Goal: Task Accomplishment & Management: Manage account settings

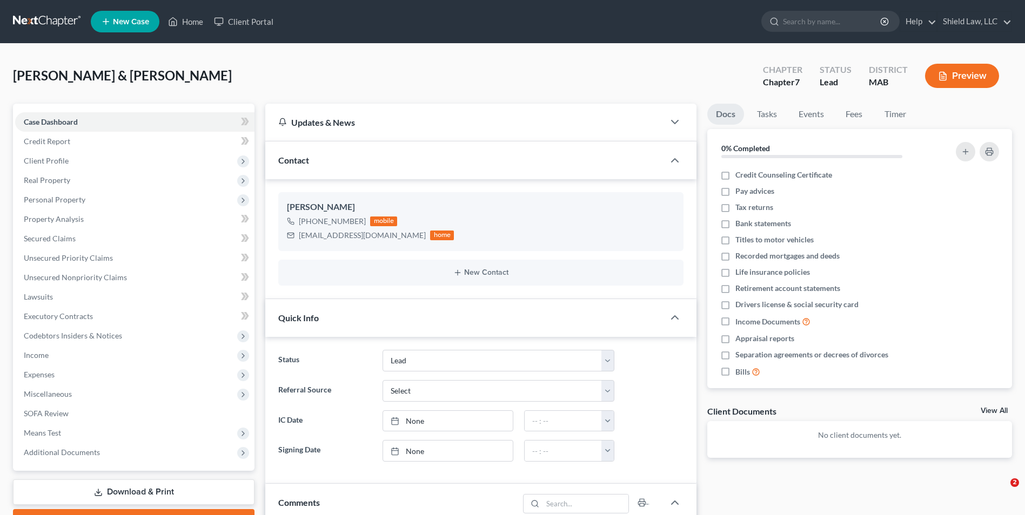
select select "10"
click at [185, 25] on link "Home" at bounding box center [186, 21] width 46 height 19
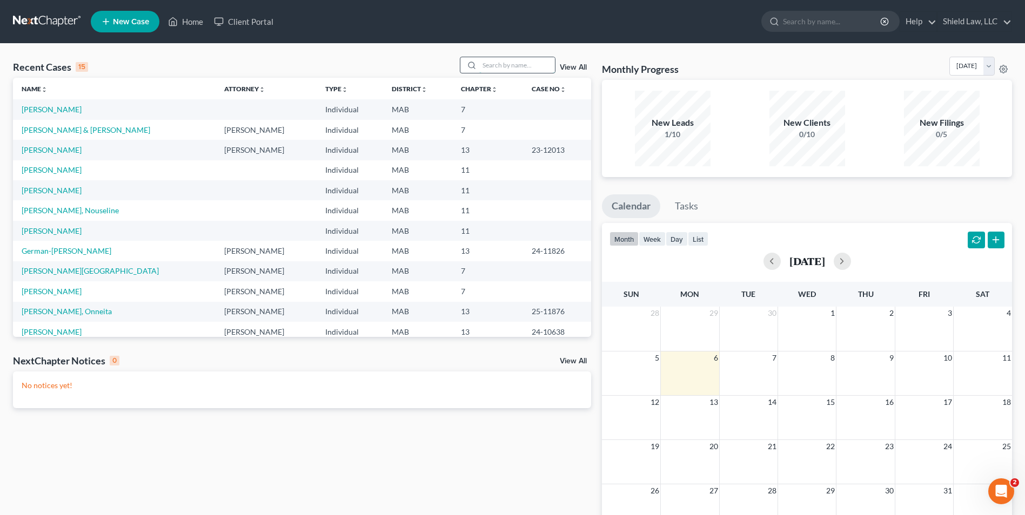
click at [486, 63] on input "search" at bounding box center [517, 65] width 76 height 16
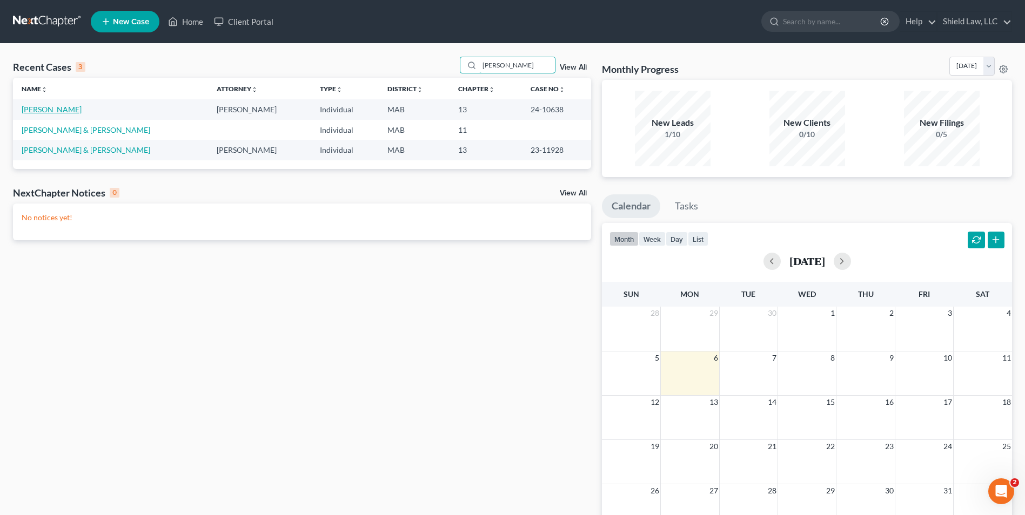
type input "[PERSON_NAME]"
click at [59, 111] on link "[PERSON_NAME]" at bounding box center [52, 109] width 60 height 9
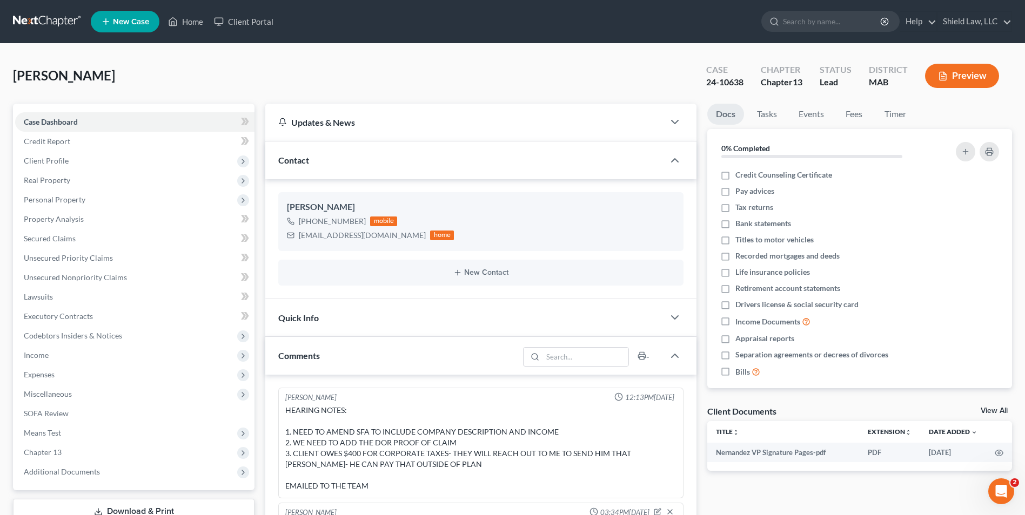
scroll to position [705, 0]
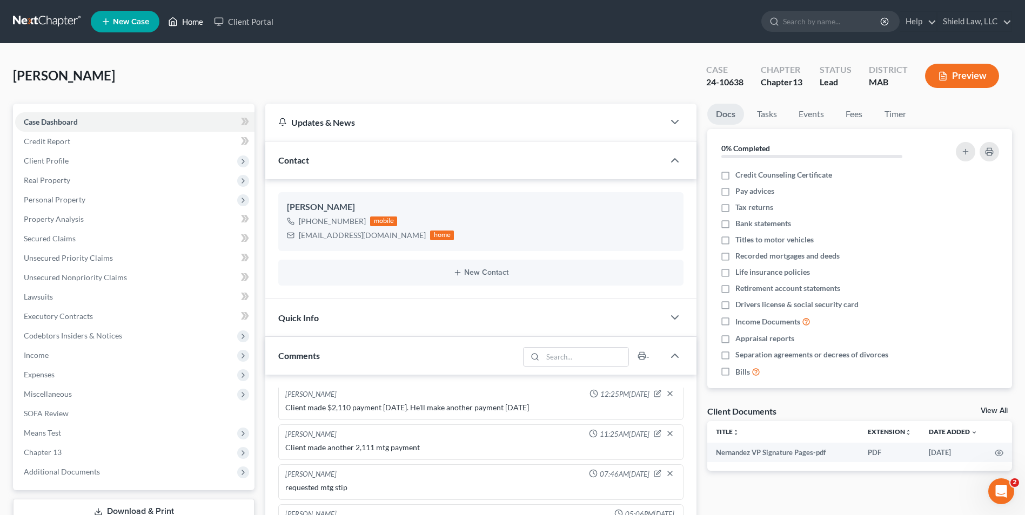
click at [196, 17] on link "Home" at bounding box center [186, 21] width 46 height 19
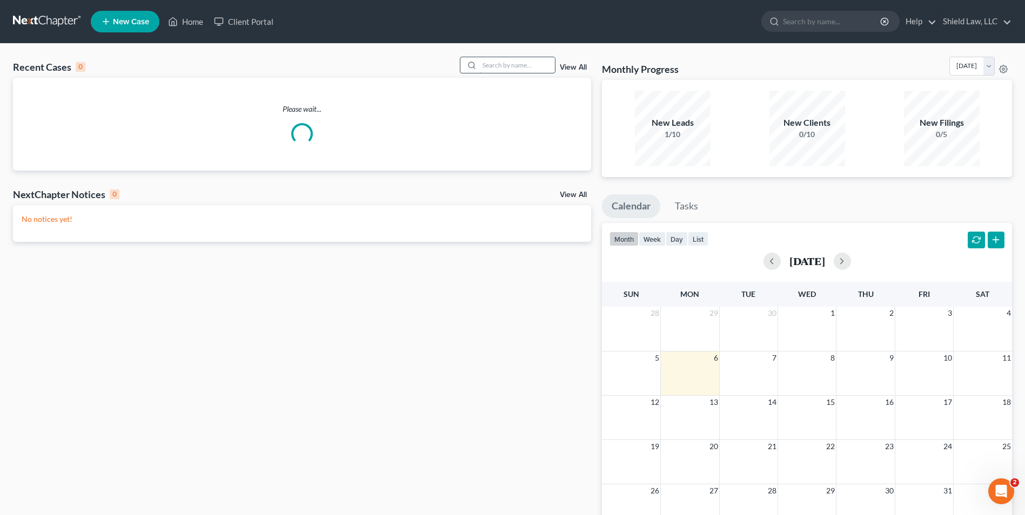
click at [539, 64] on input "search" at bounding box center [517, 65] width 76 height 16
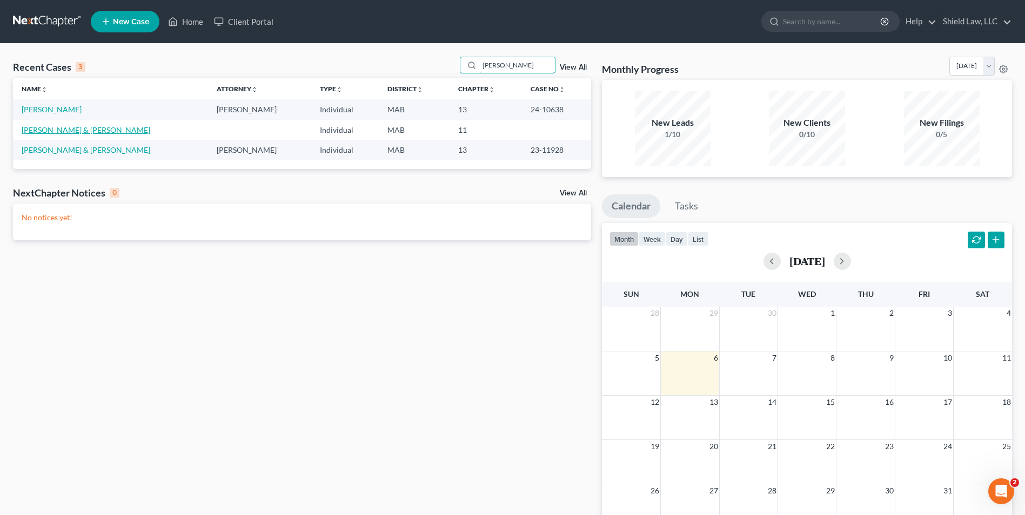
type input "[PERSON_NAME]"
click at [105, 133] on link "[PERSON_NAME] & [PERSON_NAME]" at bounding box center [86, 129] width 129 height 9
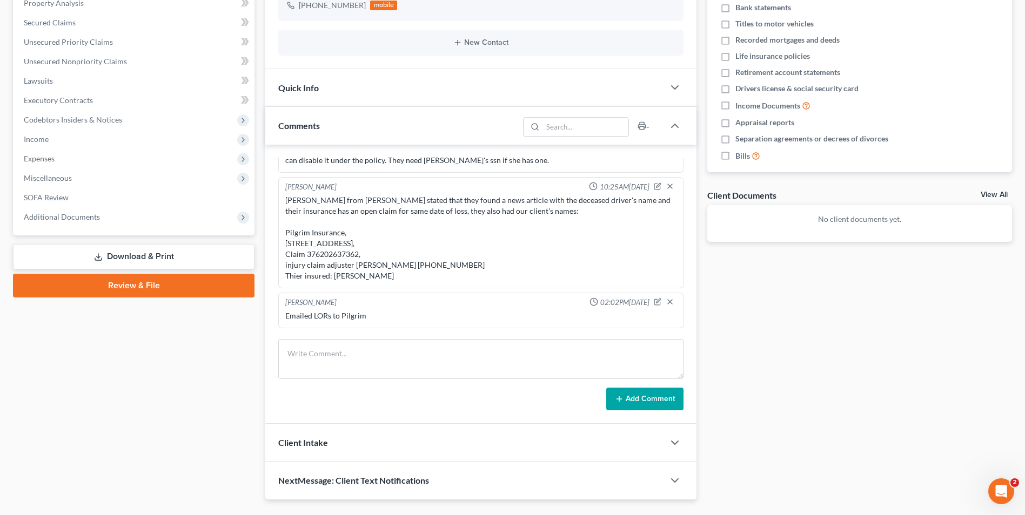
scroll to position [761, 0]
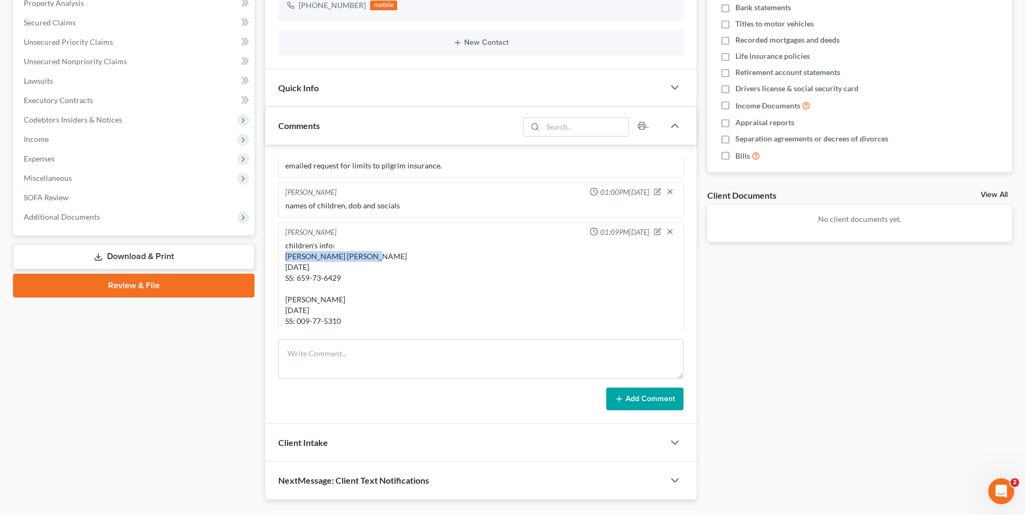
drag, startPoint x: 286, startPoint y: 254, endPoint x: 370, endPoint y: 256, distance: 83.2
click at [370, 256] on div "children's info: [PERSON_NAME] [PERSON_NAME] [DATE] SS: 659-73-6429 [PERSON_NAM…" at bounding box center [480, 283] width 391 height 86
copy div "[PERSON_NAME] [PERSON_NAME]"
drag, startPoint x: 287, startPoint y: 298, endPoint x: 369, endPoint y: 299, distance: 82.1
click at [369, 299] on div "children's info: [PERSON_NAME] [PERSON_NAME] [DATE] SS: 659-73-6429 [PERSON_NAM…" at bounding box center [480, 283] width 391 height 86
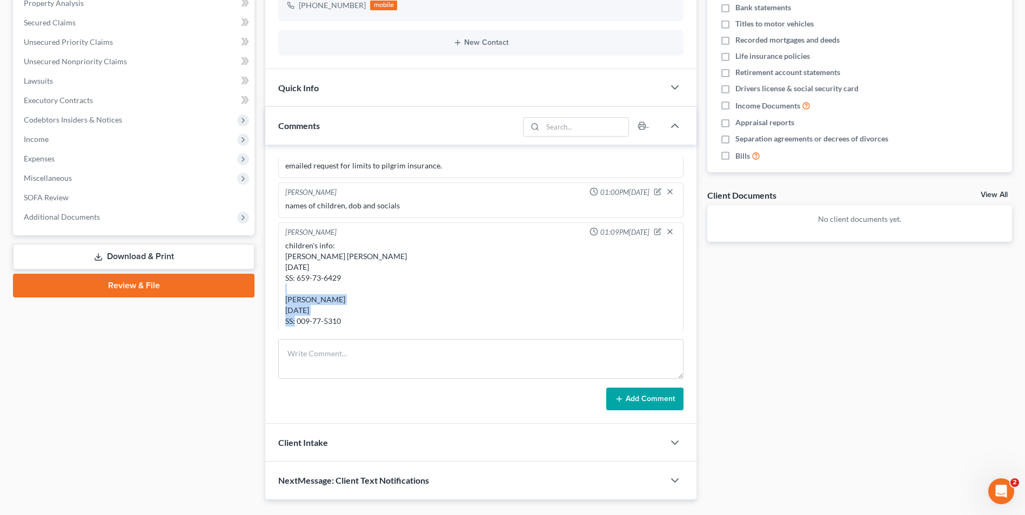
copy div "[PERSON_NAME]"
click at [483, 288] on div "children's info: [PERSON_NAME] [PERSON_NAME] [DATE] SS: 659-73-6429 [PERSON_NAM…" at bounding box center [480, 283] width 391 height 86
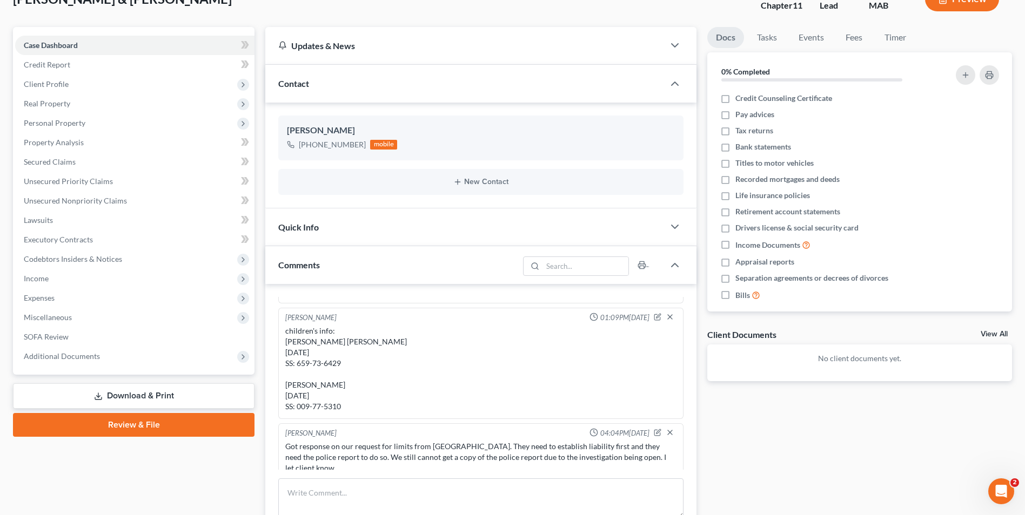
scroll to position [0, 0]
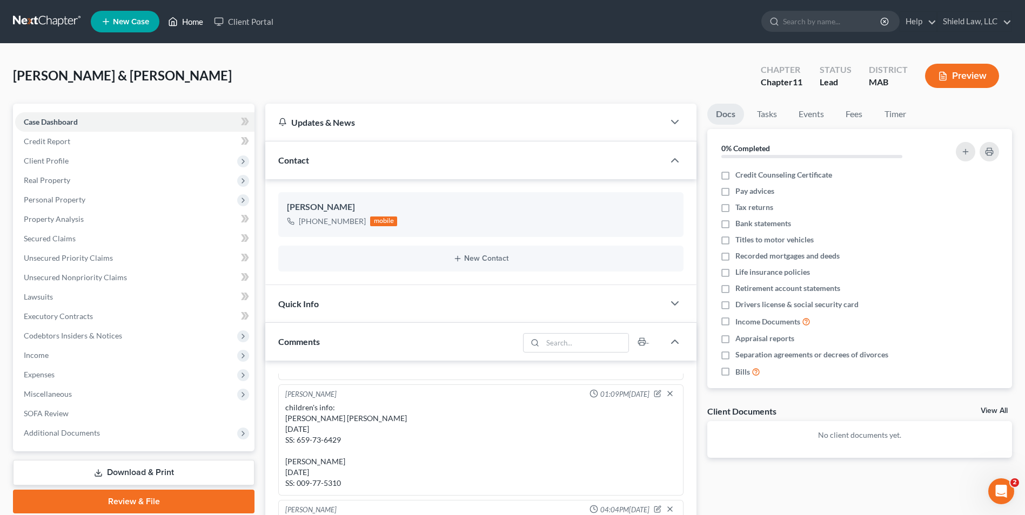
click at [173, 19] on icon at bounding box center [173, 21] width 10 height 13
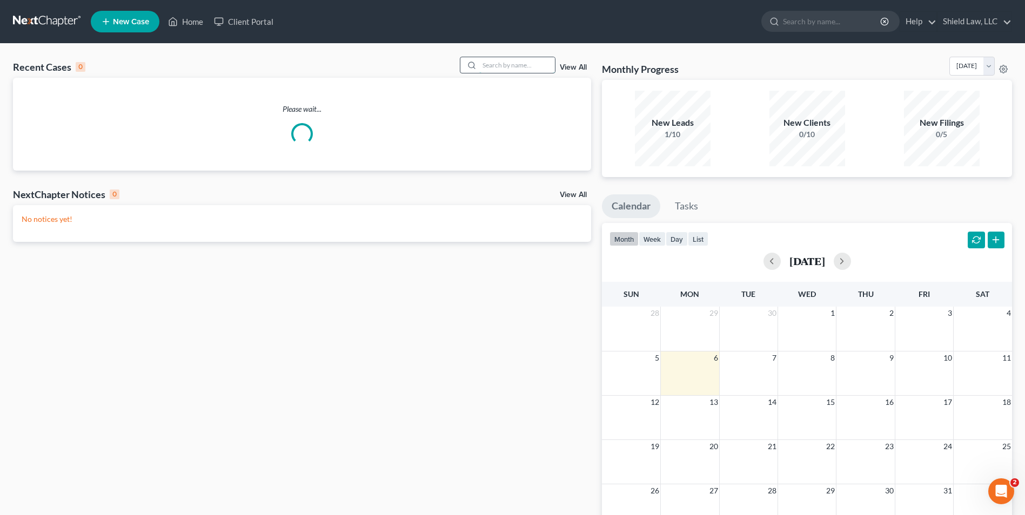
click at [520, 60] on input "search" at bounding box center [517, 65] width 76 height 16
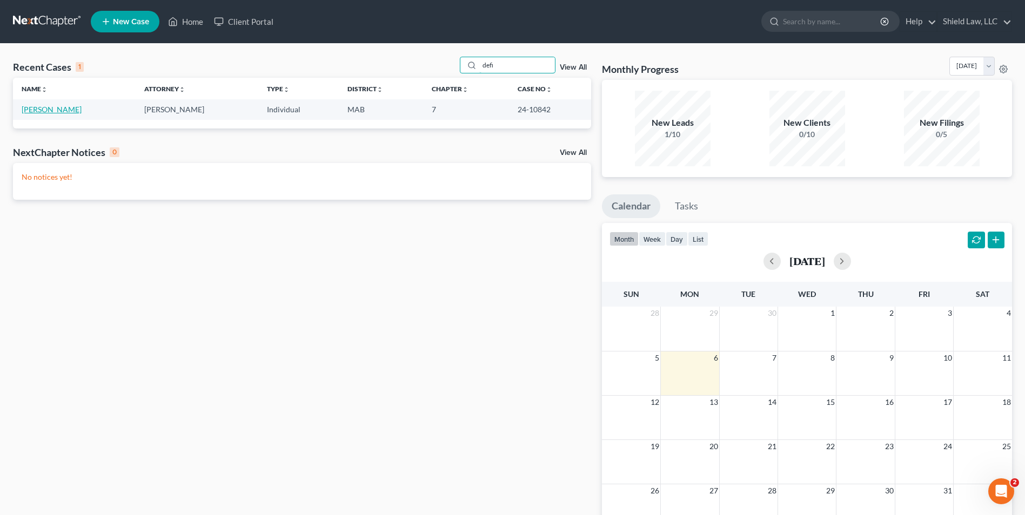
type input "defi"
click at [51, 108] on link "[PERSON_NAME]" at bounding box center [52, 109] width 60 height 9
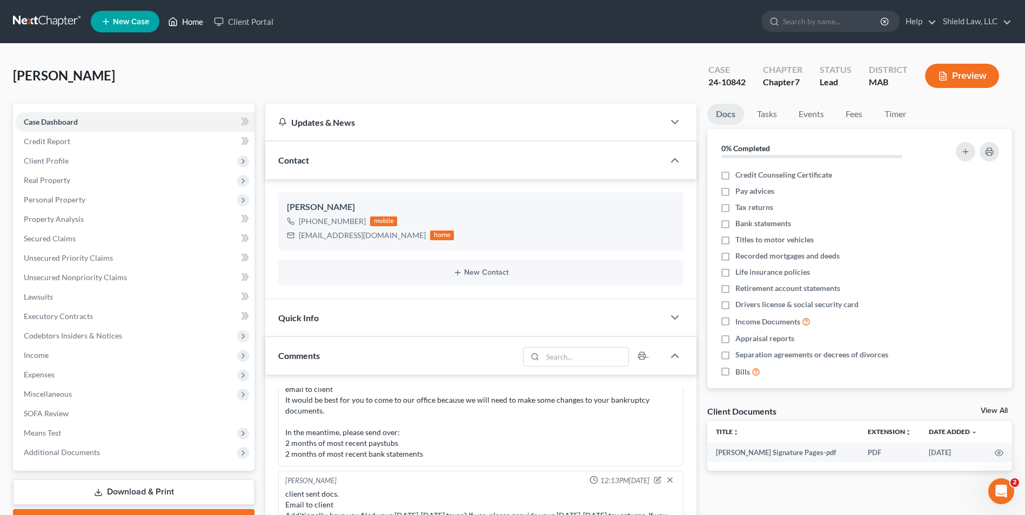
drag, startPoint x: 184, startPoint y: 28, endPoint x: 310, endPoint y: 28, distance: 125.3
click at [184, 28] on link "Home" at bounding box center [186, 21] width 46 height 19
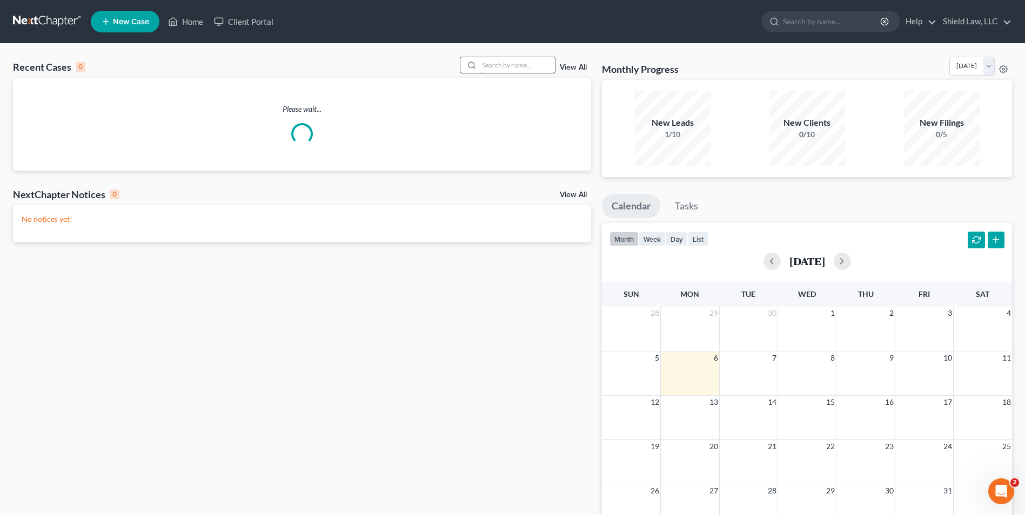
click at [521, 63] on input "search" at bounding box center [517, 65] width 76 height 16
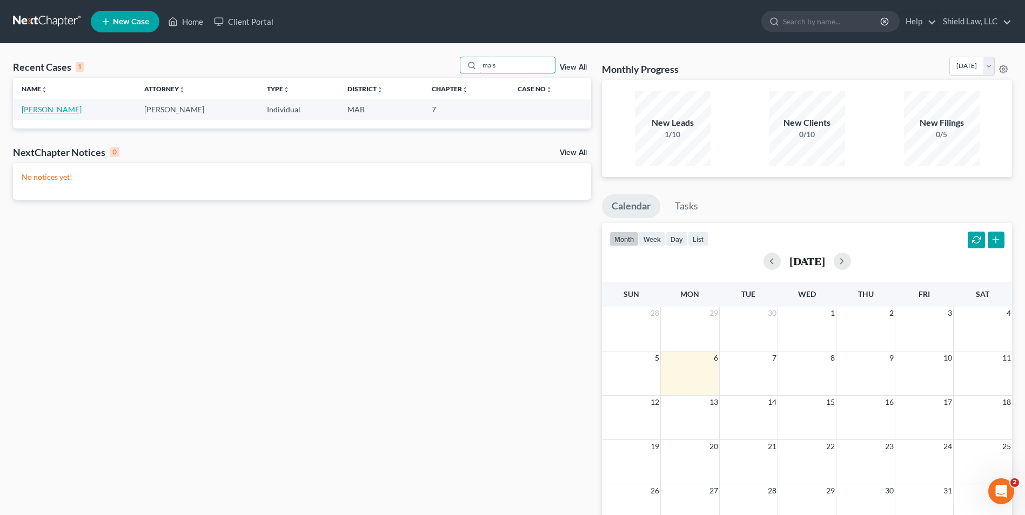
type input "mais"
drag, startPoint x: 36, startPoint y: 112, endPoint x: 146, endPoint y: 124, distance: 110.3
click at [37, 112] on link "[PERSON_NAME]" at bounding box center [52, 109] width 60 height 9
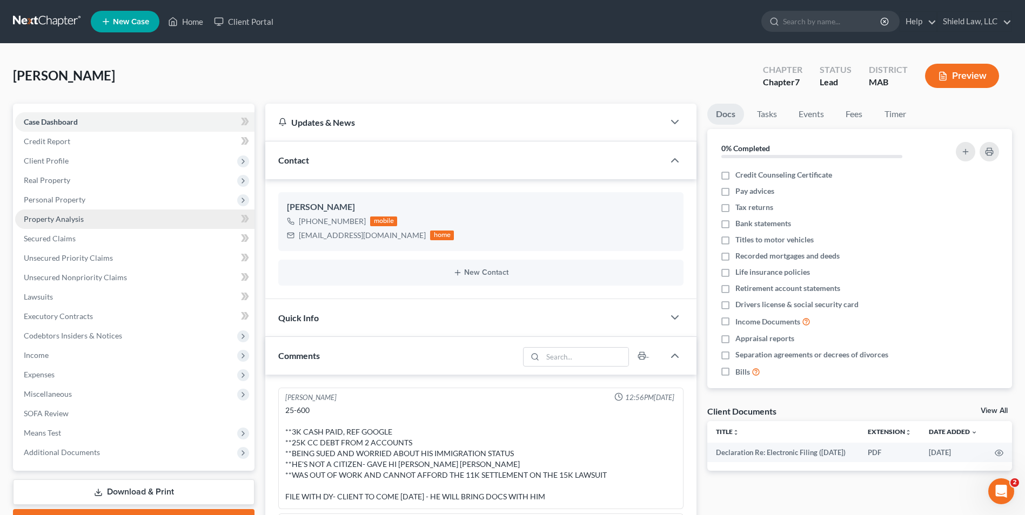
scroll to position [429, 0]
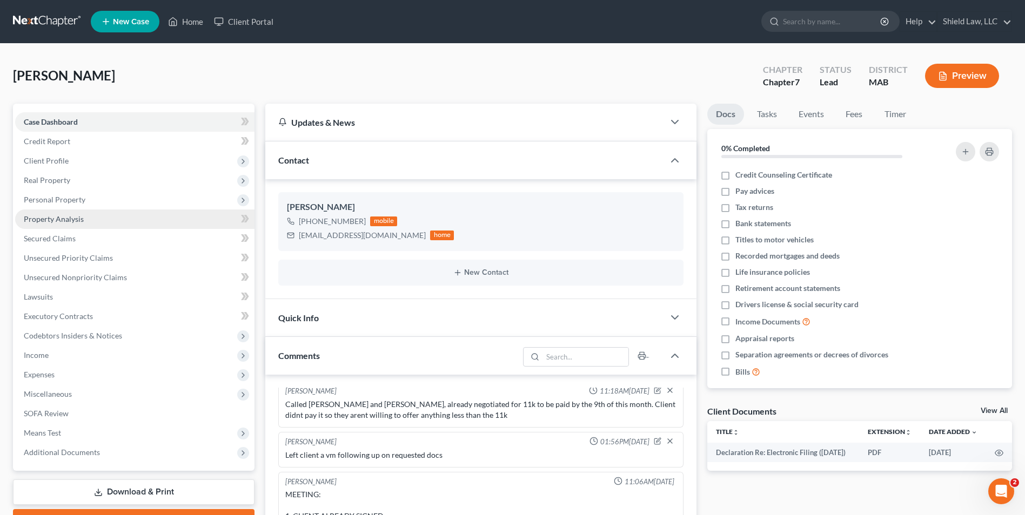
click at [82, 218] on span "Property Analysis" at bounding box center [54, 218] width 60 height 9
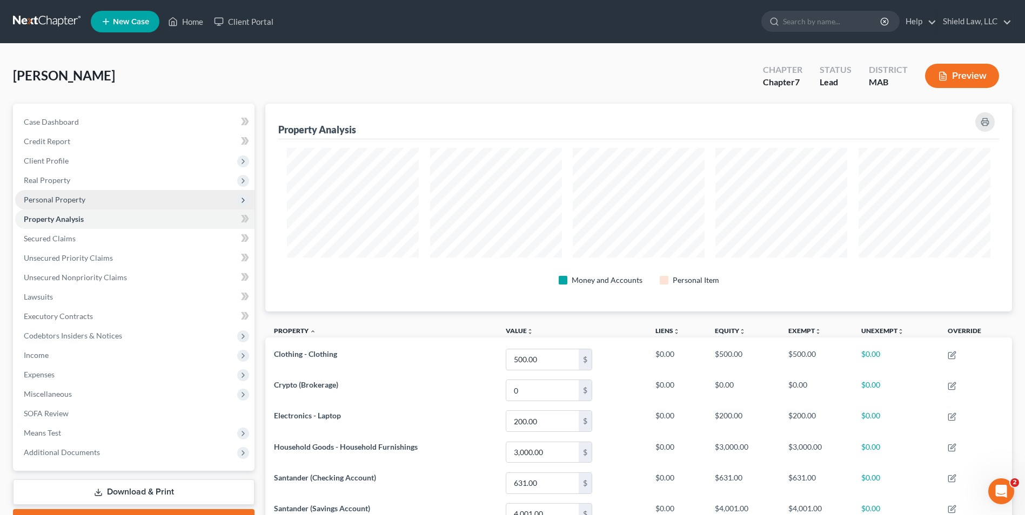
click at [86, 198] on span "Personal Property" at bounding box center [134, 199] width 239 height 19
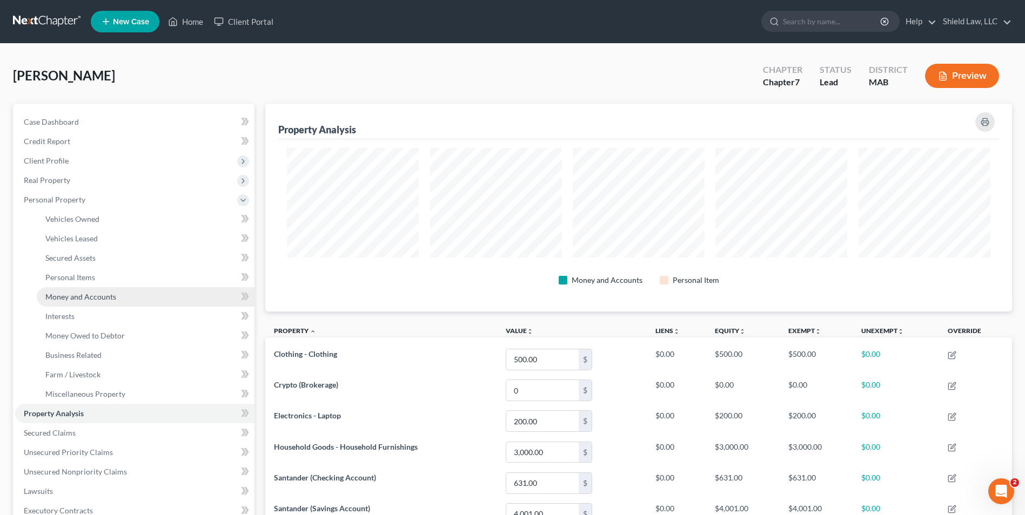
click at [113, 293] on span "Money and Accounts" at bounding box center [80, 296] width 71 height 9
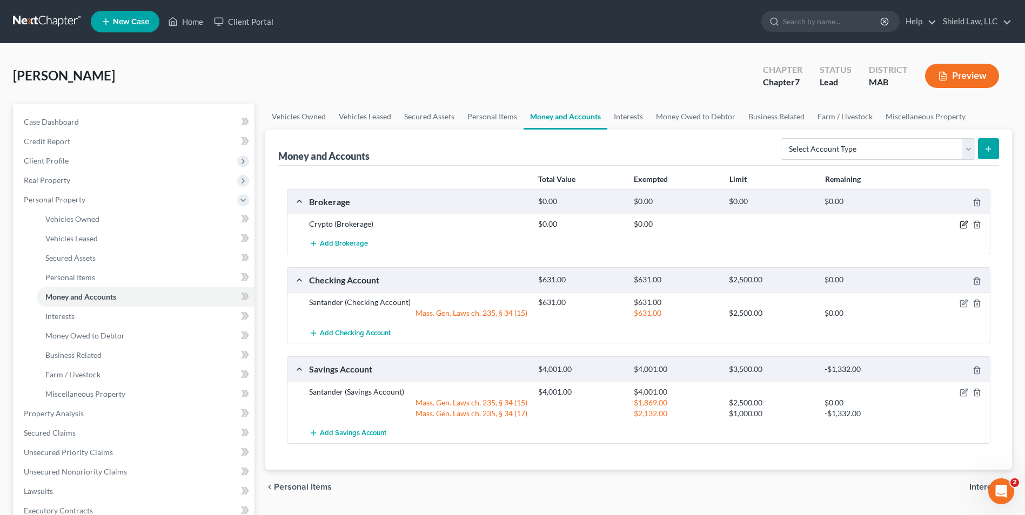
click at [960, 225] on icon "button" at bounding box center [963, 225] width 6 height 6
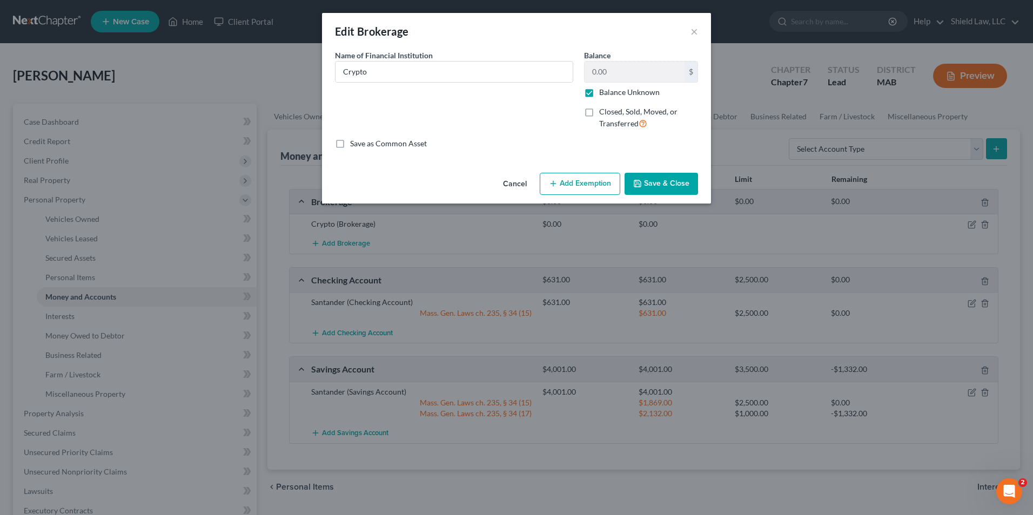
click at [599, 95] on label "Balance Unknown" at bounding box center [629, 92] width 61 height 11
click at [603, 94] on input "Balance Unknown" at bounding box center [606, 90] width 7 height 7
checkbox input "false"
click at [619, 72] on input "0.00" at bounding box center [635, 72] width 100 height 21
type input "187"
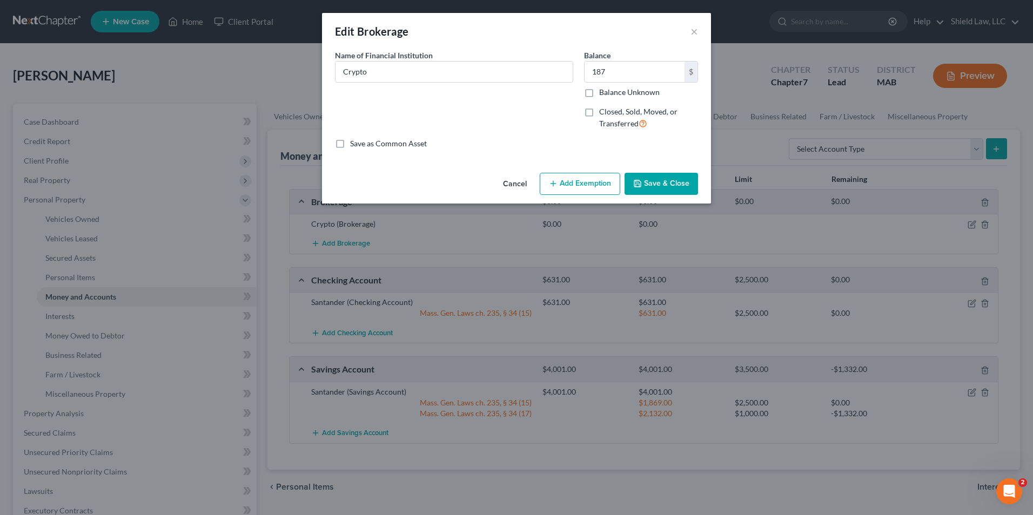
click at [570, 183] on button "Add Exemption" at bounding box center [580, 184] width 80 height 23
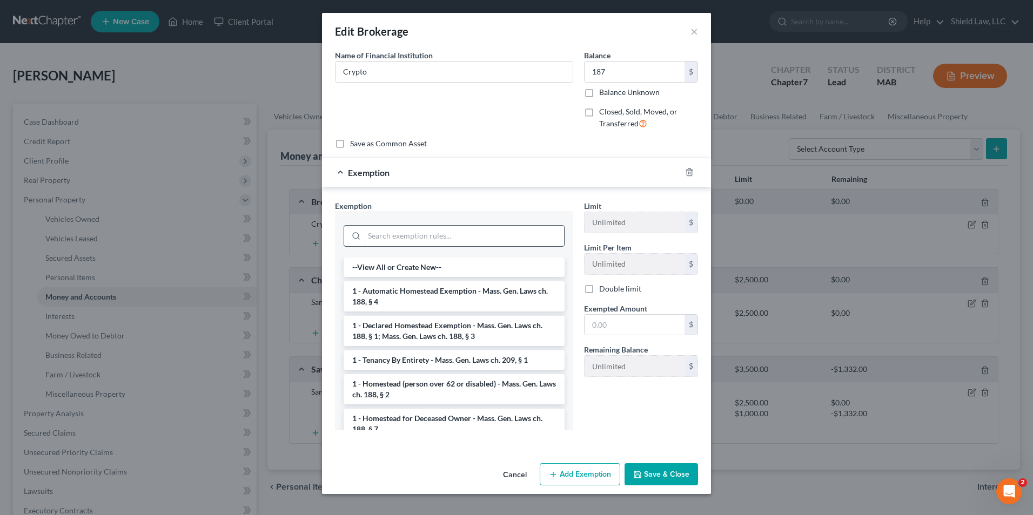
click at [448, 227] on input "search" at bounding box center [464, 236] width 200 height 21
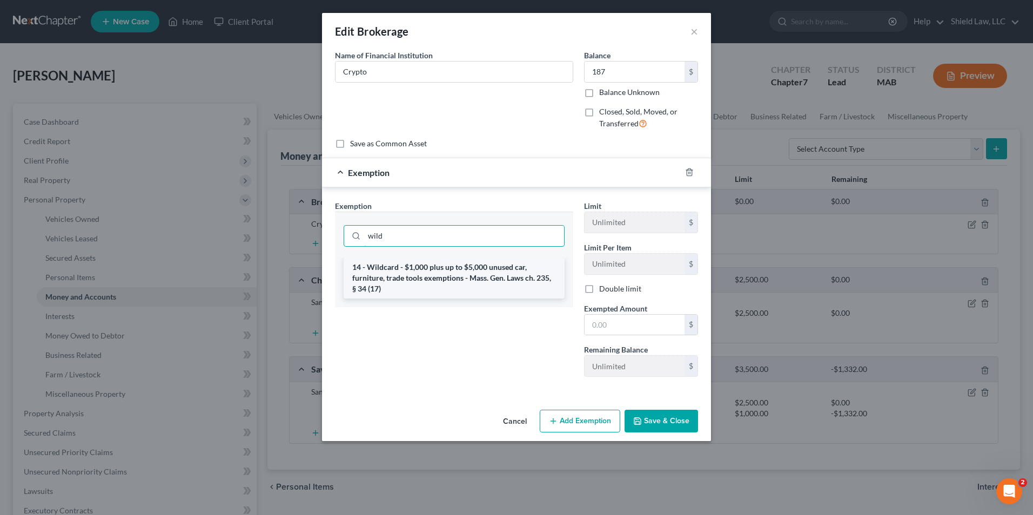
type input "wild"
click at [456, 289] on li "14 - Wildcard - $1,000 plus up to $5,000 unused car, furniture, trade tools exe…" at bounding box center [454, 278] width 221 height 41
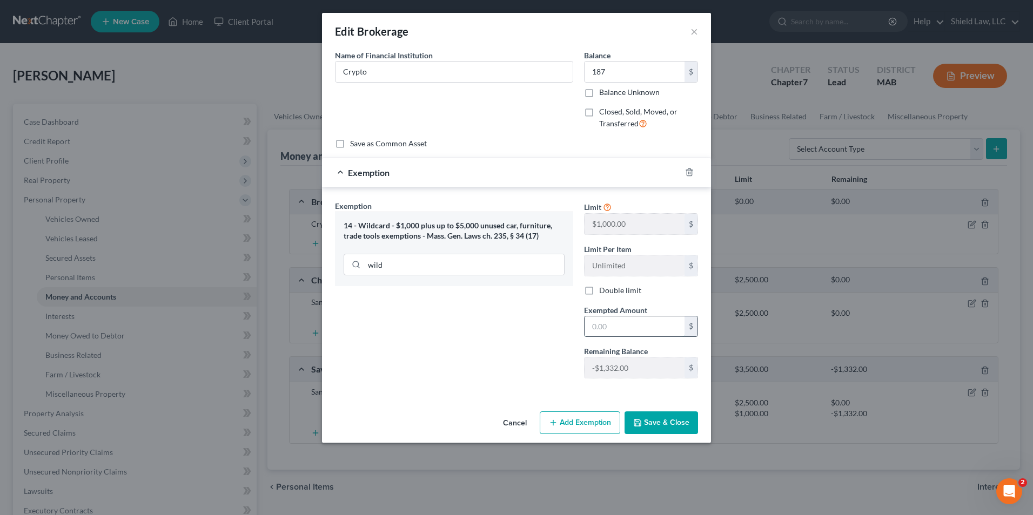
click at [632, 325] on input "text" at bounding box center [635, 327] width 100 height 21
type input "187"
click at [494, 315] on div "Exemption Set must be selected for CA. Exemption * 14 - Wildcard - $1,000 plus …" at bounding box center [454, 293] width 249 height 187
click at [652, 427] on button "Save & Close" at bounding box center [660, 423] width 73 height 23
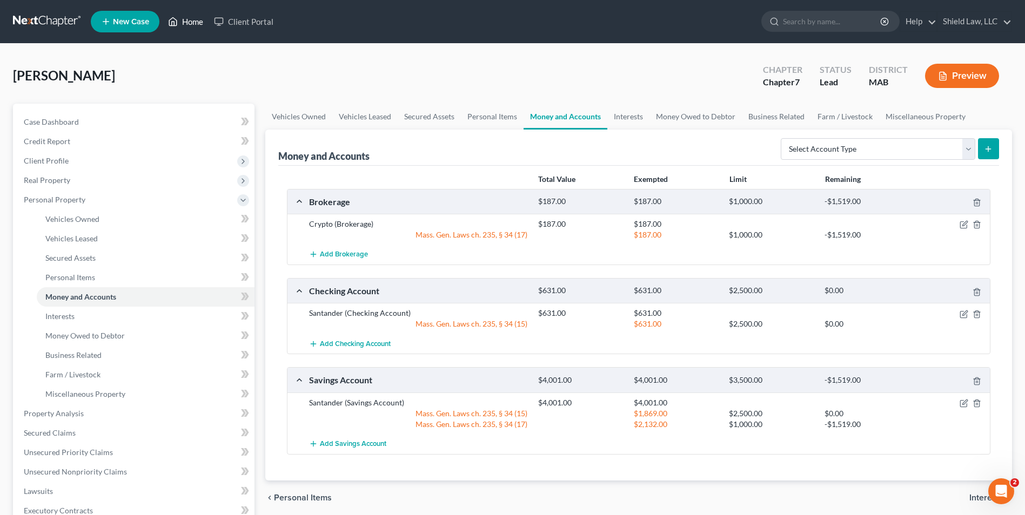
click at [193, 19] on link "Home" at bounding box center [186, 21] width 46 height 19
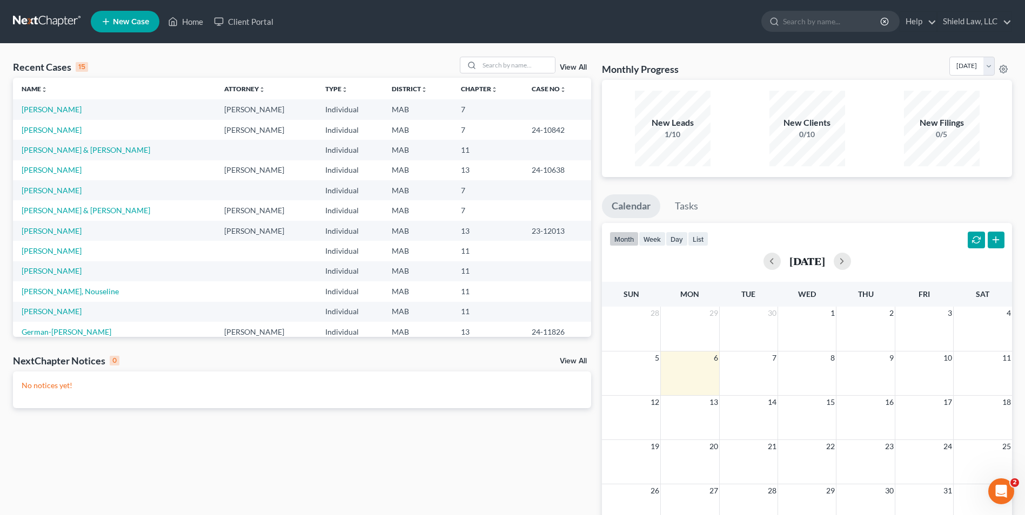
click at [560, 65] on link "View All" at bounding box center [573, 68] width 27 height 8
click at [539, 63] on input "search" at bounding box center [517, 65] width 76 height 16
type input "ge"
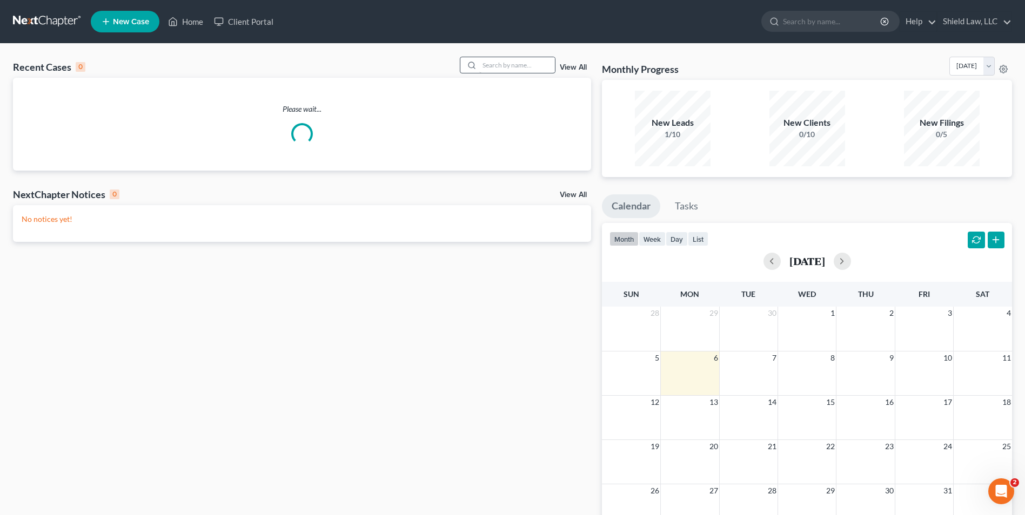
click at [479, 65] on div at bounding box center [469, 65] width 19 height 16
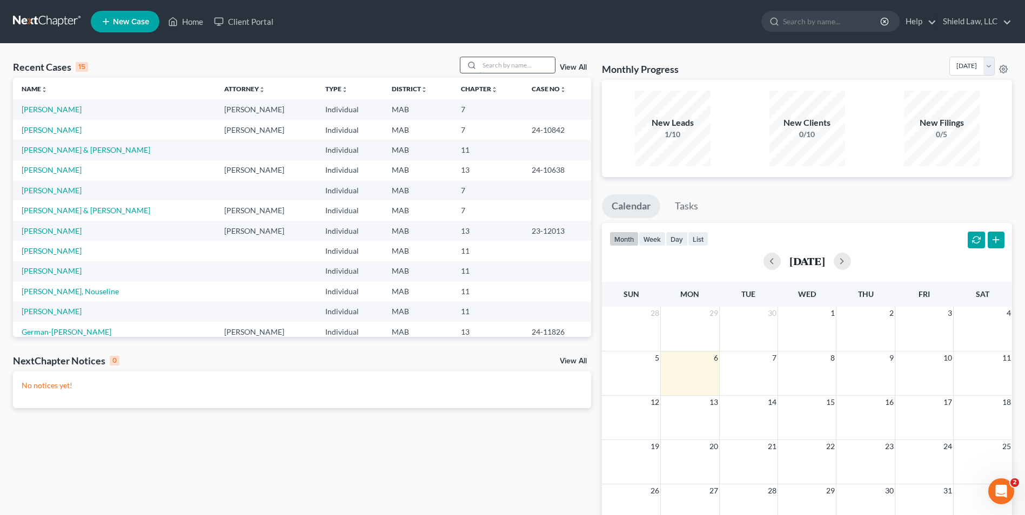
drag, startPoint x: 482, startPoint y: 63, endPoint x: 513, endPoint y: 66, distance: 31.6
click at [482, 63] on input "search" at bounding box center [517, 65] width 76 height 16
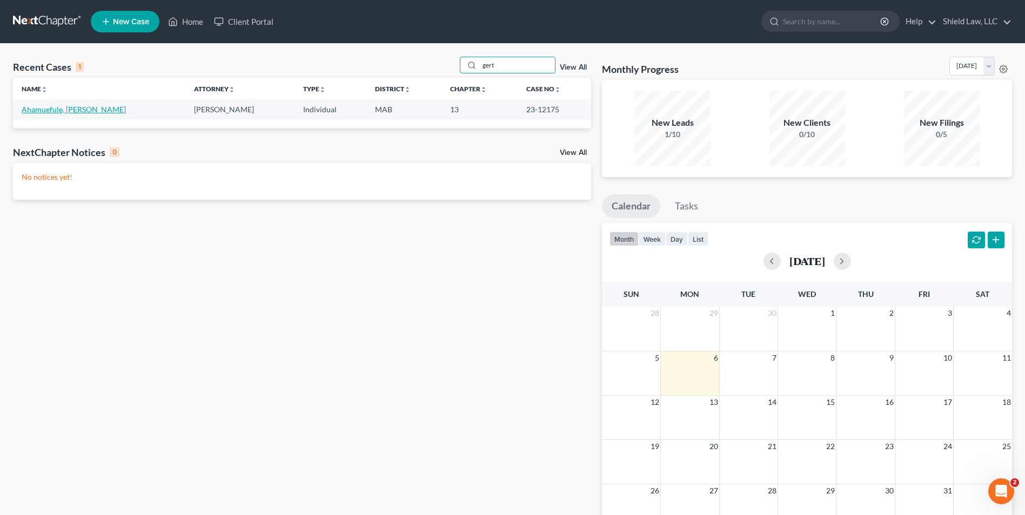
type input "gert"
drag, startPoint x: 53, startPoint y: 109, endPoint x: 76, endPoint y: 129, distance: 31.0
click at [53, 108] on link "Ahamuefule, [PERSON_NAME]" at bounding box center [74, 109] width 104 height 9
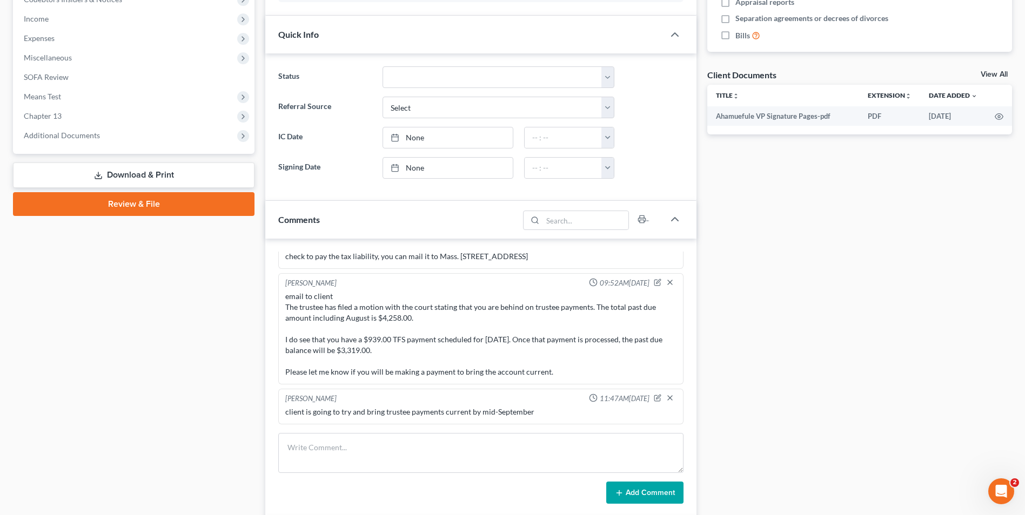
scroll to position [486, 0]
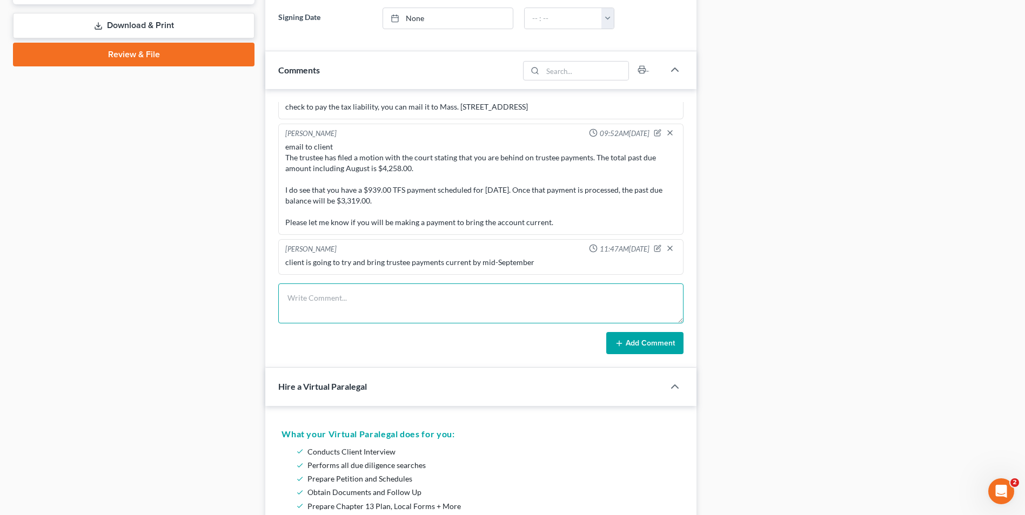
click at [422, 282] on div "[PERSON_NAME] 12:50PM[DATE] 23-437 **CH.13 REF [PERSON_NAME] $3500 + 500 **3 FA…" at bounding box center [480, 228] width 431 height 279
paste textarea "The total amount due to bring the account current through October is $5,197.00.…"
type textarea "Email to client The total amount due to bring the account current through Octob…"
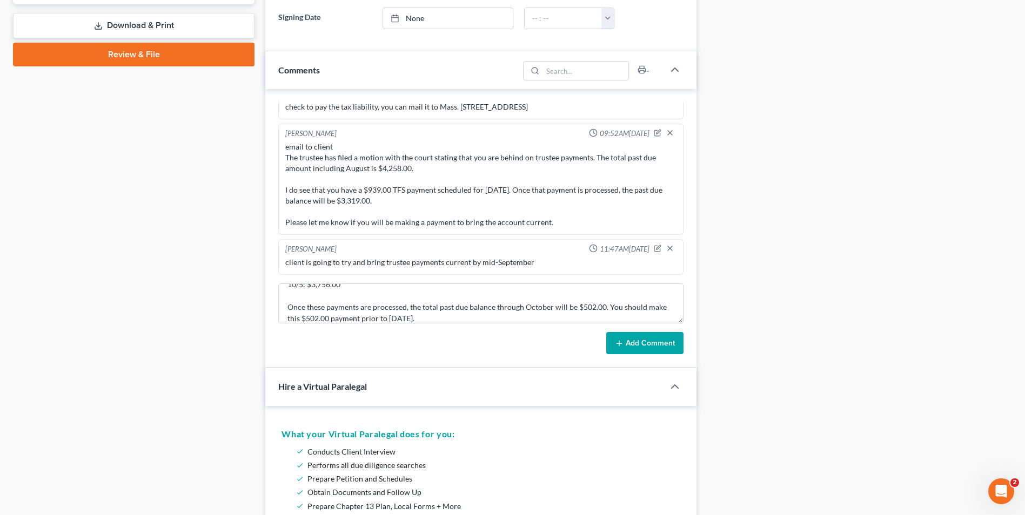
click at [640, 354] on button "Add Comment" at bounding box center [644, 343] width 77 height 23
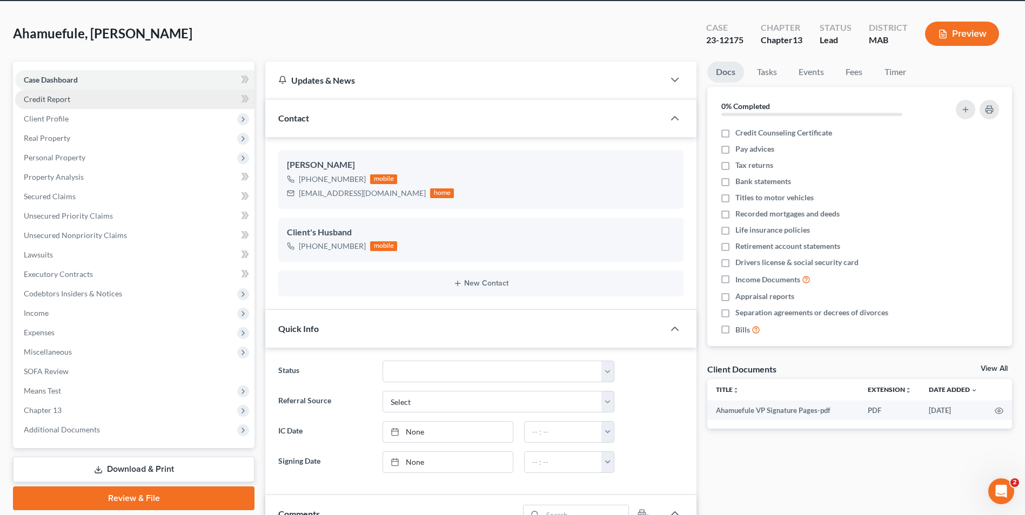
scroll to position [0, 0]
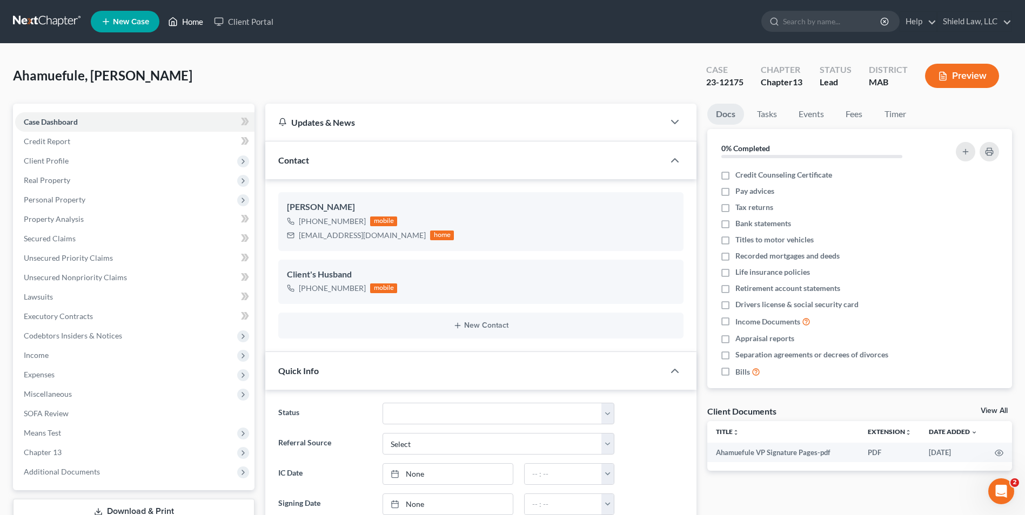
click at [200, 18] on link "Home" at bounding box center [186, 21] width 46 height 19
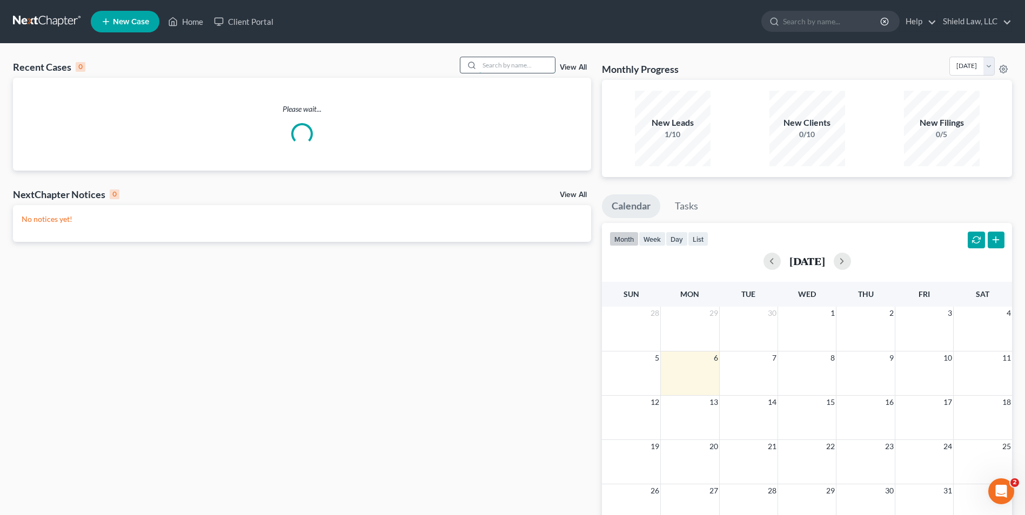
click at [520, 63] on input "search" at bounding box center [517, 65] width 76 height 16
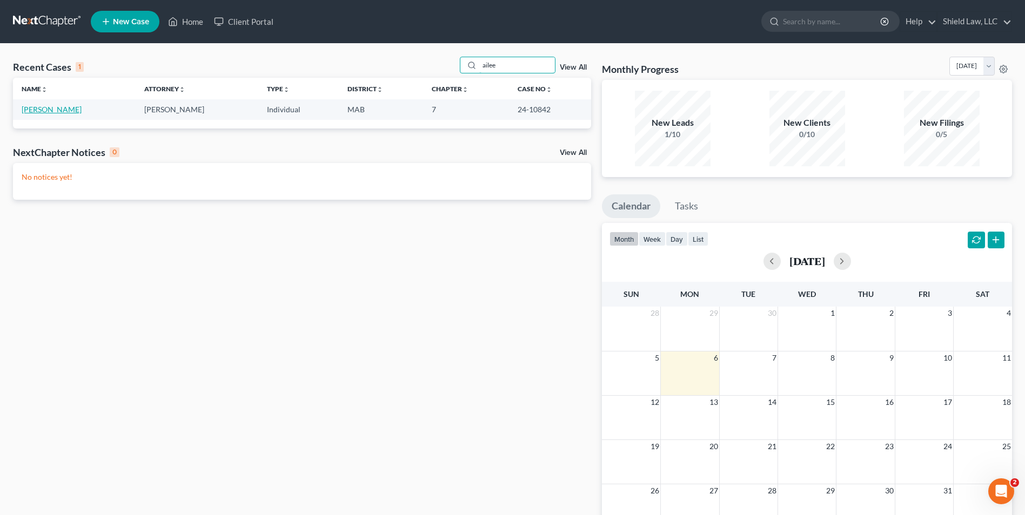
type input "ailee"
click at [50, 113] on link "[PERSON_NAME]" at bounding box center [52, 109] width 60 height 9
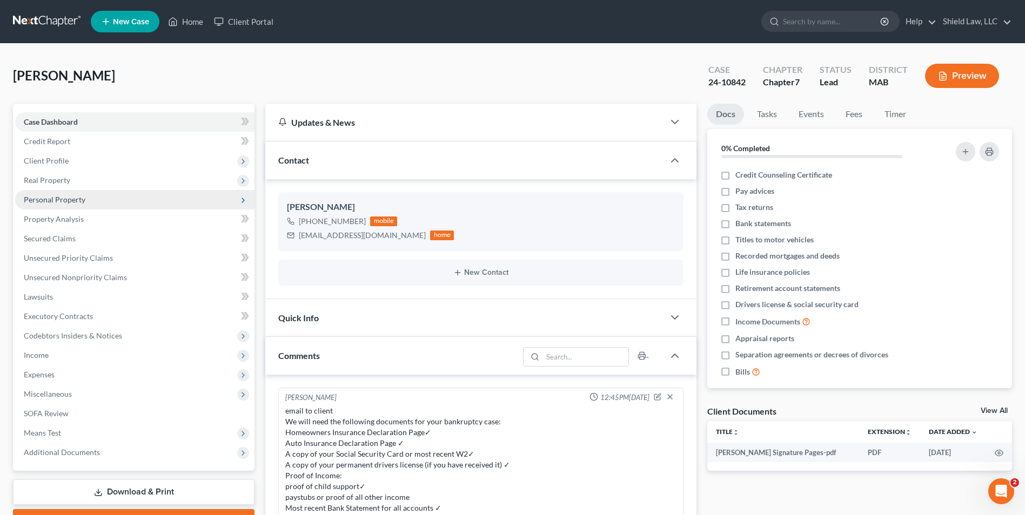
scroll to position [2038, 0]
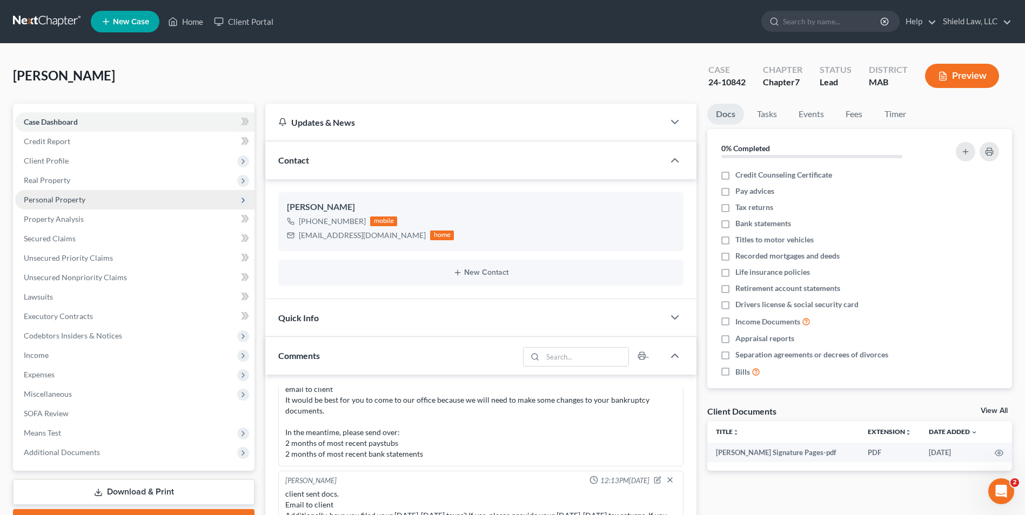
click at [66, 200] on span "Personal Property" at bounding box center [55, 199] width 62 height 9
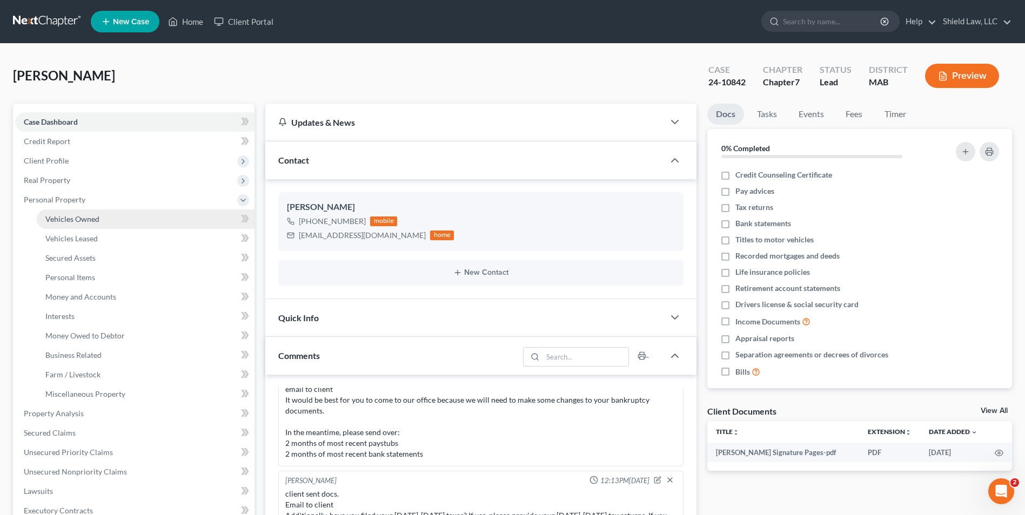
click at [64, 217] on span "Vehicles Owned" at bounding box center [72, 218] width 54 height 9
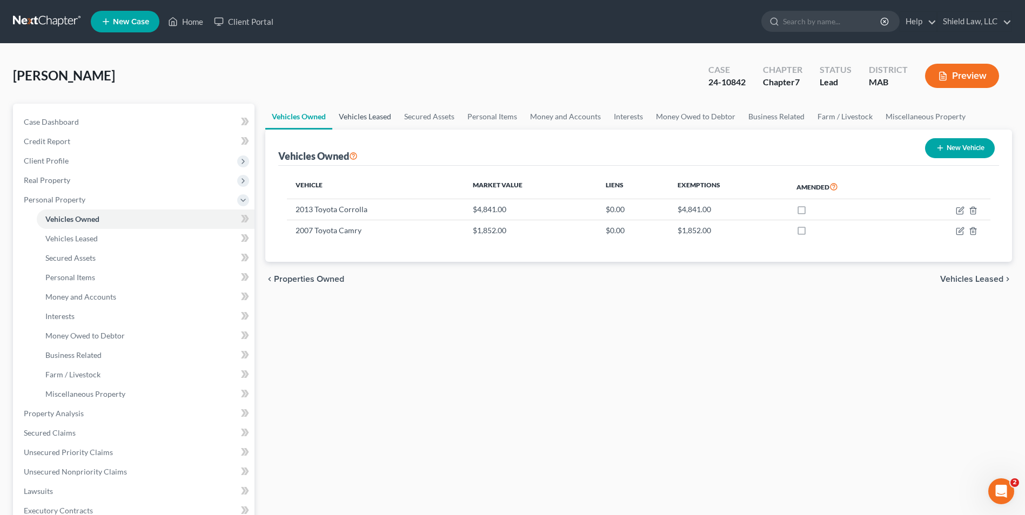
click at [353, 110] on link "Vehicles Leased" at bounding box center [364, 117] width 65 height 26
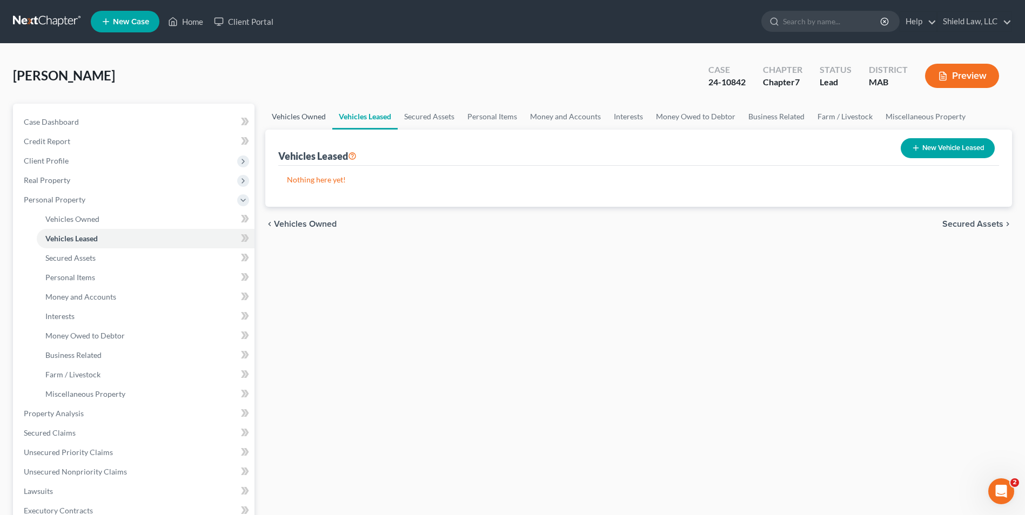
click at [323, 115] on link "Vehicles Owned" at bounding box center [298, 117] width 67 height 26
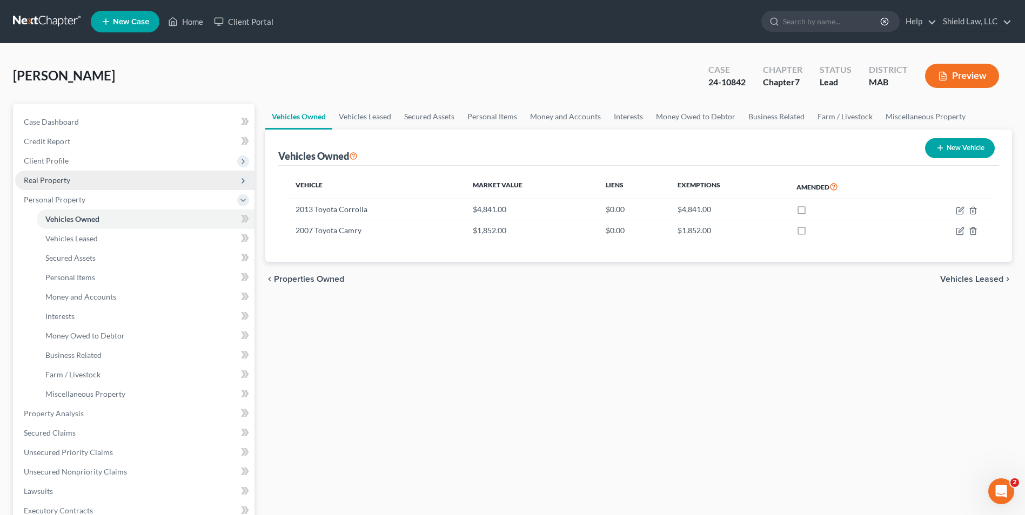
click at [86, 175] on span "Real Property" at bounding box center [134, 180] width 239 height 19
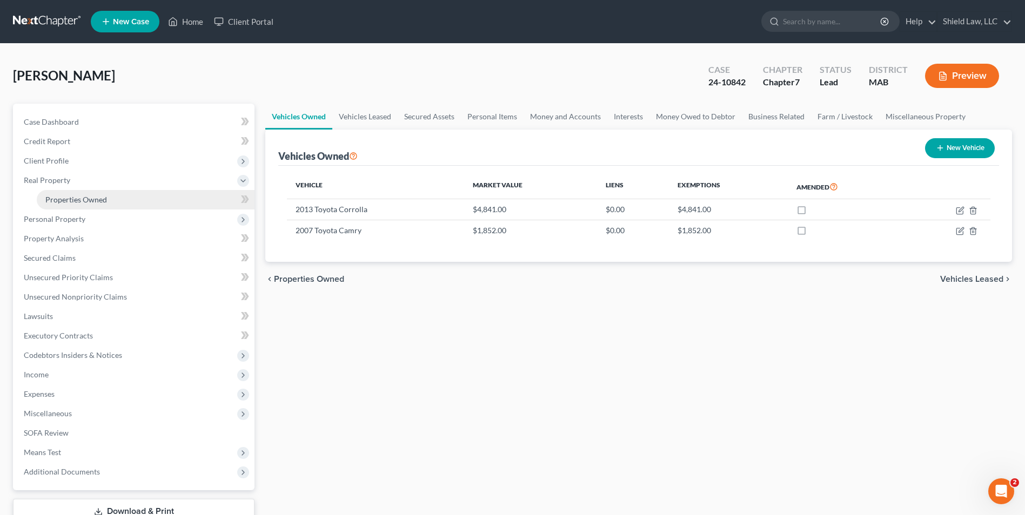
click at [96, 200] on span "Properties Owned" at bounding box center [76, 199] width 62 height 9
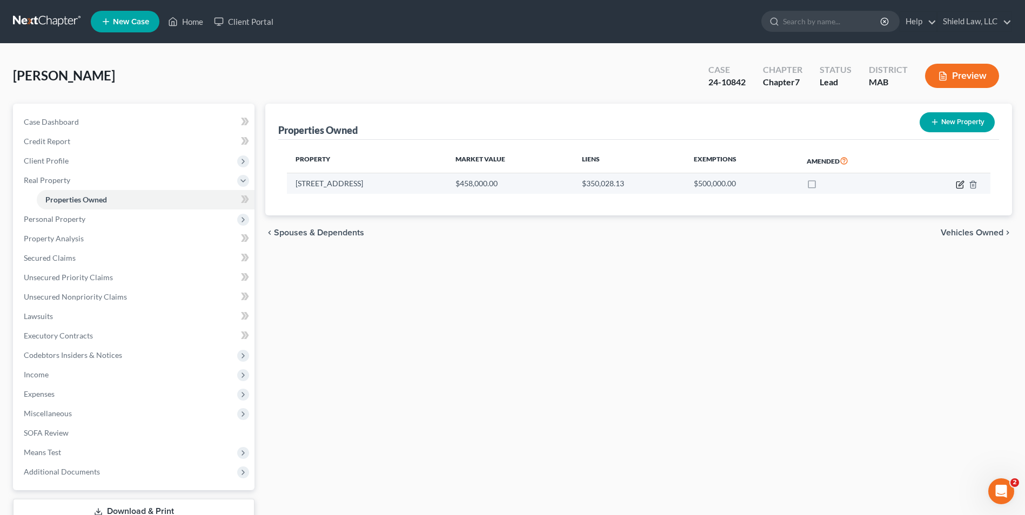
click at [960, 184] on icon "button" at bounding box center [960, 183] width 5 height 5
select select "22"
select select "0"
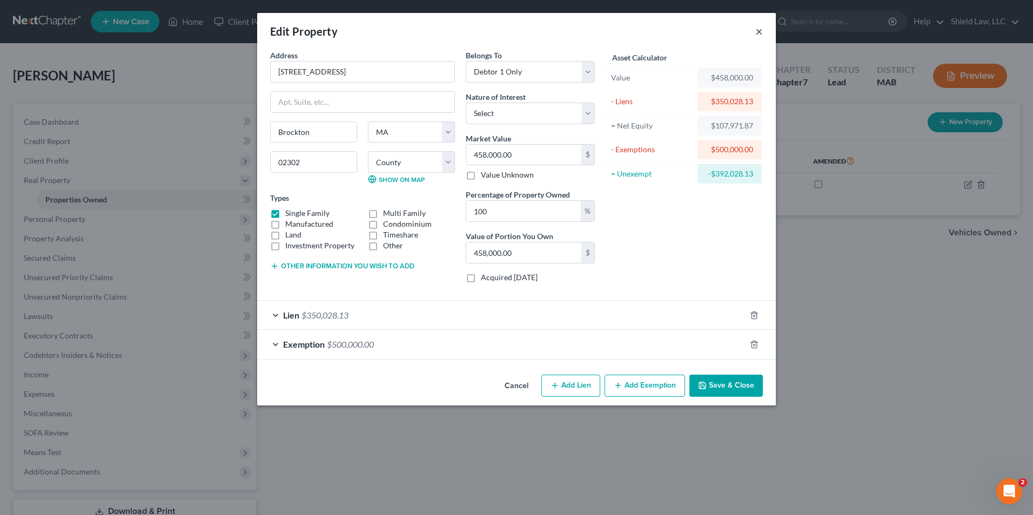
click at [756, 34] on button "×" at bounding box center [759, 31] width 8 height 13
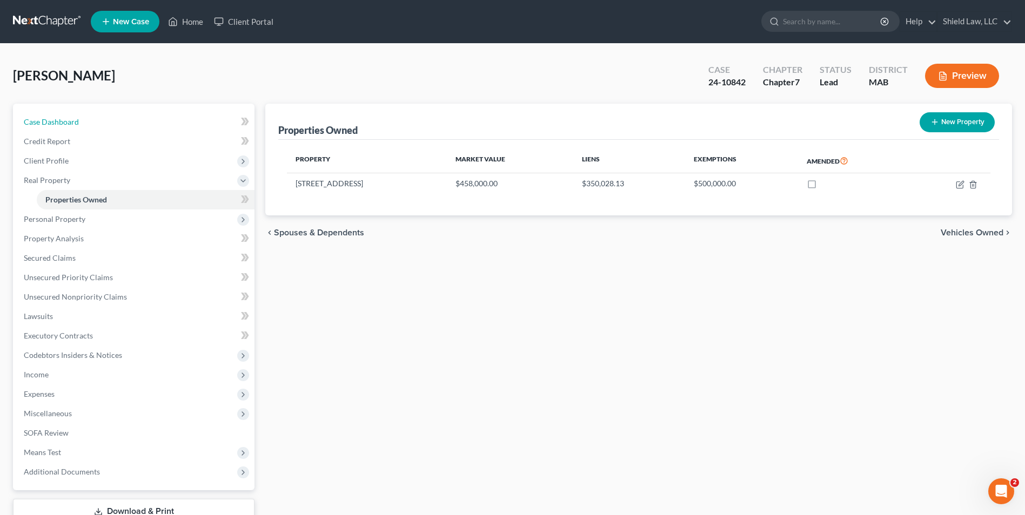
drag, startPoint x: 41, startPoint y: 127, endPoint x: 110, endPoint y: 97, distance: 75.5
click at [41, 126] on link "Case Dashboard" at bounding box center [134, 121] width 239 height 19
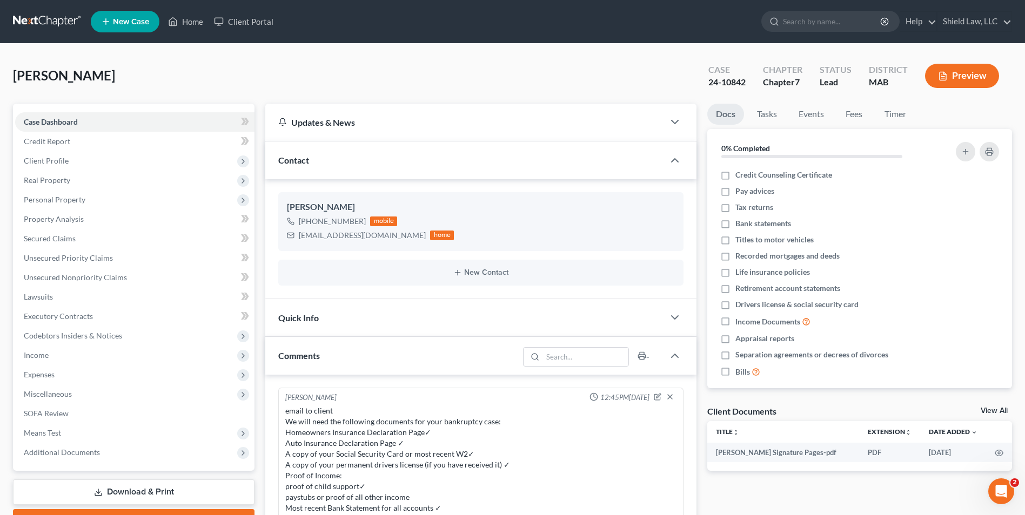
scroll to position [2038, 0]
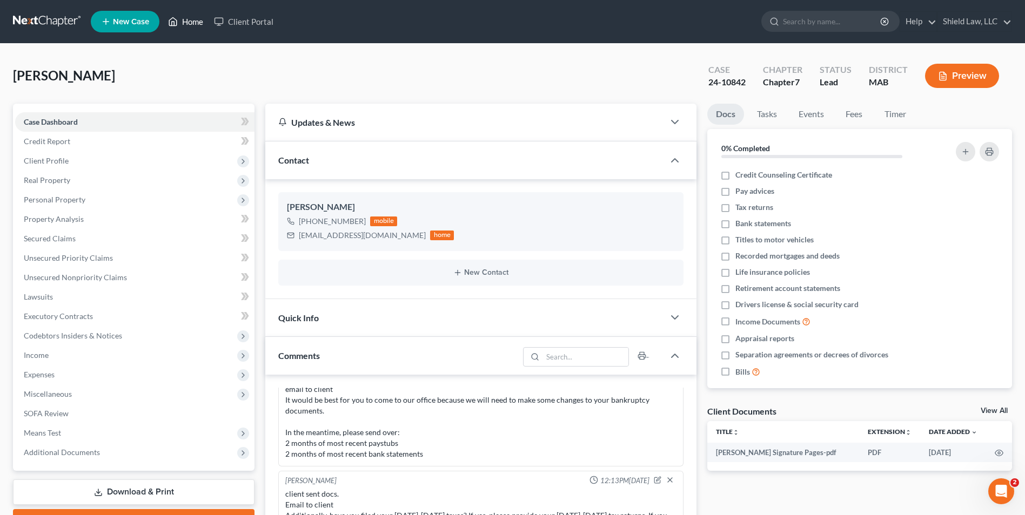
drag, startPoint x: 185, startPoint y: 21, endPoint x: 523, endPoint y: 66, distance: 341.1
click at [185, 21] on link "Home" at bounding box center [186, 21] width 46 height 19
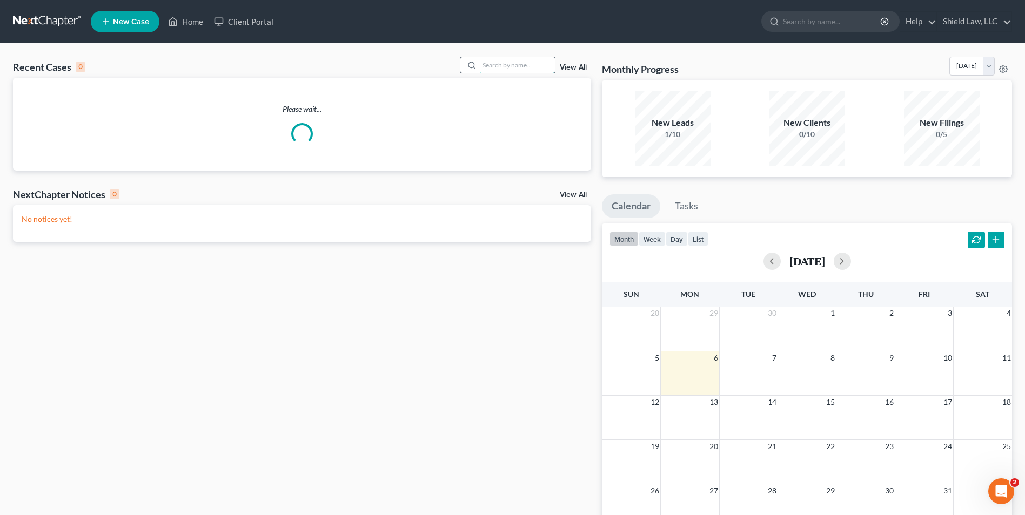
click at [535, 70] on input "search" at bounding box center [517, 65] width 76 height 16
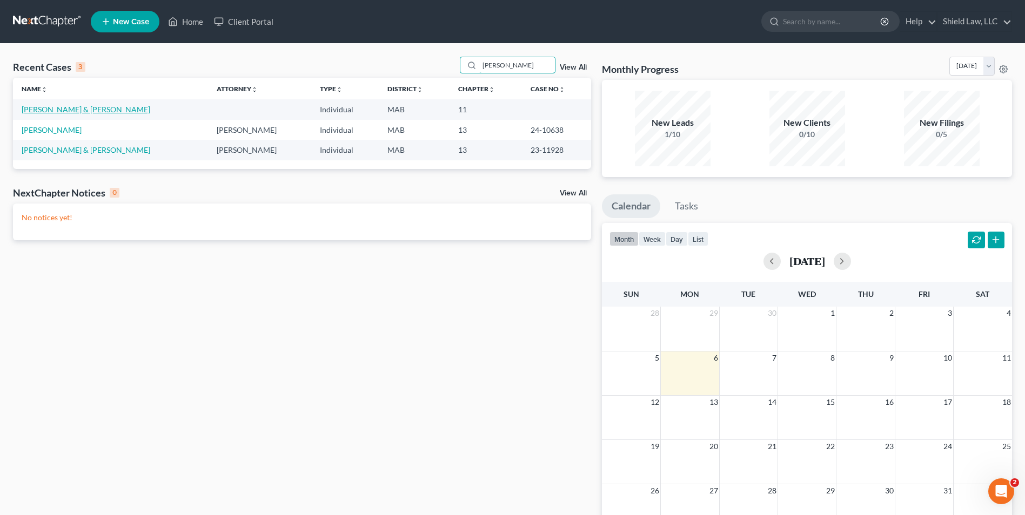
type input "[PERSON_NAME]"
click at [39, 109] on link "[PERSON_NAME] & [PERSON_NAME]" at bounding box center [86, 109] width 129 height 9
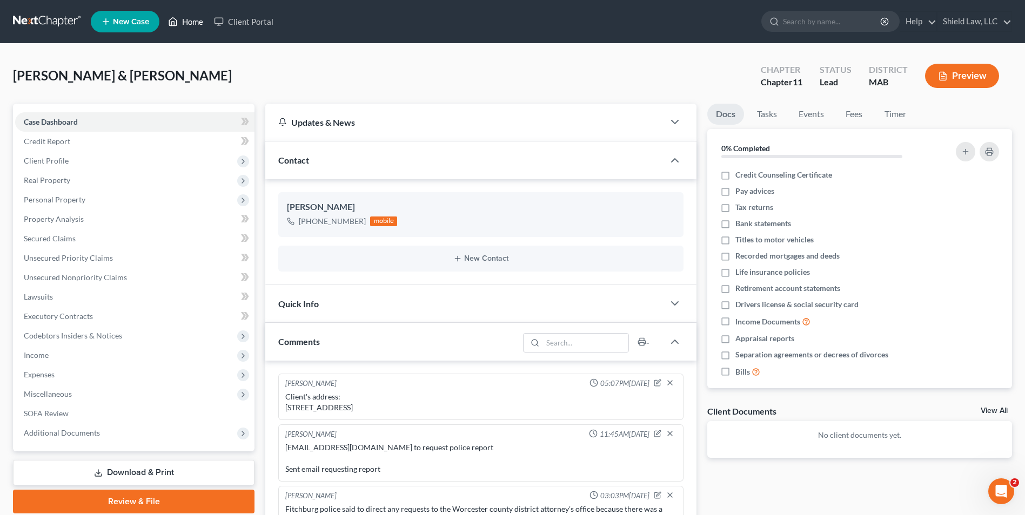
scroll to position [815, 0]
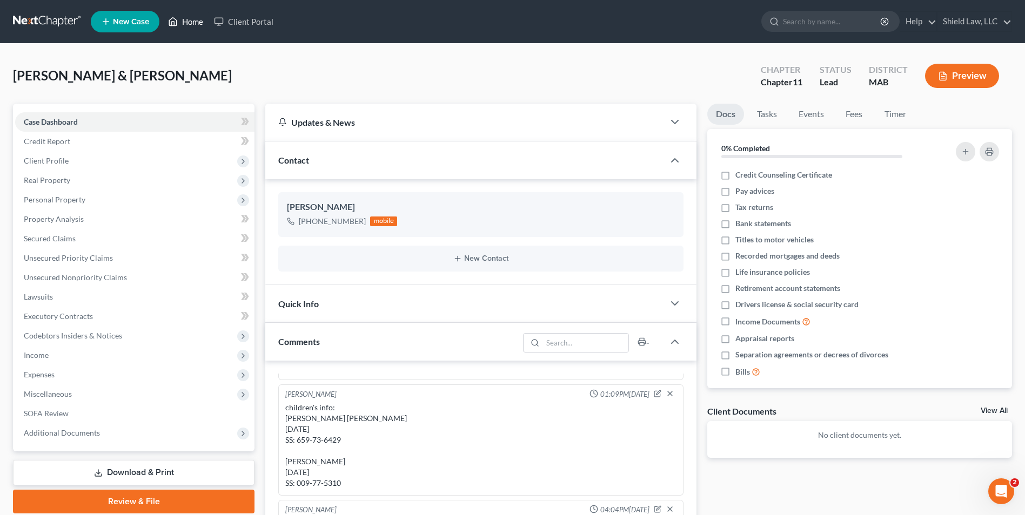
click at [199, 17] on link "Home" at bounding box center [186, 21] width 46 height 19
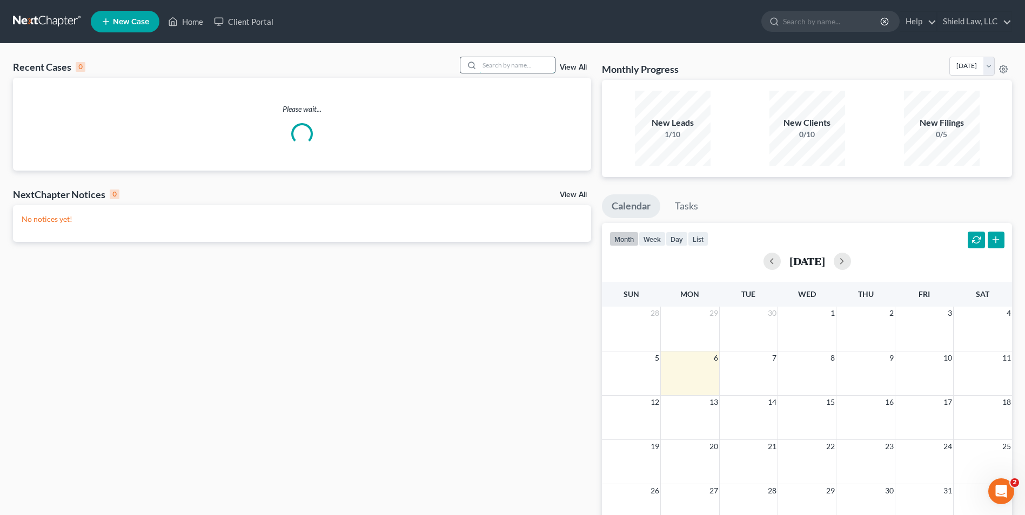
drag, startPoint x: 542, startPoint y: 70, endPoint x: 536, endPoint y: 69, distance: 6.0
click at [540, 70] on input "search" at bounding box center [517, 65] width 76 height 16
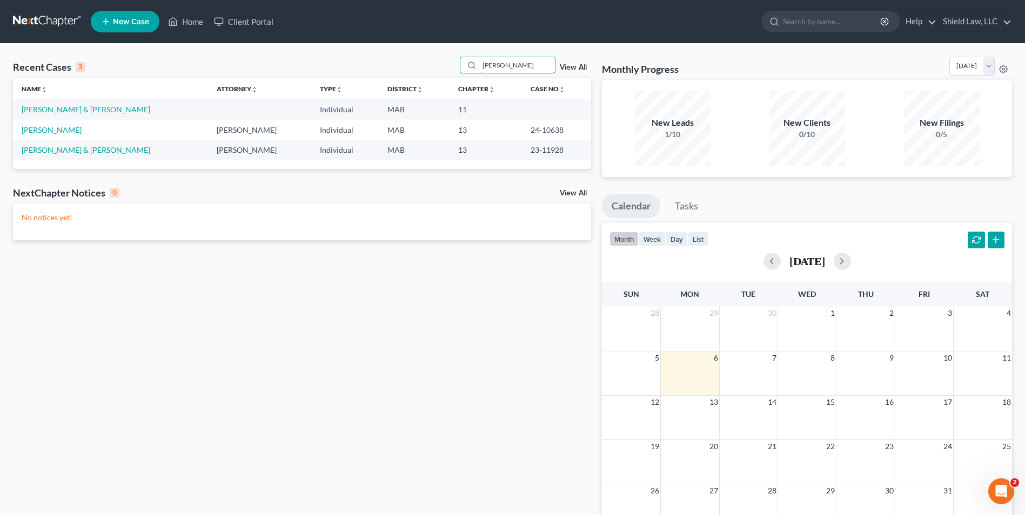
type input "[PERSON_NAME]"
click at [73, 155] on td "[PERSON_NAME] & [PERSON_NAME]" at bounding box center [110, 150] width 195 height 20
click at [75, 152] on link "[PERSON_NAME] & [PERSON_NAME]" at bounding box center [86, 149] width 129 height 9
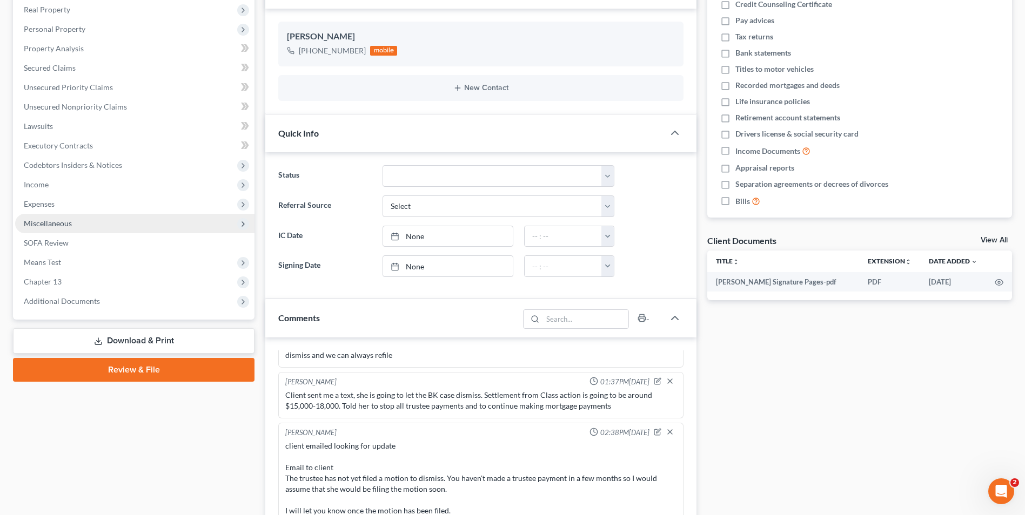
scroll to position [54, 0]
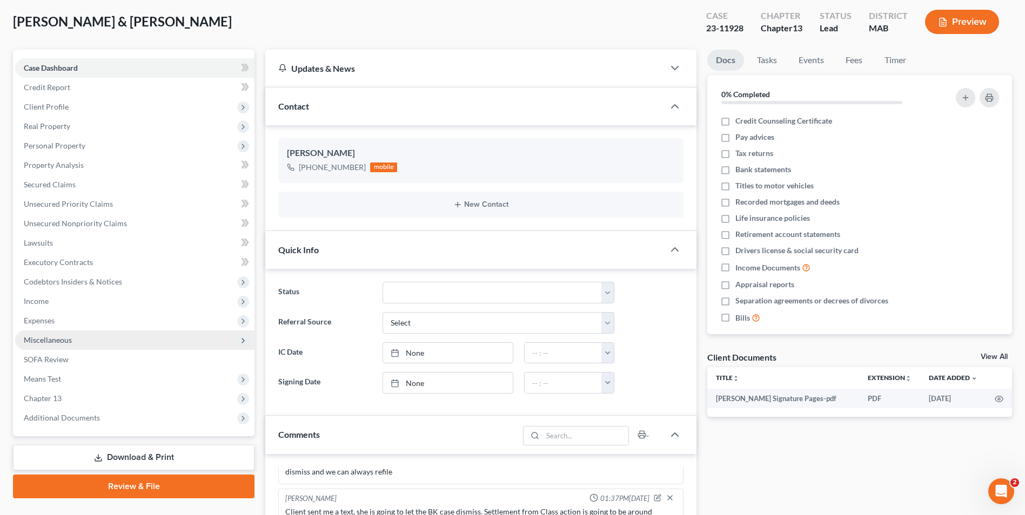
click at [77, 340] on span "Miscellaneous" at bounding box center [134, 340] width 239 height 19
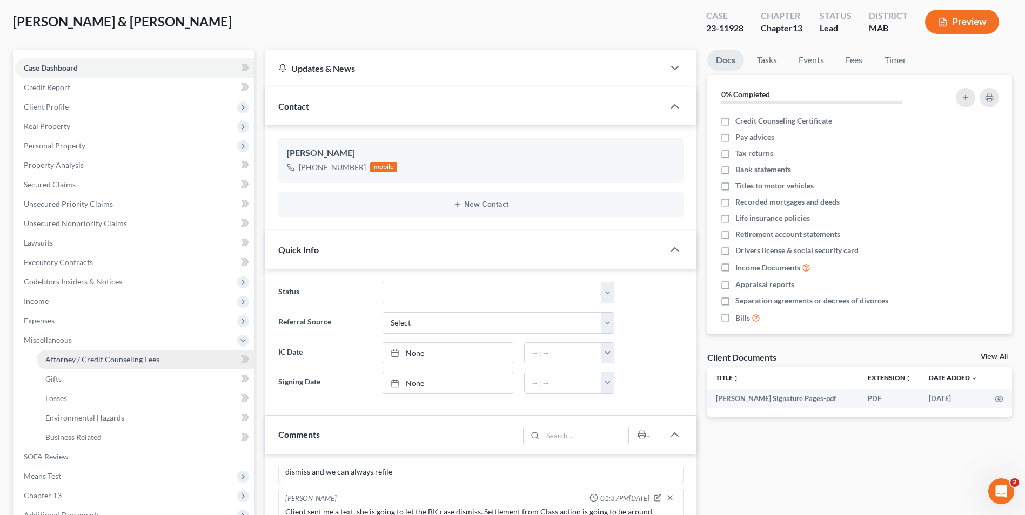
click at [107, 354] on link "Attorney / Credit Counseling Fees" at bounding box center [146, 359] width 218 height 19
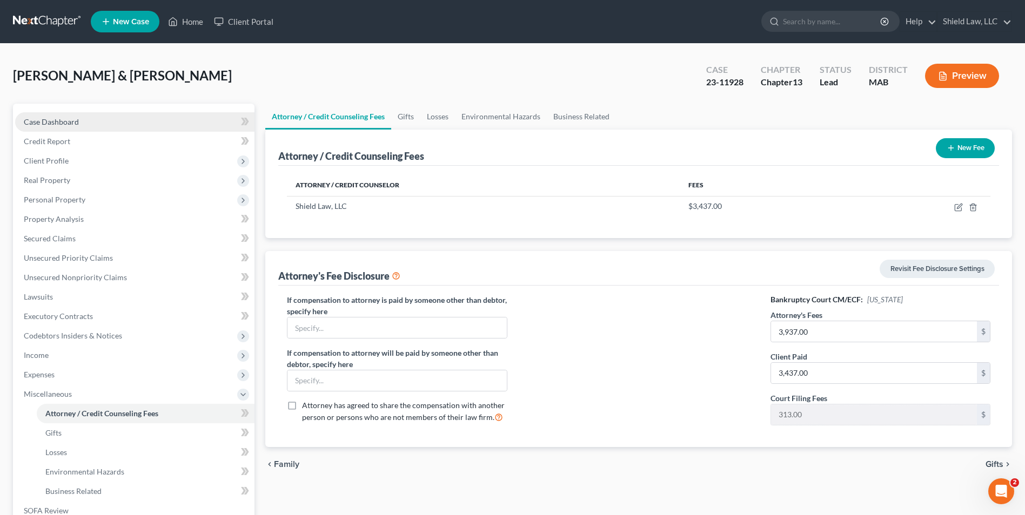
click at [90, 116] on link "Case Dashboard" at bounding box center [134, 121] width 239 height 19
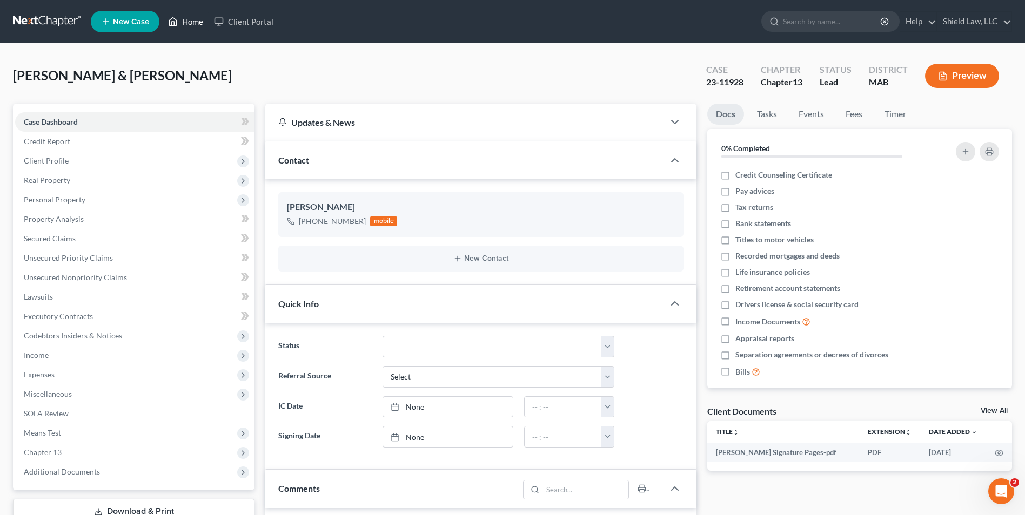
click at [189, 25] on link "Home" at bounding box center [186, 21] width 46 height 19
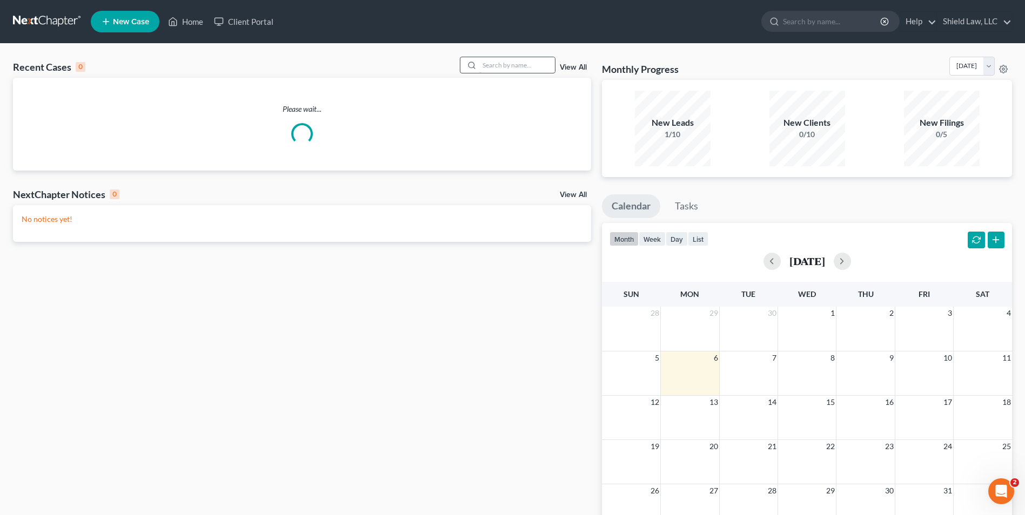
click at [527, 63] on input "search" at bounding box center [517, 65] width 76 height 16
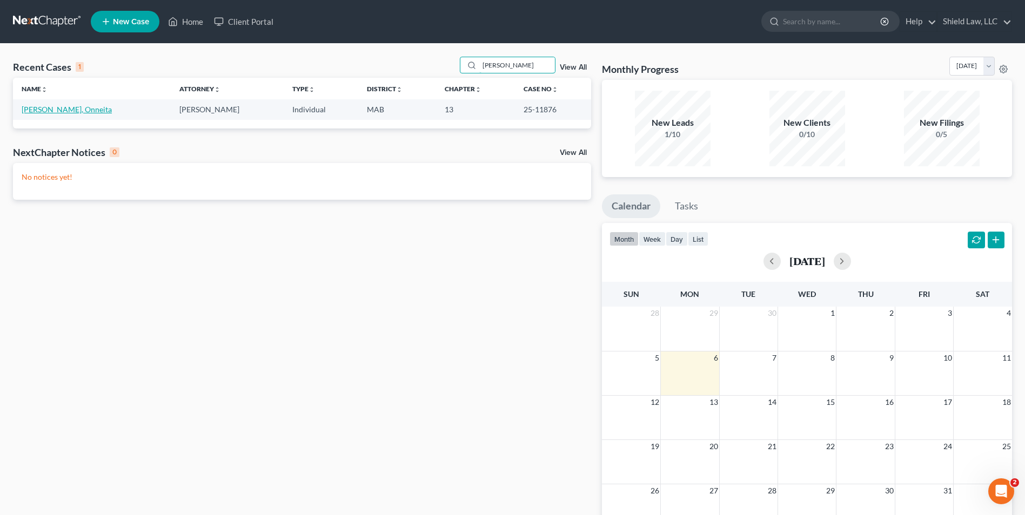
type input "[PERSON_NAME]"
click at [63, 111] on link "[PERSON_NAME], Onneita" at bounding box center [67, 109] width 90 height 9
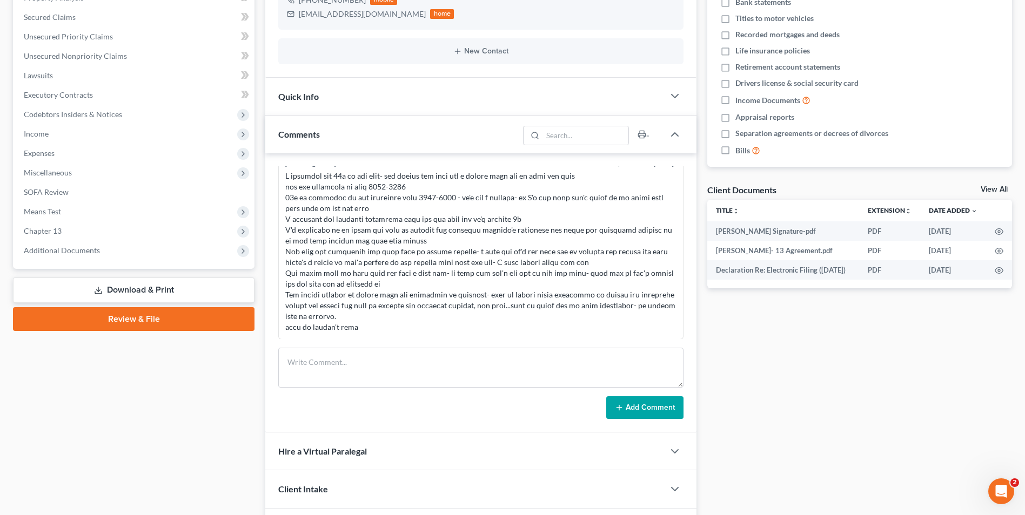
scroll to position [270, 0]
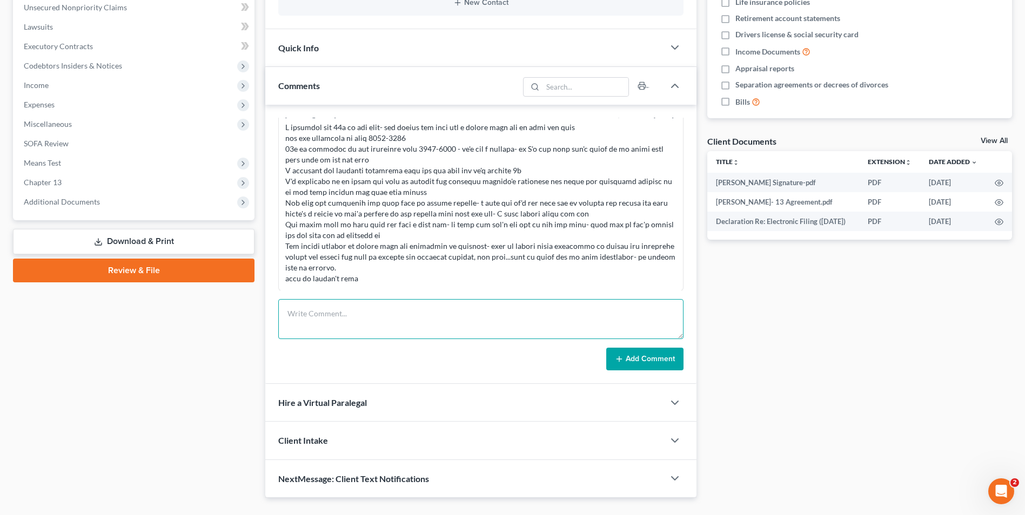
click at [392, 321] on textarea at bounding box center [480, 319] width 405 height 40
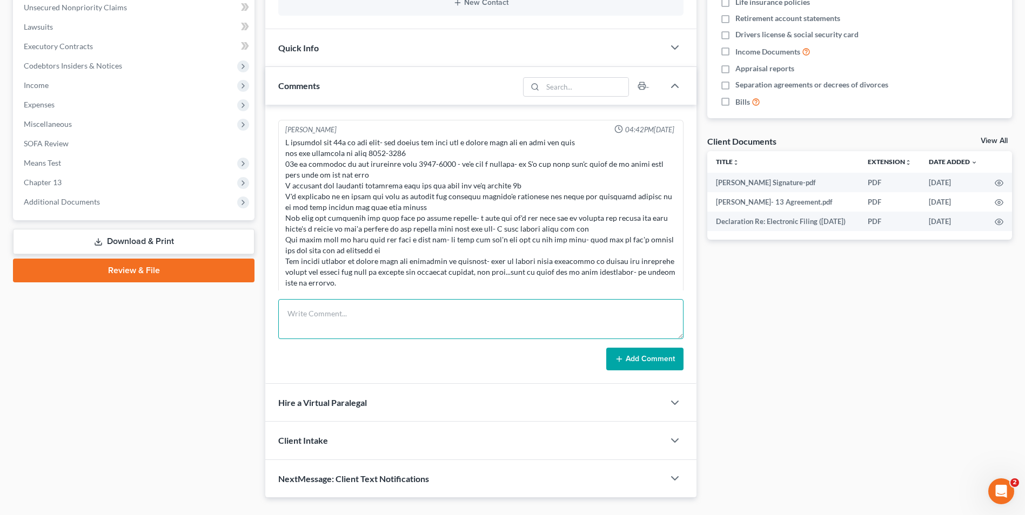
scroll to position [496, 0]
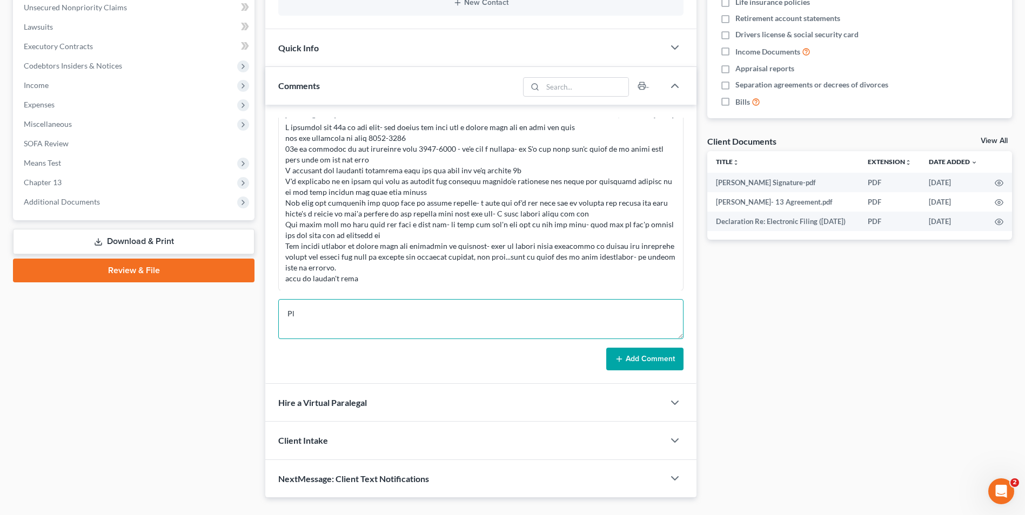
type textarea "P"
type textarea "Spoke to [GEOGRAPHIC_DATA] and DY: we are going to stay in plan for now and see…"
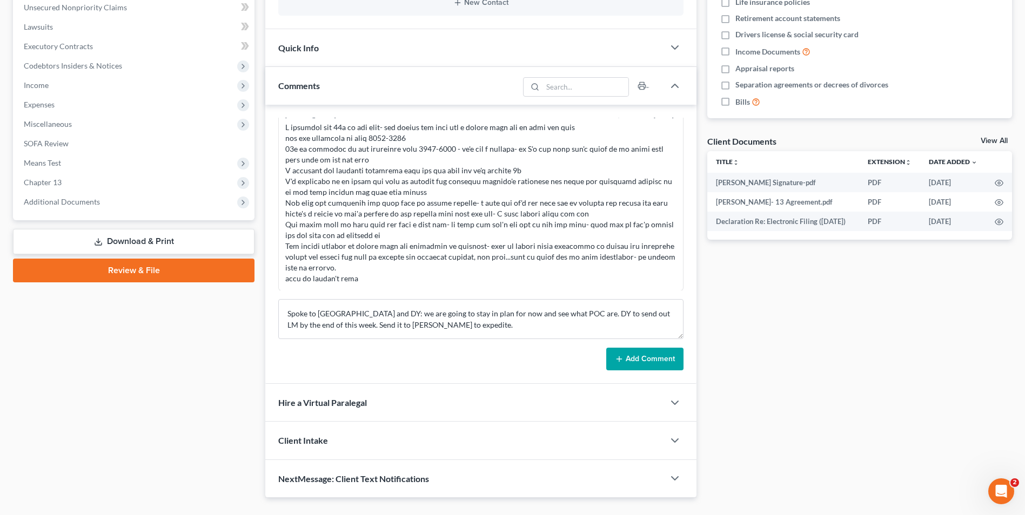
click at [626, 353] on button "Add Comment" at bounding box center [644, 359] width 77 height 23
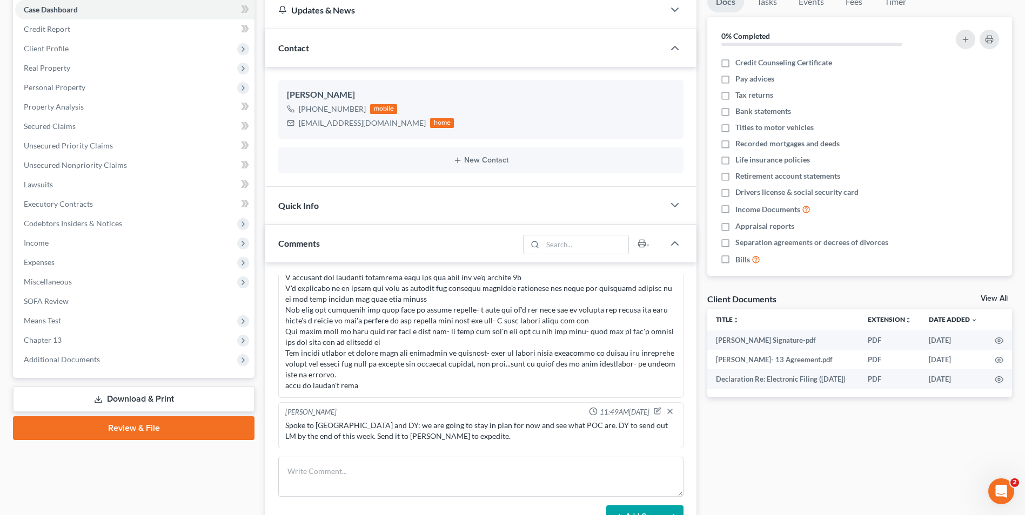
scroll to position [0, 0]
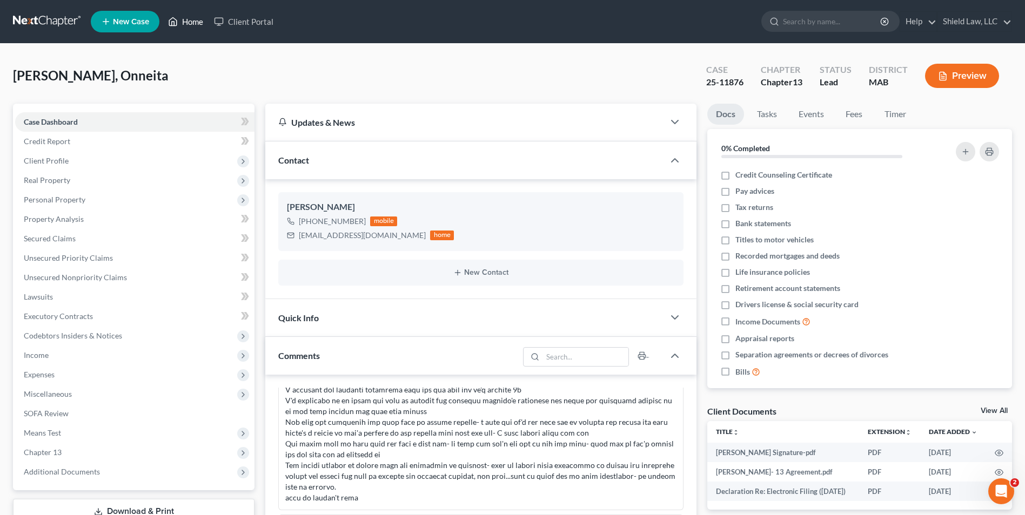
click at [185, 17] on link "Home" at bounding box center [186, 21] width 46 height 19
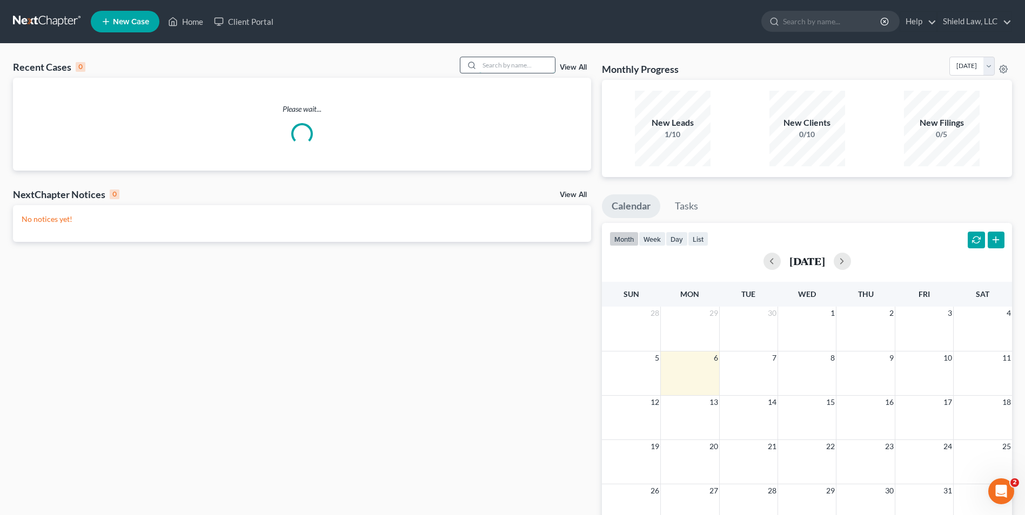
click at [546, 66] on input "search" at bounding box center [517, 65] width 76 height 16
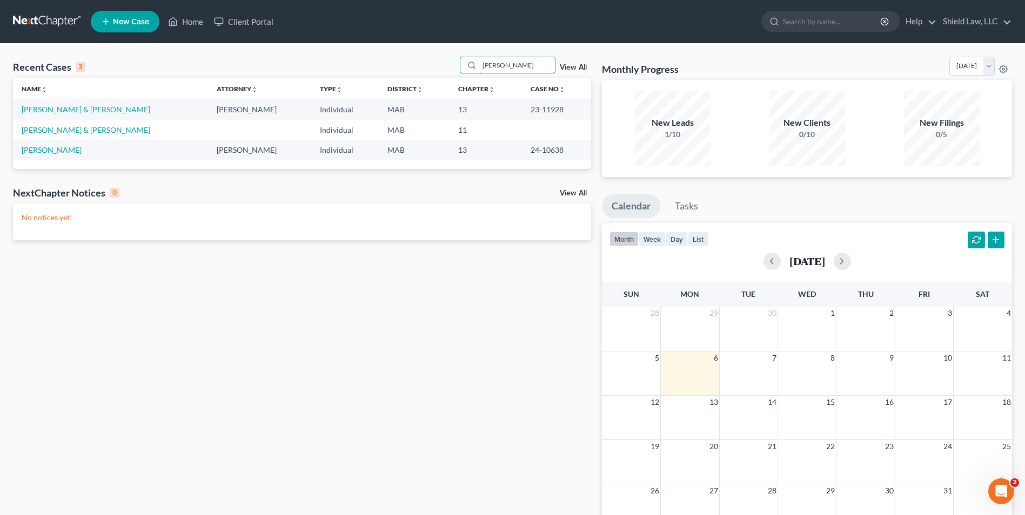
type input "[PERSON_NAME]"
click at [43, 109] on link "[PERSON_NAME] & [PERSON_NAME]" at bounding box center [86, 109] width 129 height 9
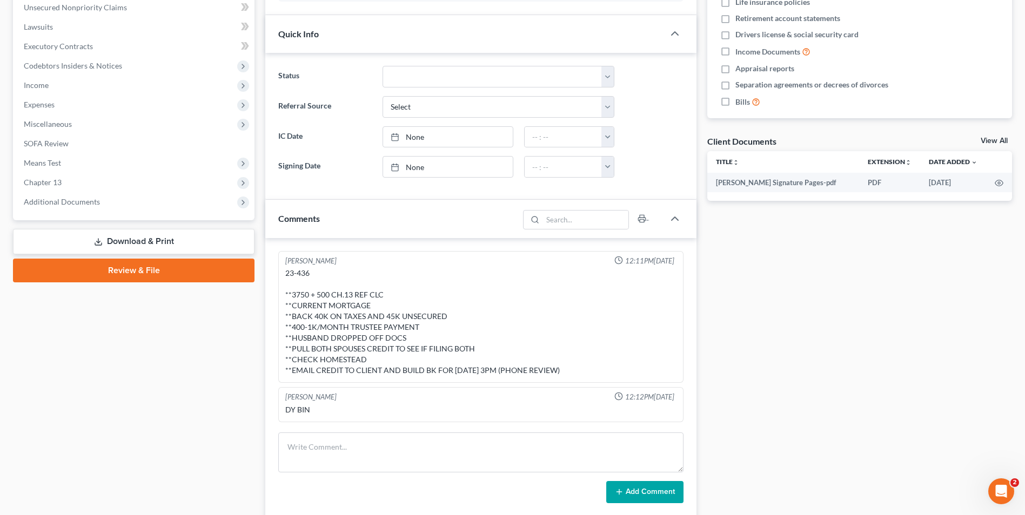
scroll to position [991, 0]
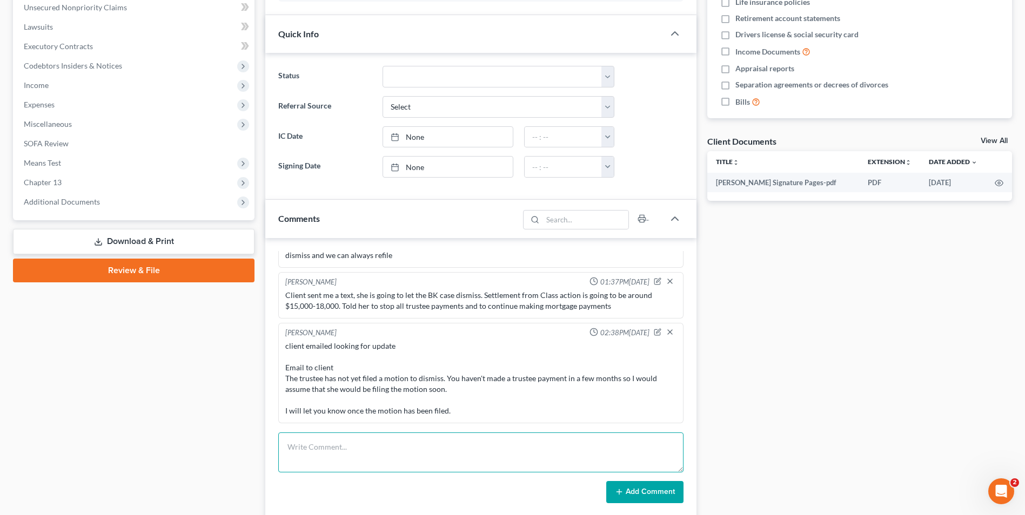
click at [375, 469] on textarea at bounding box center [480, 453] width 405 height 40
click at [350, 454] on textarea "maybe send C&D letters for $500. wait 6 months from time they got the money so …" at bounding box center [480, 453] width 405 height 40
click at [381, 456] on textarea "maybe send C&D letters for $500. wait 6 months from time they got the money so …" at bounding box center [480, 453] width 405 height 40
type textarea "maybe send C&D letters for $500. wait 6 months from time they got the money so …"
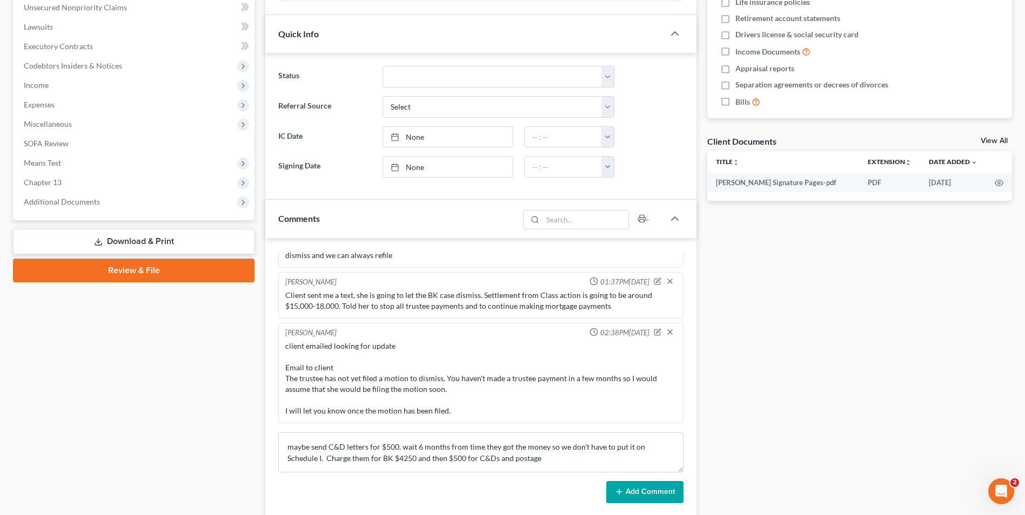
click at [631, 494] on button "Add Comment" at bounding box center [644, 492] width 77 height 23
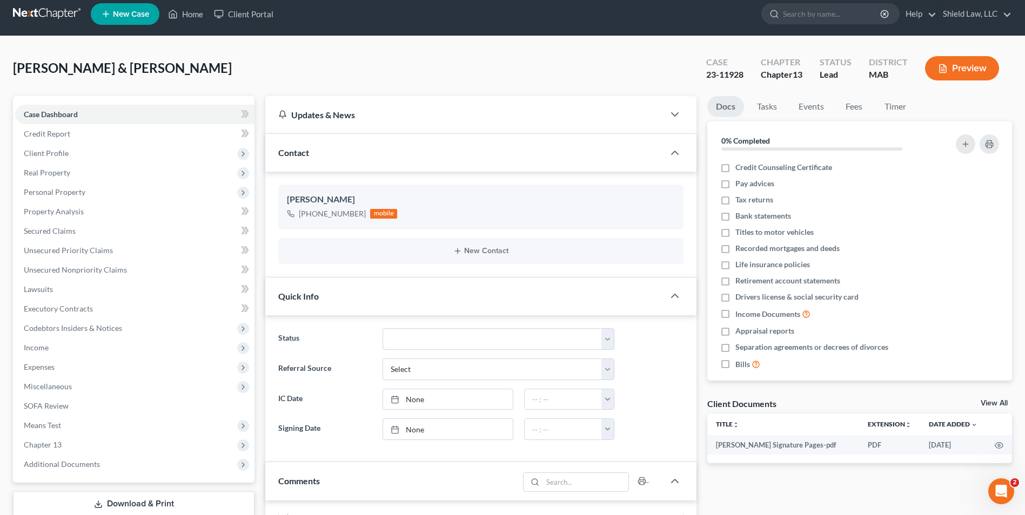
scroll to position [0, 0]
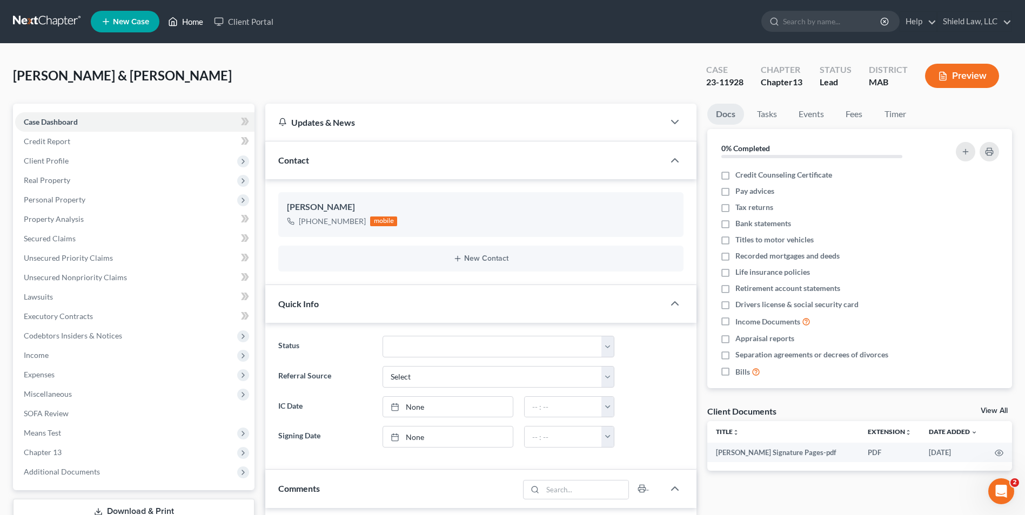
drag, startPoint x: 195, startPoint y: 18, endPoint x: 573, endPoint y: 42, distance: 378.9
click at [195, 18] on link "Home" at bounding box center [186, 21] width 46 height 19
click at [190, 23] on link "Home" at bounding box center [186, 21] width 46 height 19
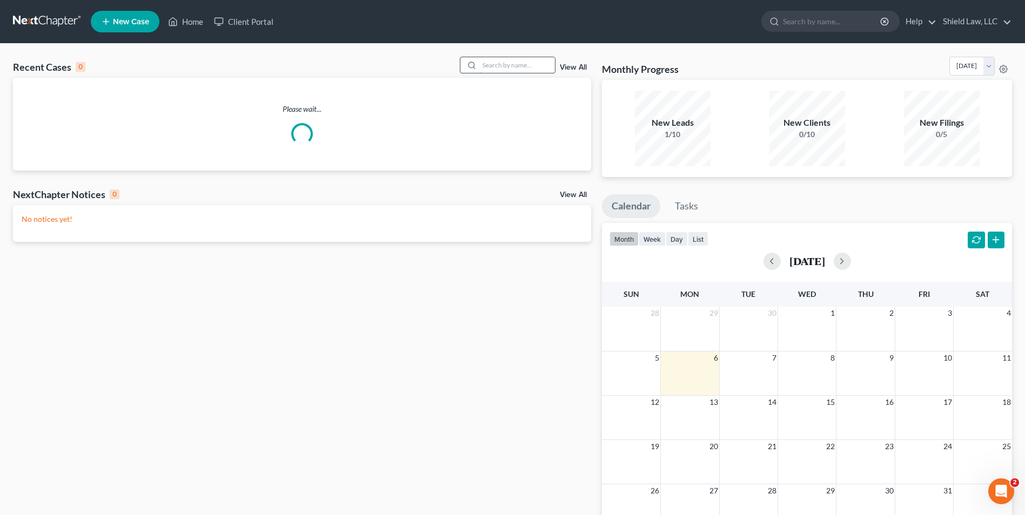
click at [516, 63] on input "search" at bounding box center [517, 65] width 76 height 16
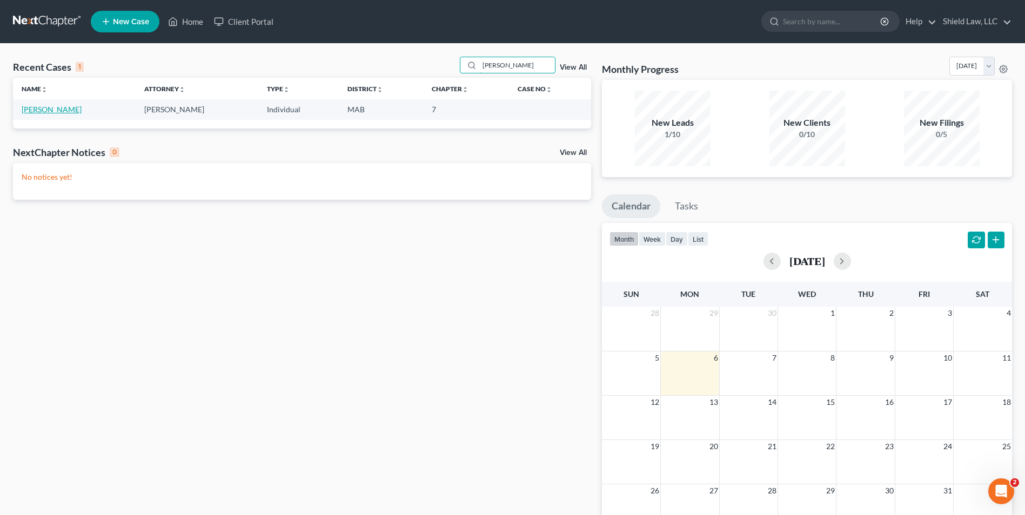
type input "[PERSON_NAME]"
click at [60, 112] on link "[PERSON_NAME]" at bounding box center [52, 109] width 60 height 9
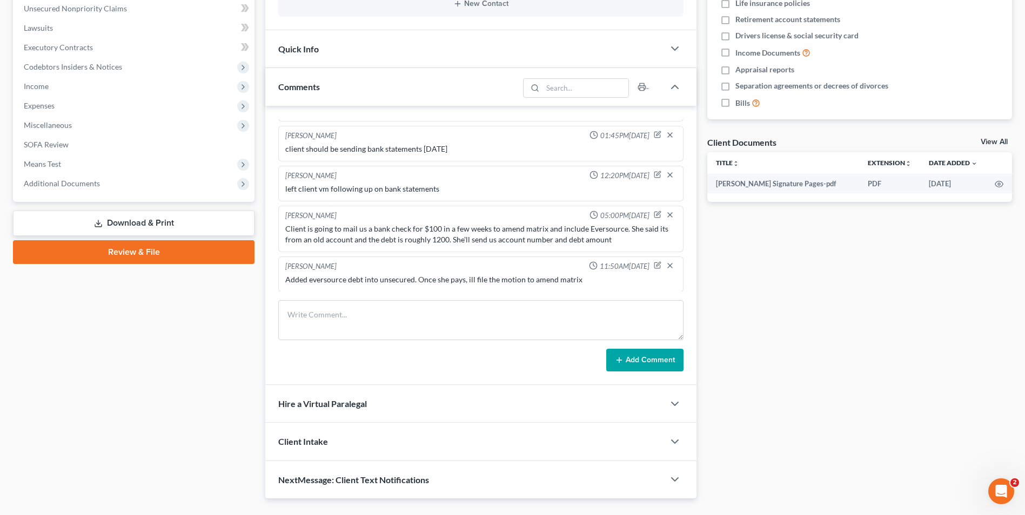
scroll to position [294, 0]
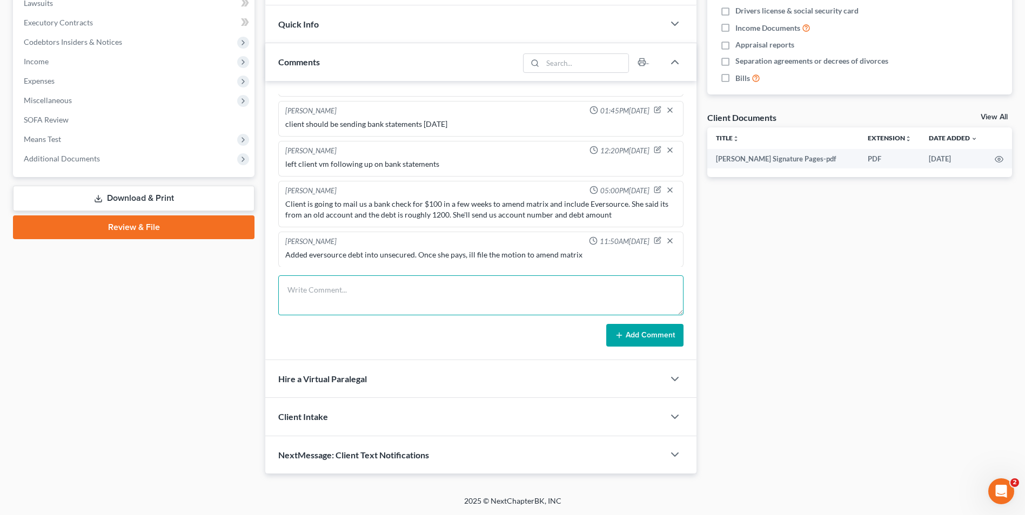
click at [369, 297] on textarea at bounding box center [480, 296] width 405 height 40
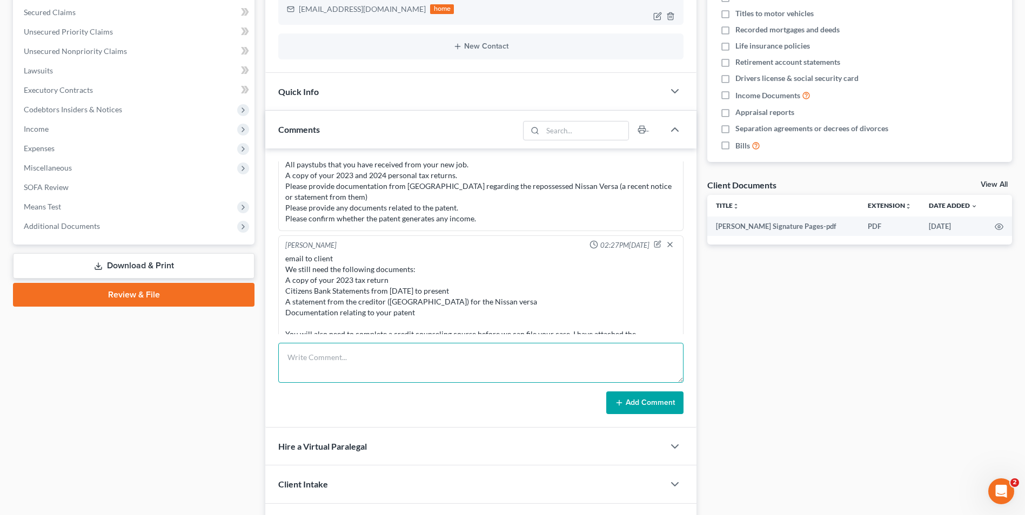
scroll to position [132, 0]
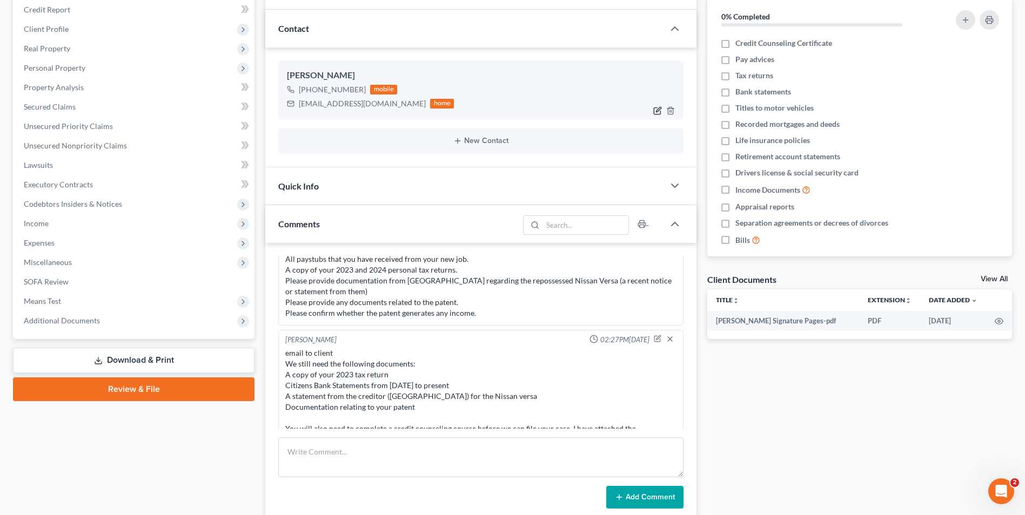
click at [658, 111] on icon "button" at bounding box center [658, 109] width 5 height 5
select select "0"
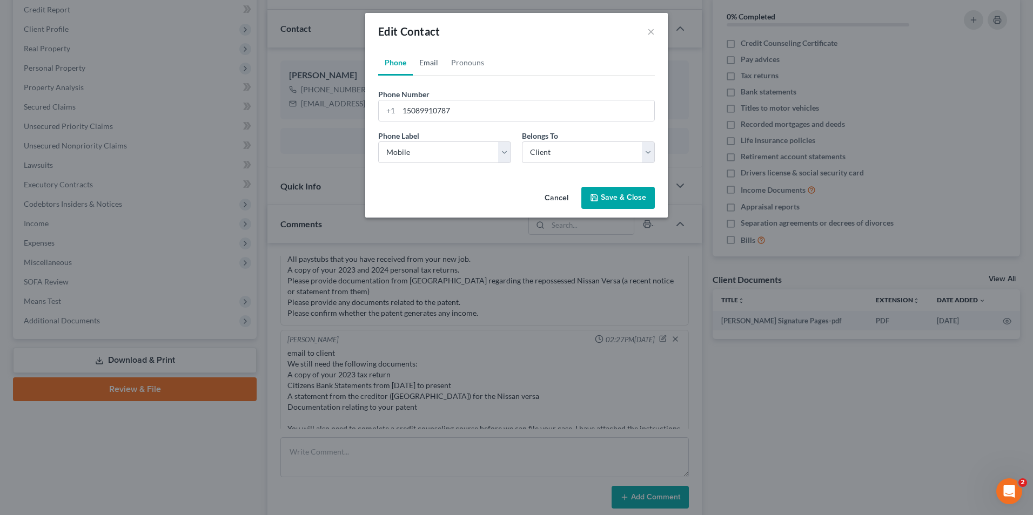
drag, startPoint x: 420, startPoint y: 64, endPoint x: 449, endPoint y: 123, distance: 66.4
click at [420, 64] on link "Email" at bounding box center [429, 63] width 32 height 26
drag, startPoint x: 460, startPoint y: 112, endPoint x: 429, endPoint y: 93, distance: 35.9
click at [460, 112] on input "[EMAIL_ADDRESS][DOMAIN_NAME]" at bounding box center [527, 110] width 256 height 21
click at [398, 67] on link "Phone" at bounding box center [395, 63] width 35 height 26
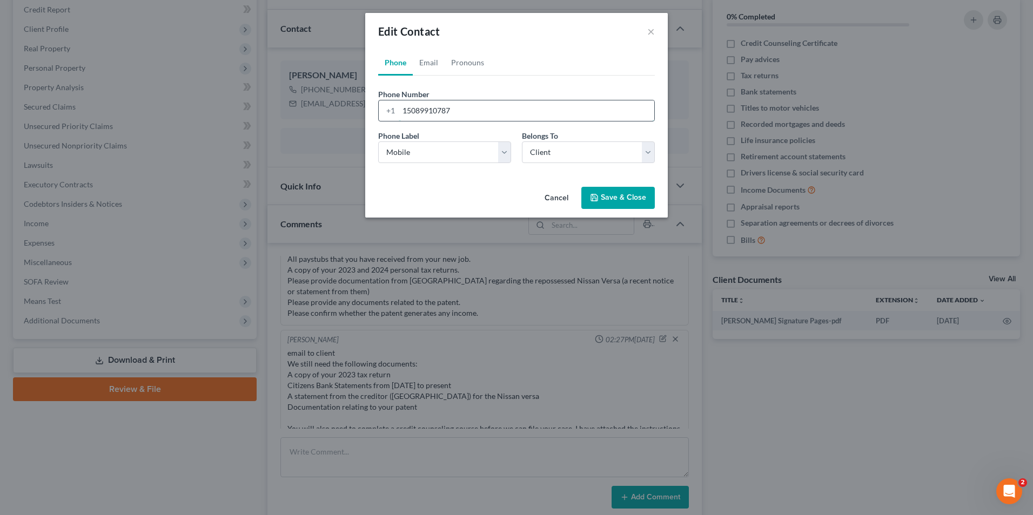
click at [427, 111] on input "15089910787" at bounding box center [527, 110] width 256 height 21
drag, startPoint x: 427, startPoint y: 111, endPoint x: 470, endPoint y: 109, distance: 43.3
click at [427, 111] on input "15089910787" at bounding box center [527, 110] width 256 height 21
click at [427, 110] on input "15089910787" at bounding box center [527, 110] width 256 height 21
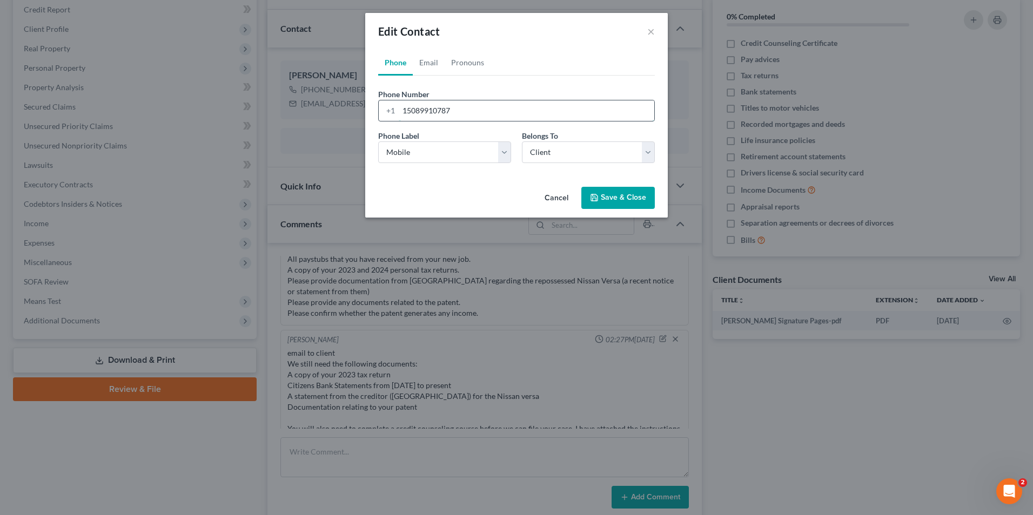
paste input "[PHONE_NUMBER]"
type input "[PHONE_NUMBER]"
click at [600, 195] on button "Save & Close" at bounding box center [617, 198] width 73 height 23
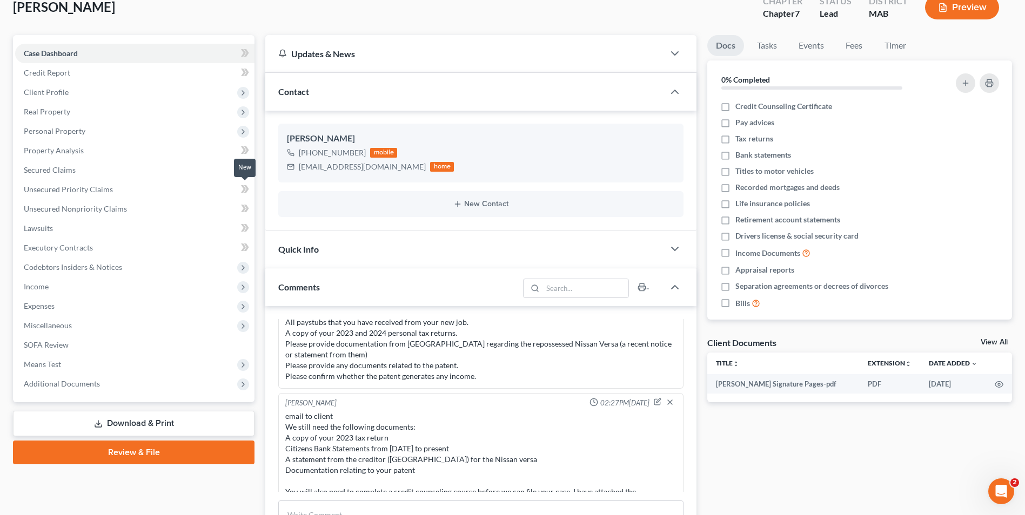
scroll to position [0, 0]
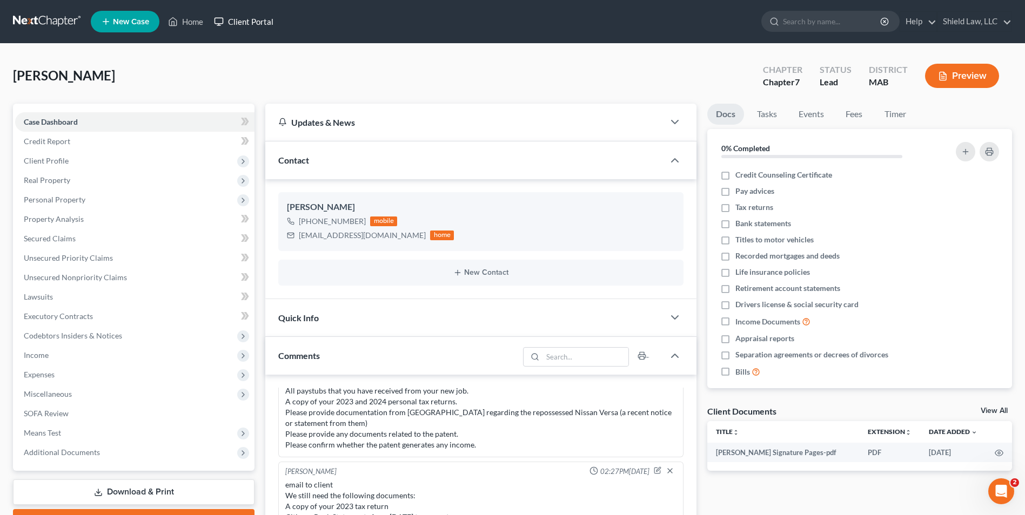
drag, startPoint x: 211, startPoint y: 22, endPoint x: 362, endPoint y: 44, distance: 153.3
click at [211, 22] on link "Client Portal" at bounding box center [244, 21] width 70 height 19
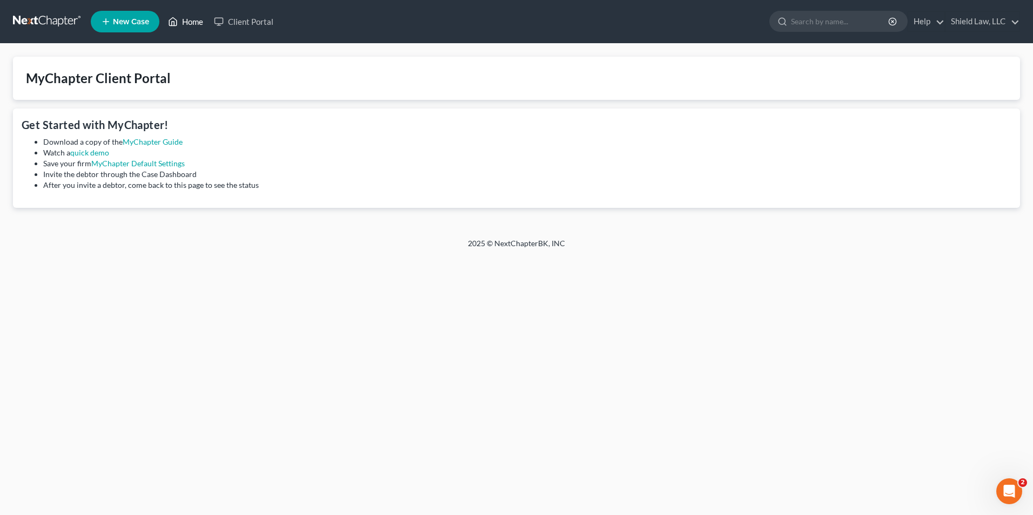
click at [184, 25] on link "Home" at bounding box center [186, 21] width 46 height 19
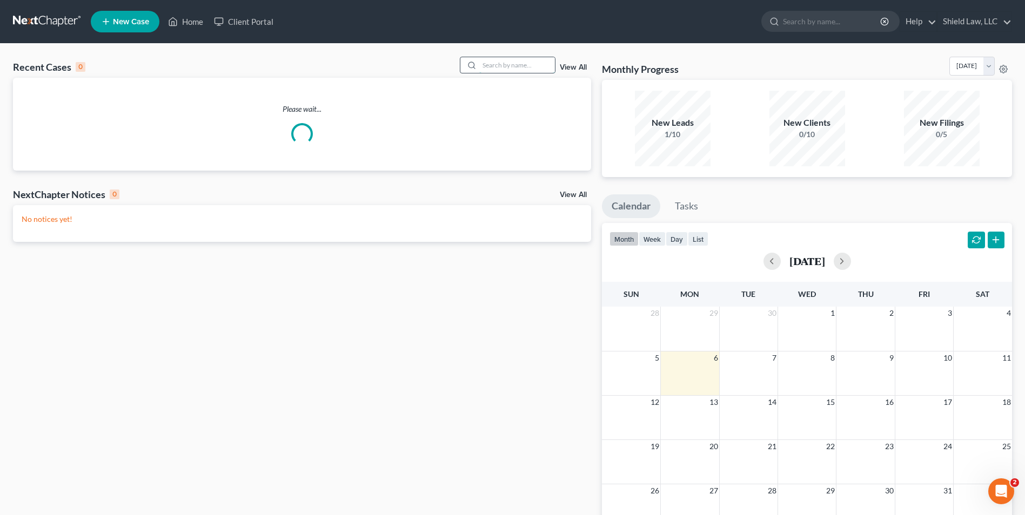
click at [503, 66] on input "search" at bounding box center [517, 65] width 76 height 16
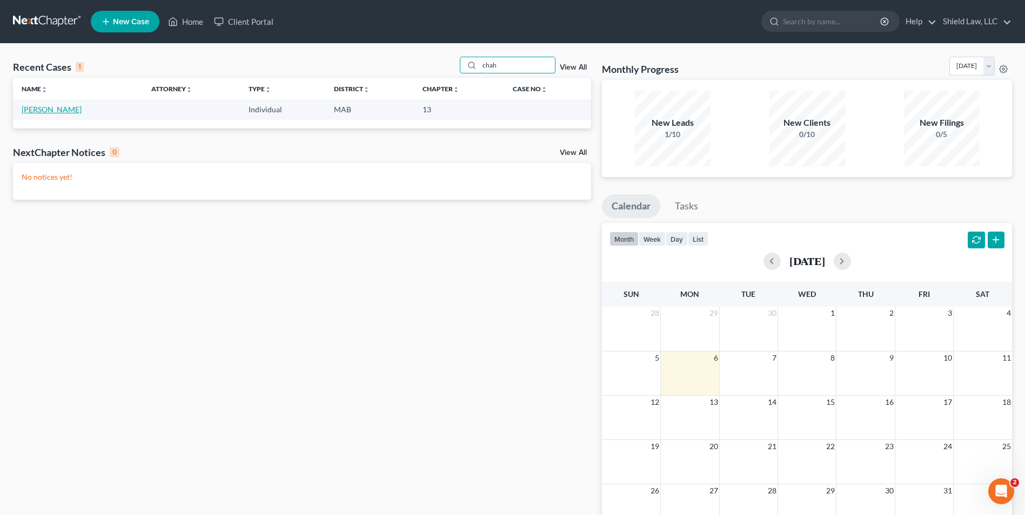
type input "chah"
click at [48, 110] on link "[PERSON_NAME]" at bounding box center [52, 109] width 60 height 9
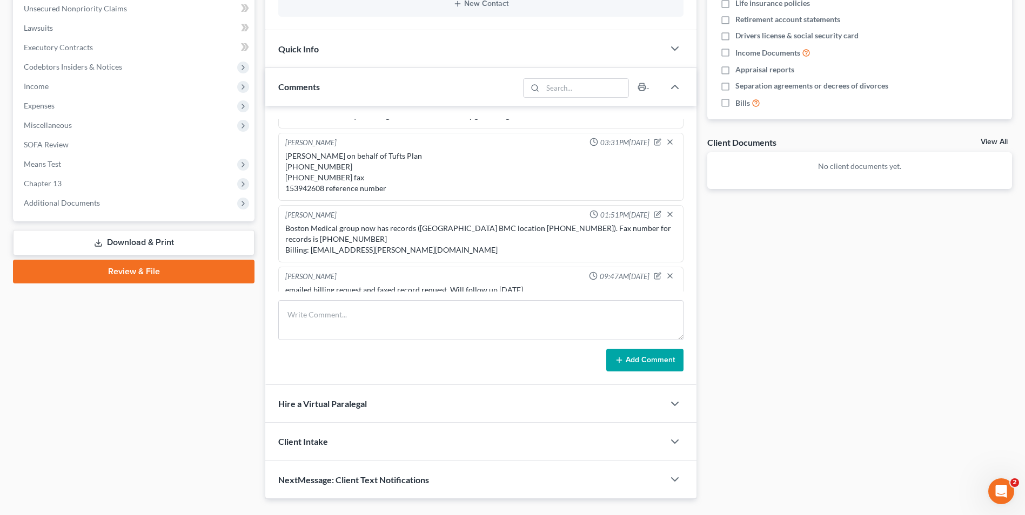
scroll to position [294, 0]
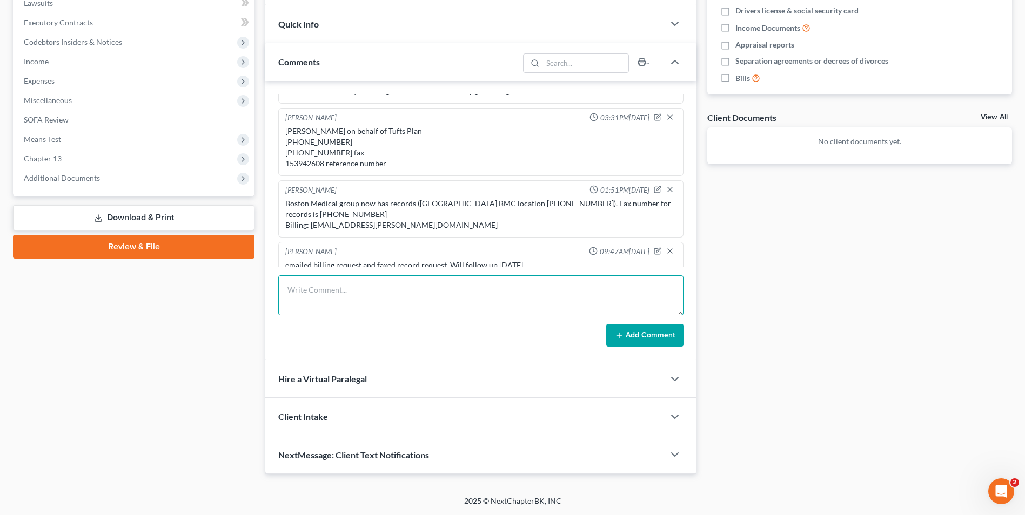
click at [370, 298] on textarea at bounding box center [480, 296] width 405 height 40
type textarea "Billing request was kicked back, they responded and stated that they do not ser…"
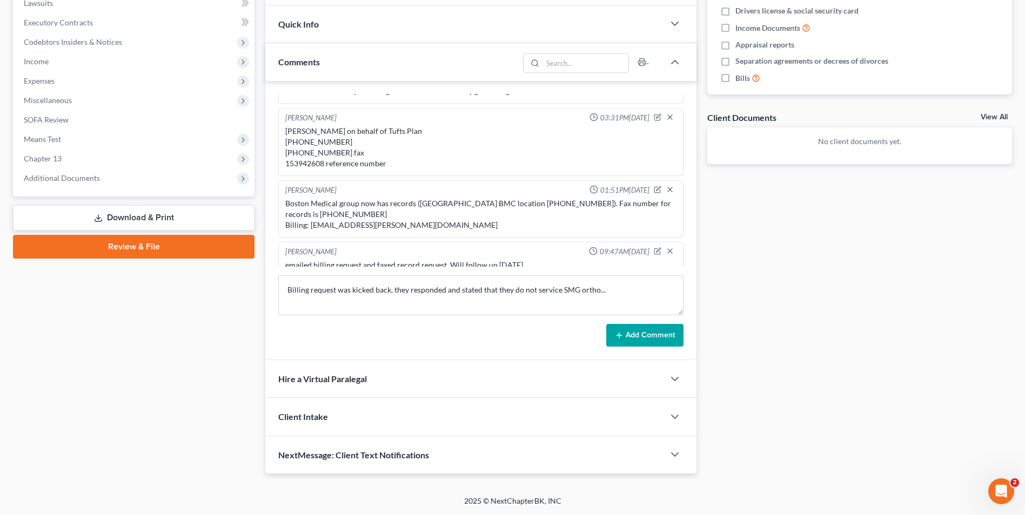
click at [640, 339] on button "Add Comment" at bounding box center [644, 335] width 77 height 23
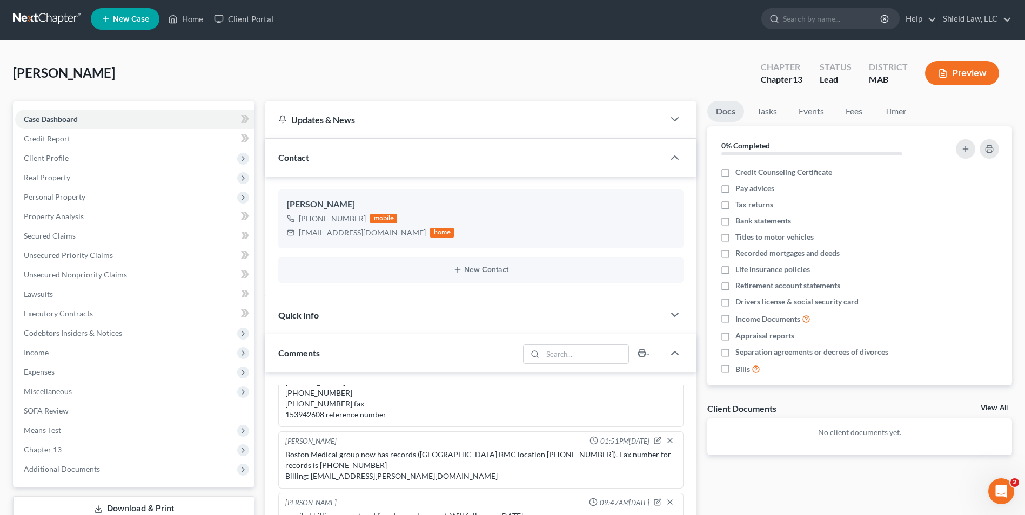
scroll to position [0, 0]
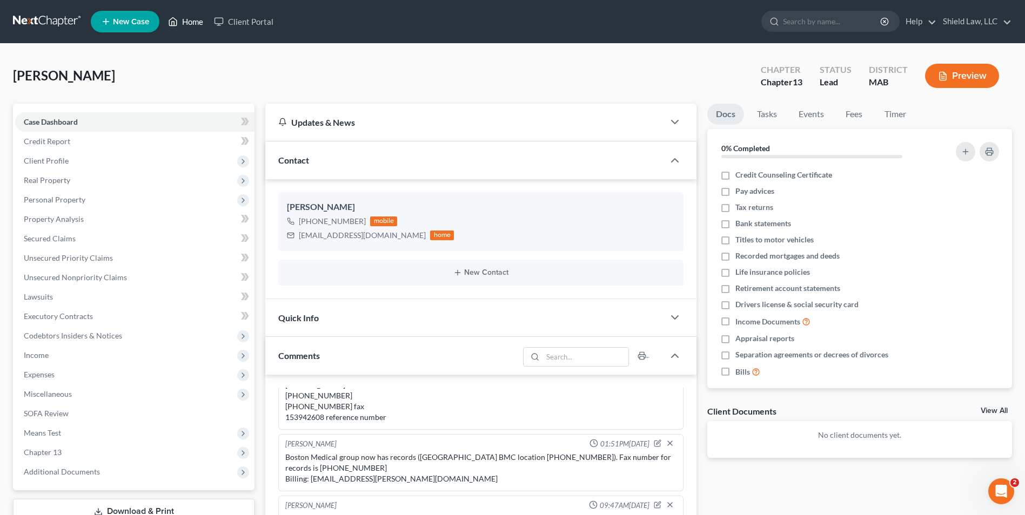
drag, startPoint x: 189, startPoint y: 20, endPoint x: 451, endPoint y: 58, distance: 264.8
click at [189, 20] on link "Home" at bounding box center [186, 21] width 46 height 19
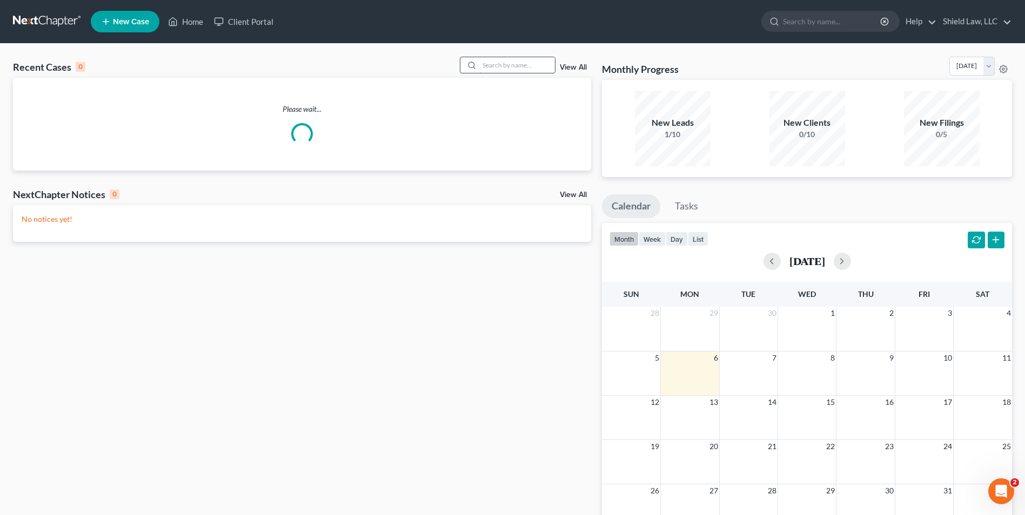
click at [487, 64] on input "search" at bounding box center [517, 65] width 76 height 16
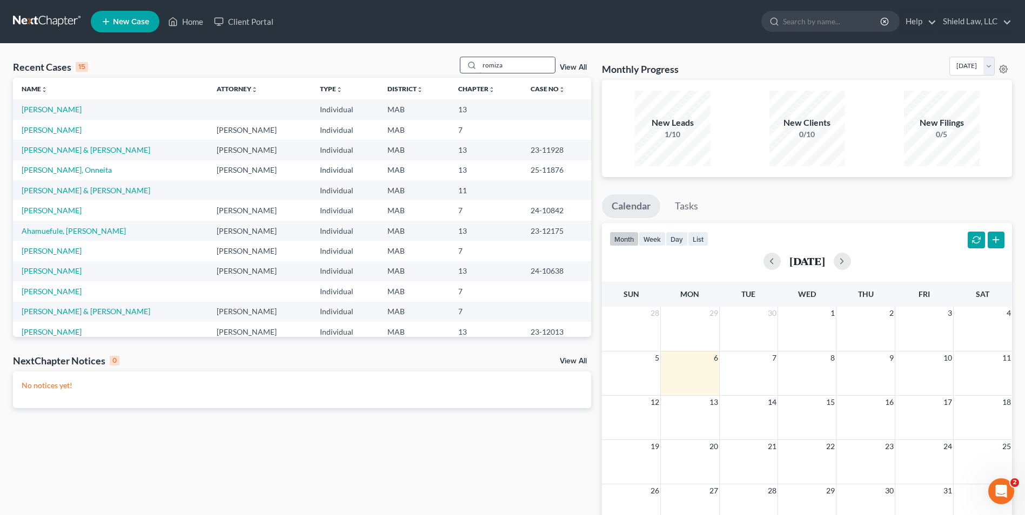
type input "romiza"
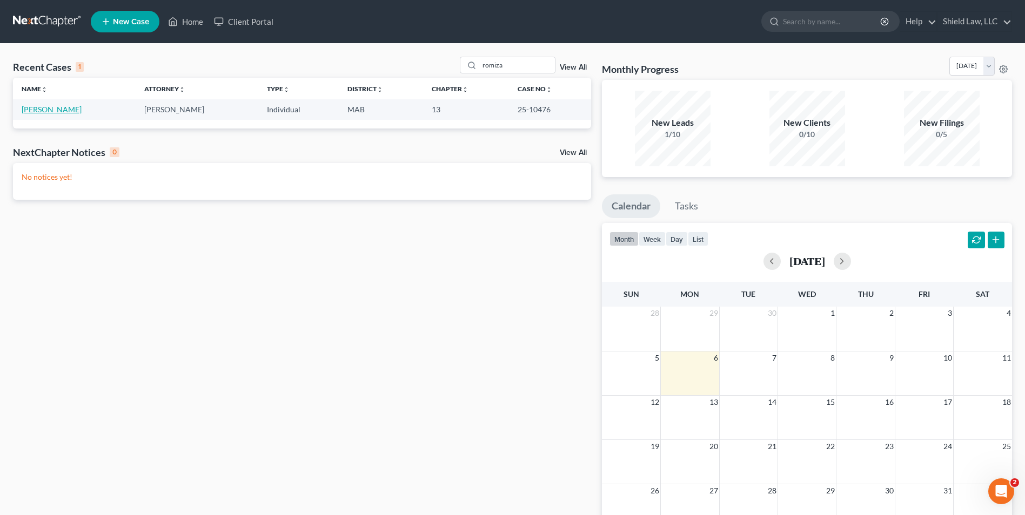
click at [44, 112] on link "[PERSON_NAME]" at bounding box center [52, 109] width 60 height 9
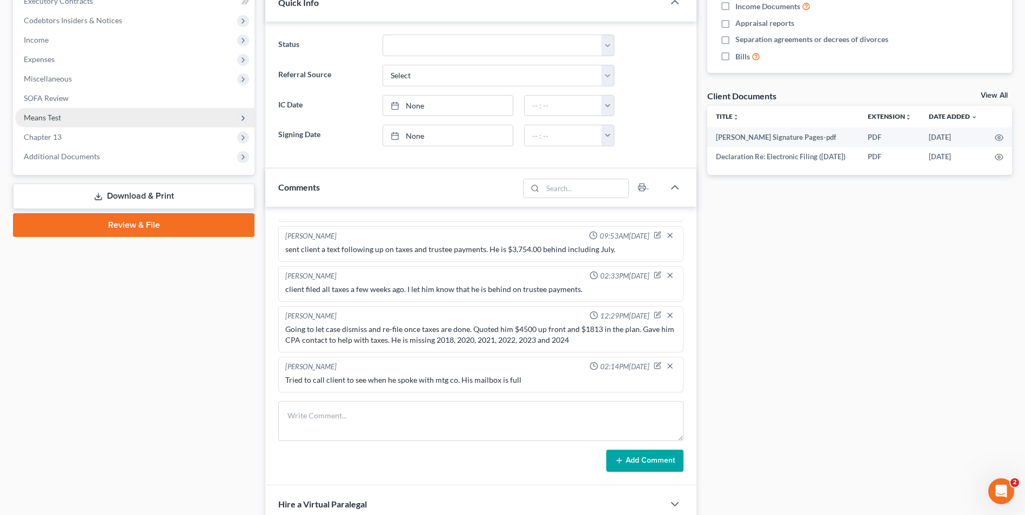
scroll to position [216, 0]
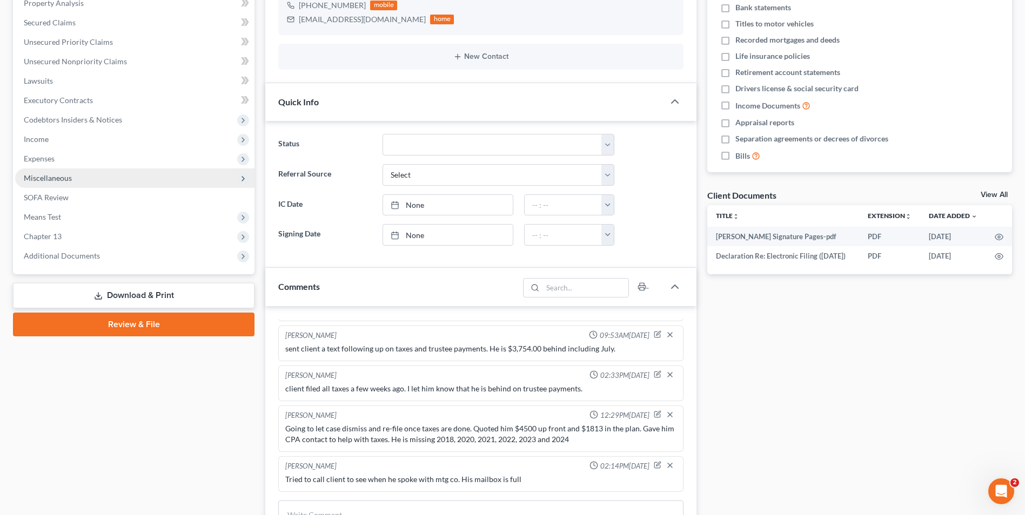
click at [52, 178] on span "Miscellaneous" at bounding box center [48, 177] width 48 height 9
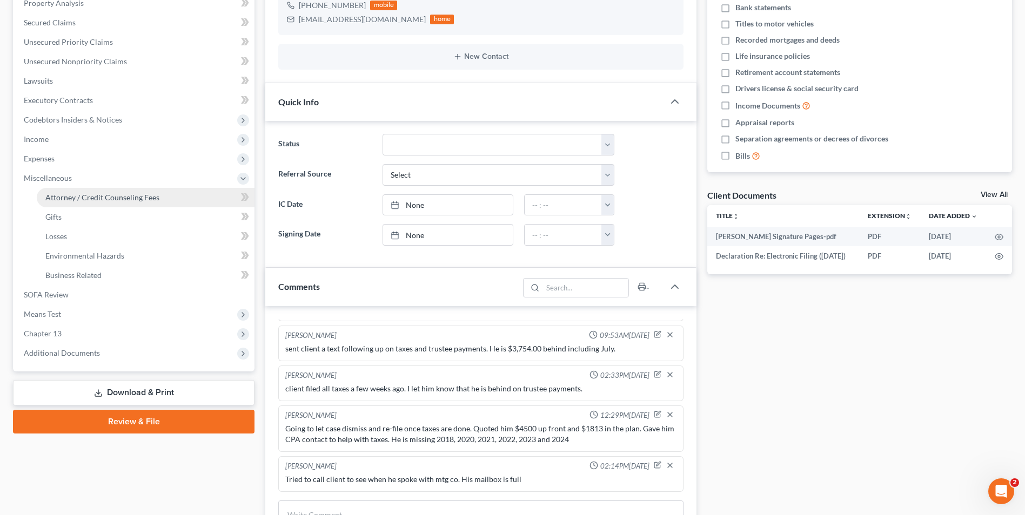
click at [116, 191] on link "Attorney / Credit Counseling Fees" at bounding box center [146, 197] width 218 height 19
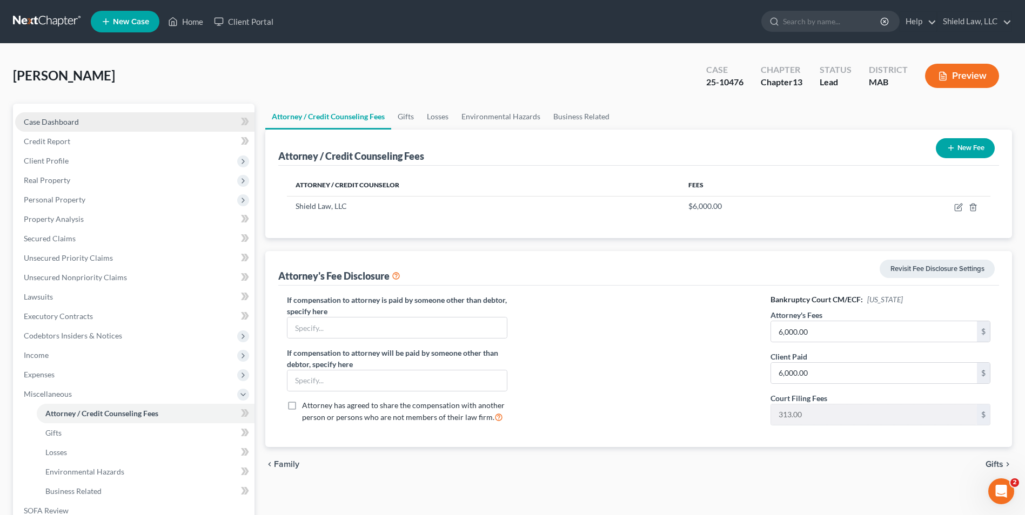
click at [79, 119] on link "Case Dashboard" at bounding box center [134, 121] width 239 height 19
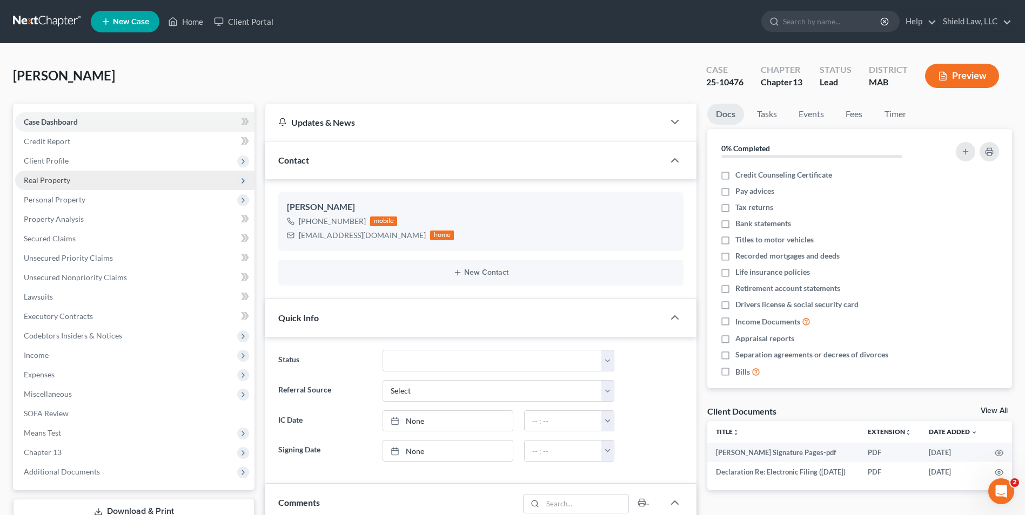
drag, startPoint x: 79, startPoint y: 177, endPoint x: 86, endPoint y: 187, distance: 12.9
click at [79, 177] on span "Real Property" at bounding box center [134, 180] width 239 height 19
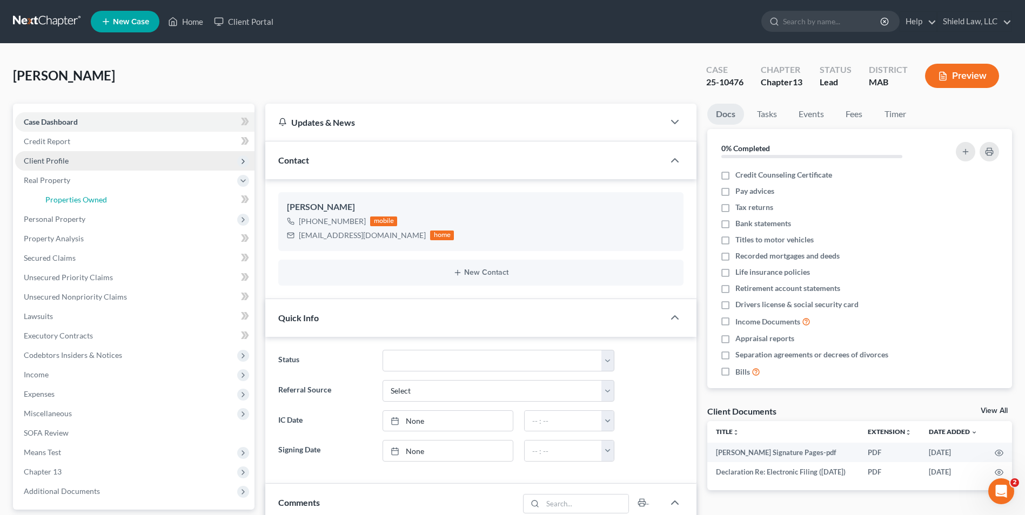
click at [97, 202] on span "Properties Owned" at bounding box center [76, 199] width 62 height 9
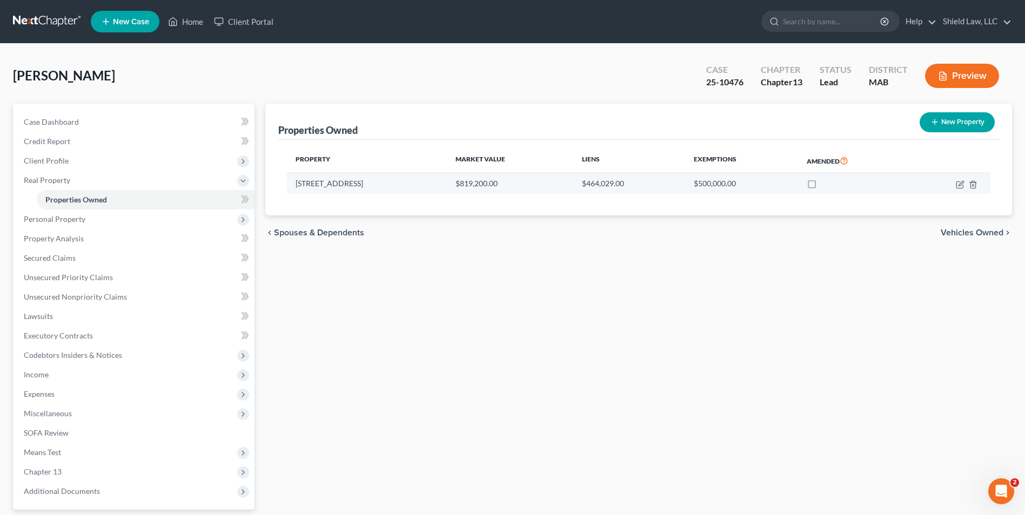
drag, startPoint x: 295, startPoint y: 184, endPoint x: 361, endPoint y: 183, distance: 66.5
click at [361, 183] on td "[STREET_ADDRESS]" at bounding box center [367, 183] width 160 height 21
copy td "[STREET_ADDRESS]"
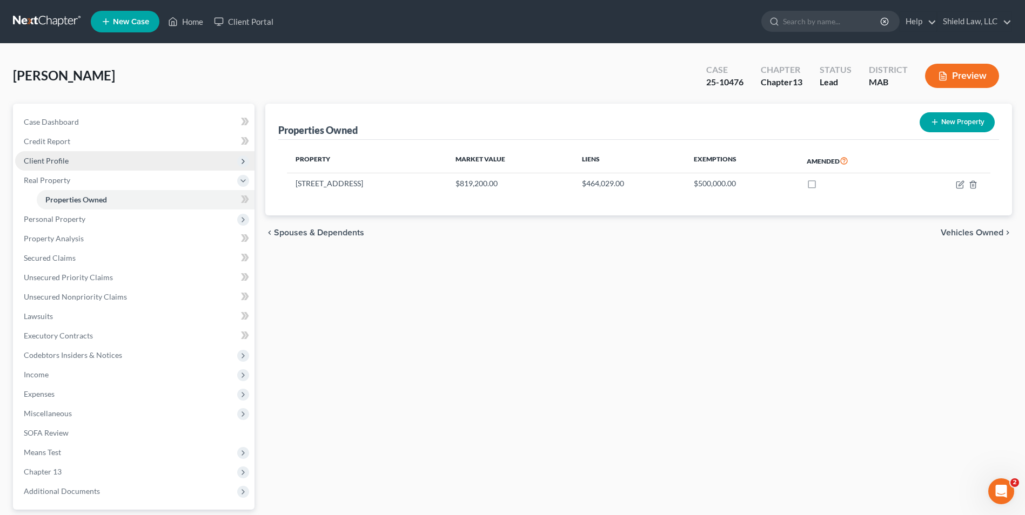
click at [61, 162] on span "Client Profile" at bounding box center [46, 160] width 45 height 9
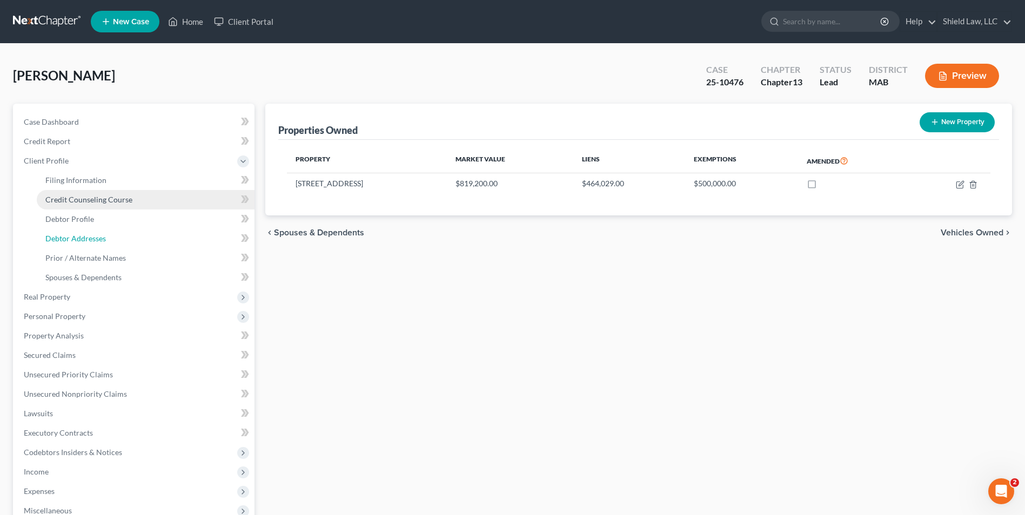
drag, startPoint x: 101, startPoint y: 242, endPoint x: 156, endPoint y: 206, distance: 65.6
click at [102, 243] on span "Debtor Addresses" at bounding box center [75, 238] width 61 height 9
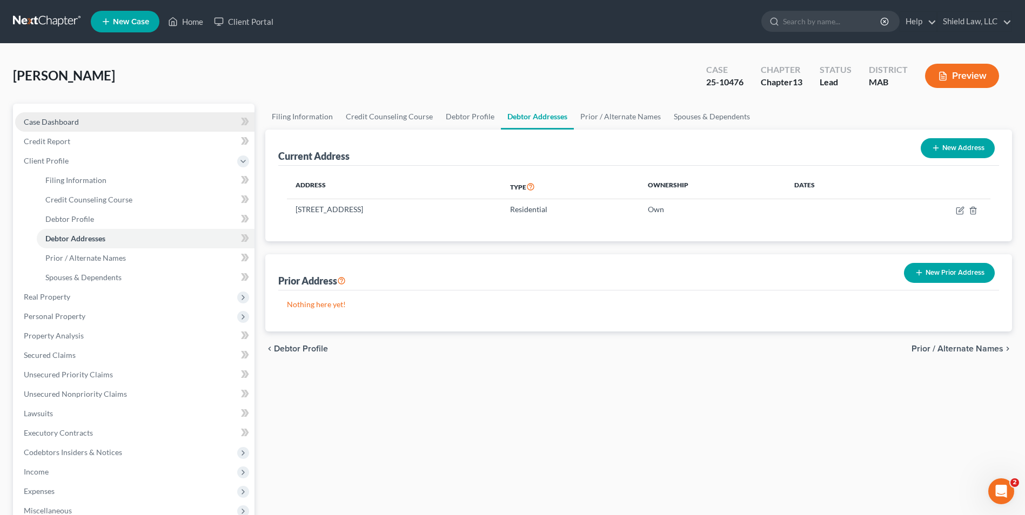
click at [77, 126] on span "Case Dashboard" at bounding box center [51, 121] width 55 height 9
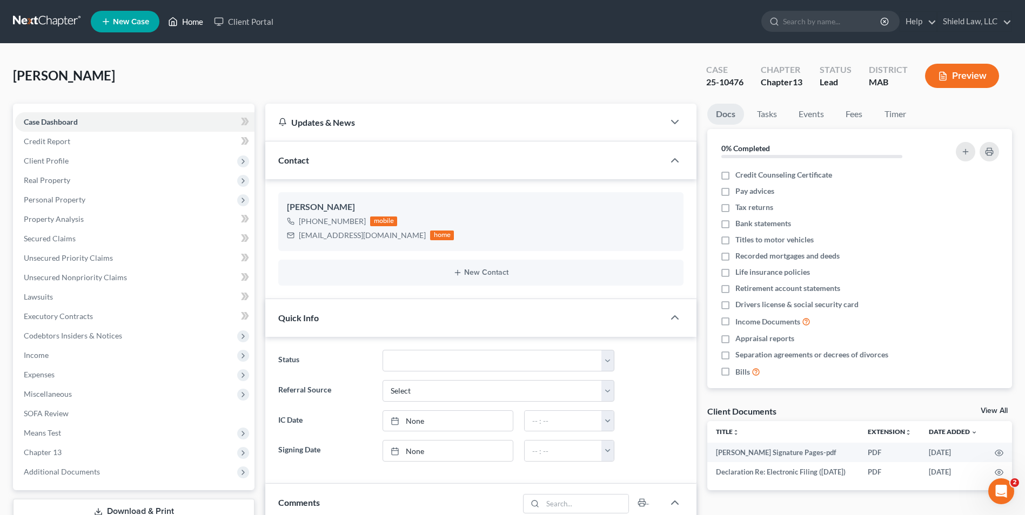
drag, startPoint x: 195, startPoint y: 19, endPoint x: 558, endPoint y: 39, distance: 363.0
click at [195, 19] on link "Home" at bounding box center [186, 21] width 46 height 19
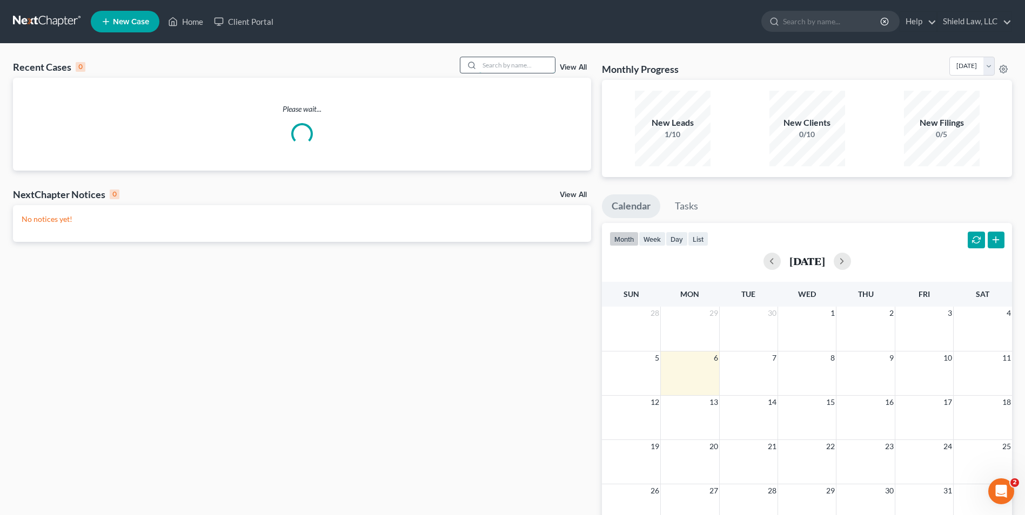
click at [532, 63] on input "search" at bounding box center [517, 65] width 76 height 16
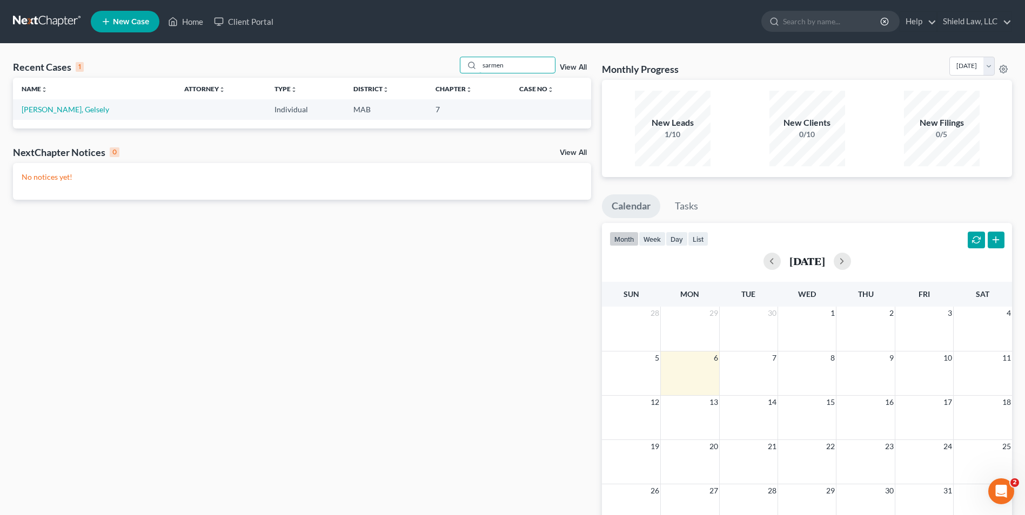
type input "sarmen"
click at [82, 115] on td "[PERSON_NAME], Gelsely" at bounding box center [94, 109] width 163 height 20
click at [83, 112] on link "[PERSON_NAME], Gelsely" at bounding box center [66, 109] width 88 height 9
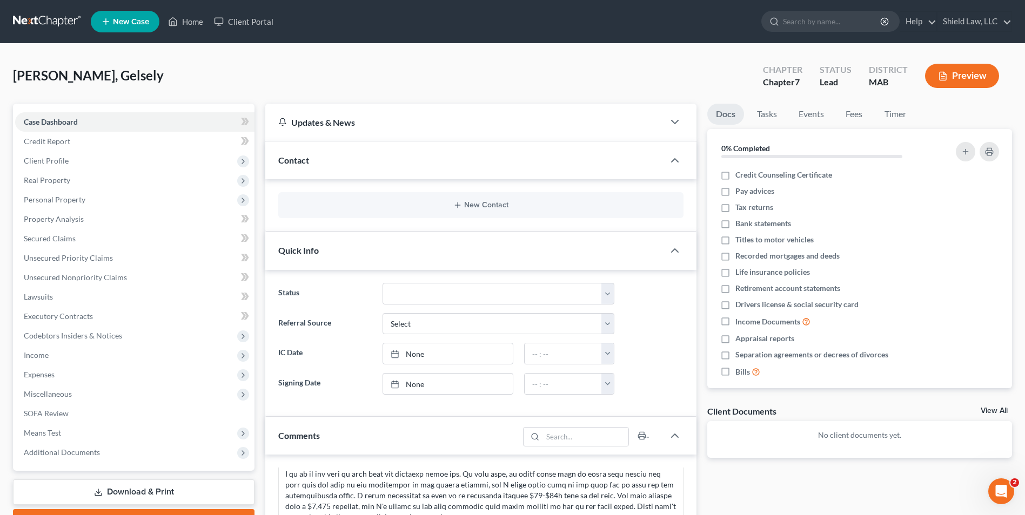
click at [418, 96] on div "[PERSON_NAME], Gelsely Upgraded Chapter Chapter 7 Status Lead District MAB Prev…" at bounding box center [512, 80] width 999 height 47
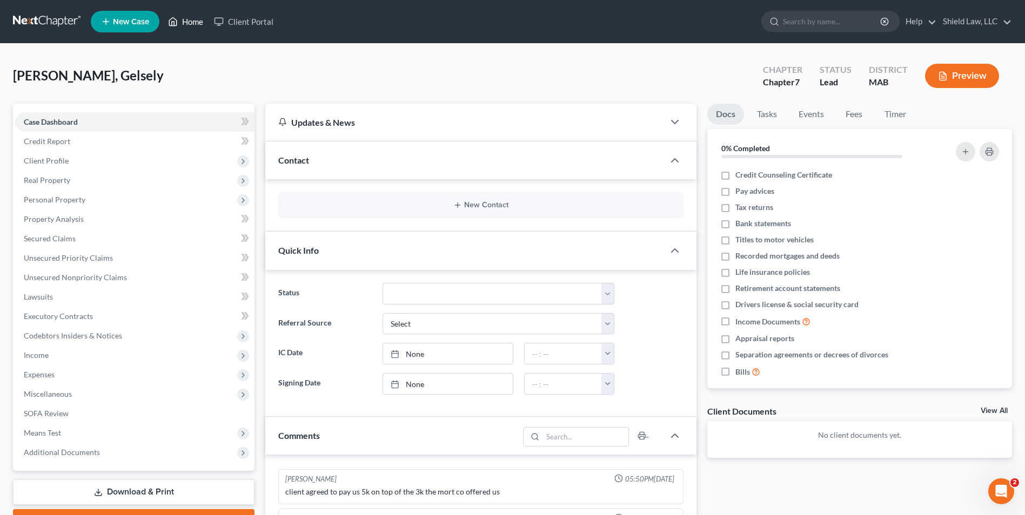
click at [198, 16] on link "Home" at bounding box center [186, 21] width 46 height 19
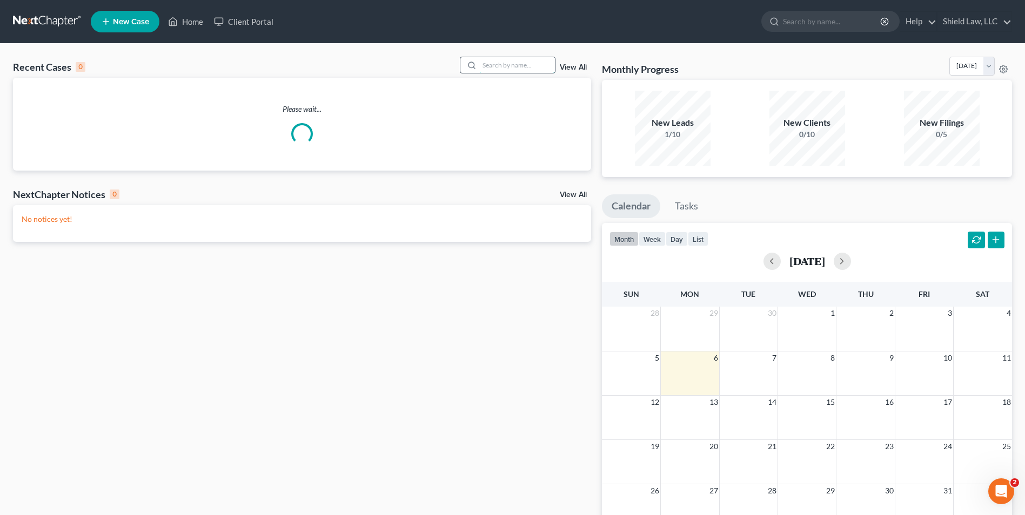
click at [504, 64] on input "search" at bounding box center [517, 65] width 76 height 16
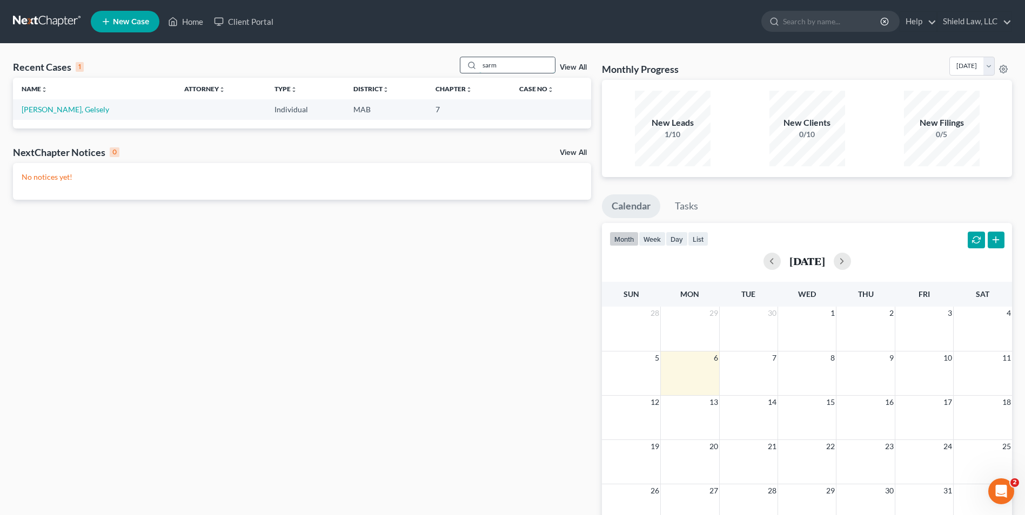
drag, startPoint x: 507, startPoint y: 63, endPoint x: 492, endPoint y: 63, distance: 15.1
click at [492, 63] on input "sarm" at bounding box center [517, 65] width 76 height 16
type input "s"
type input "romiza"
click at [38, 113] on link "[PERSON_NAME]" at bounding box center [52, 109] width 60 height 9
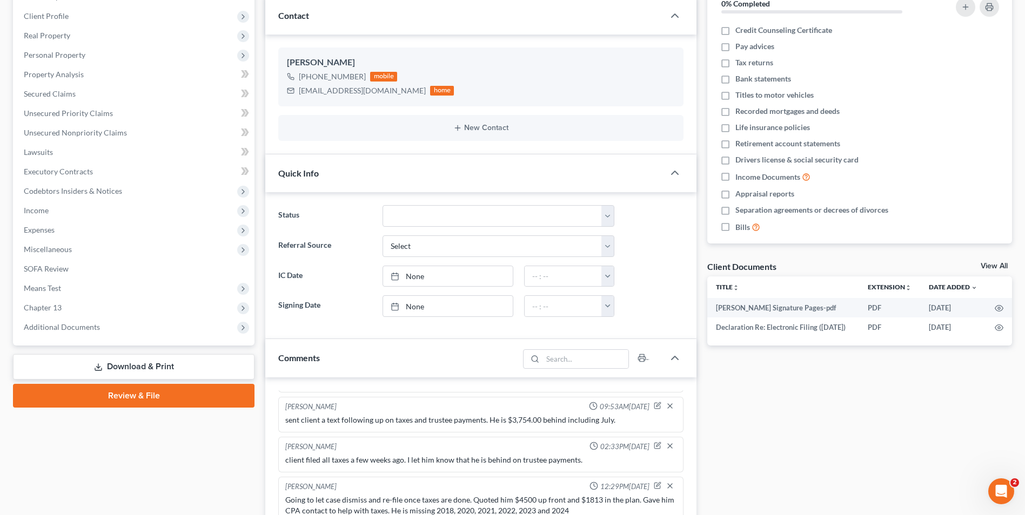
scroll to position [324, 0]
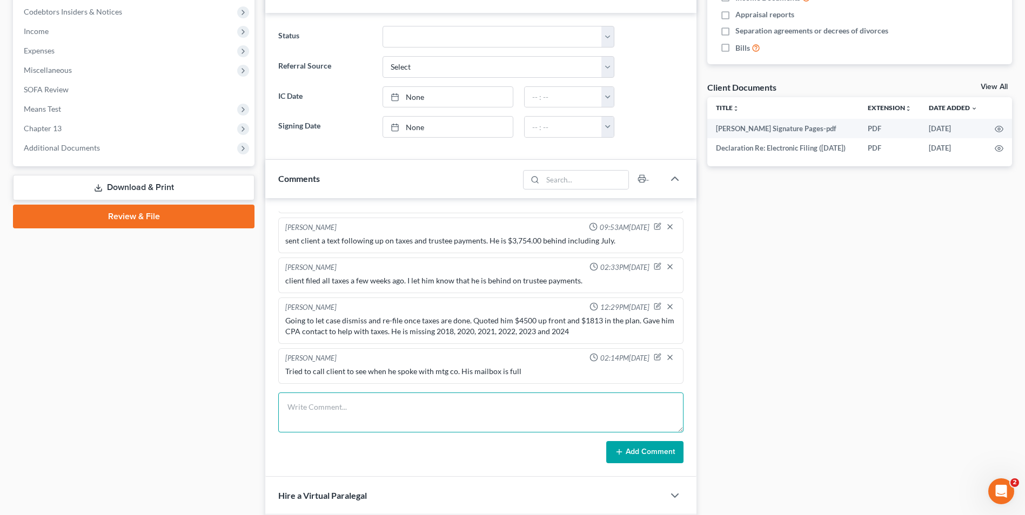
click at [368, 414] on textarea at bounding box center [480, 413] width 405 height 40
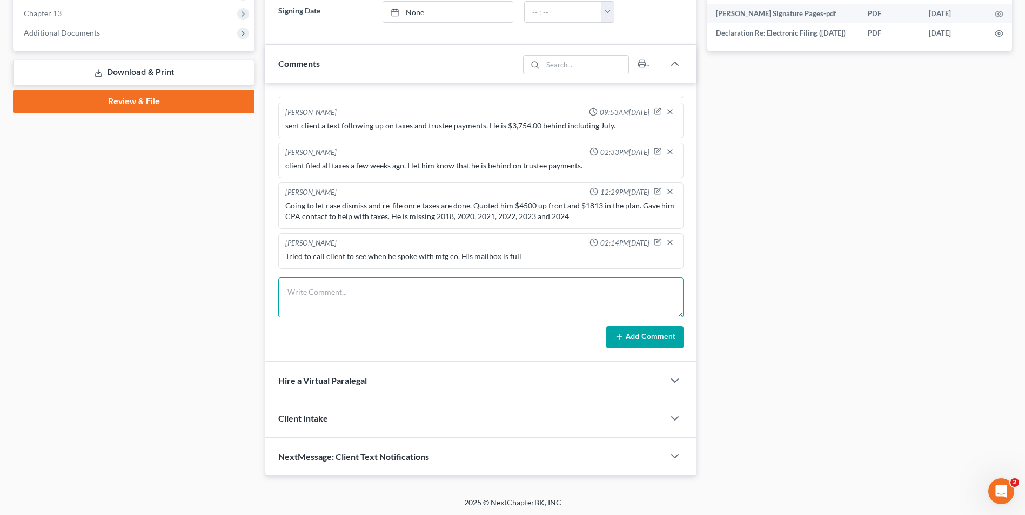
scroll to position [441, 0]
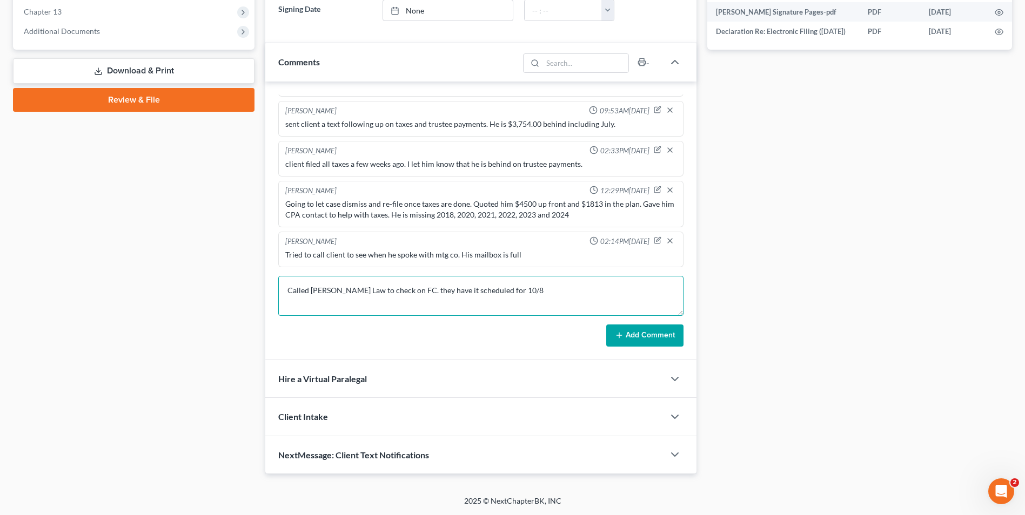
type textarea "Called [PERSON_NAME] Law to check on FC. they have it scheduled for 10/8"
drag, startPoint x: 660, startPoint y: 330, endPoint x: 651, endPoint y: 0, distance: 330.2
click at [660, 331] on button "Add Comment" at bounding box center [644, 336] width 77 height 23
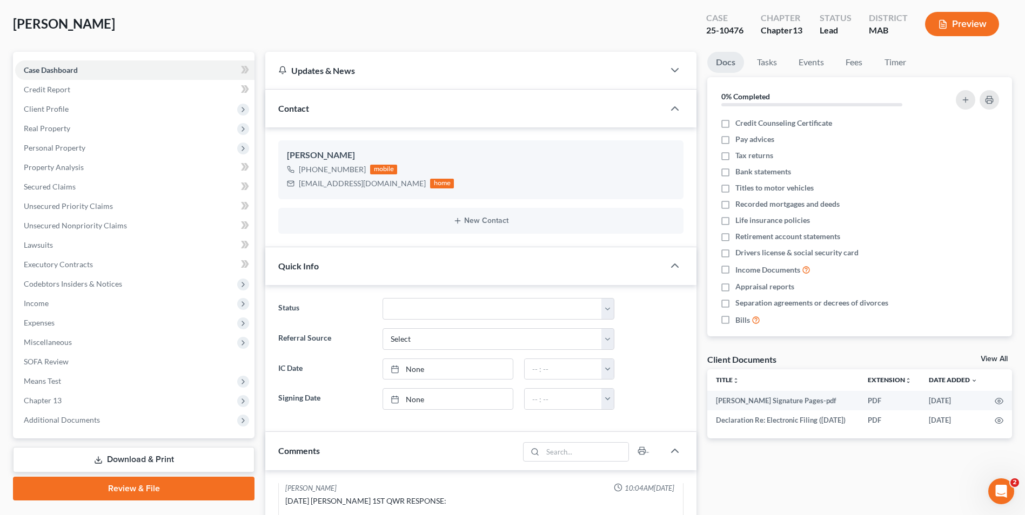
scroll to position [0, 0]
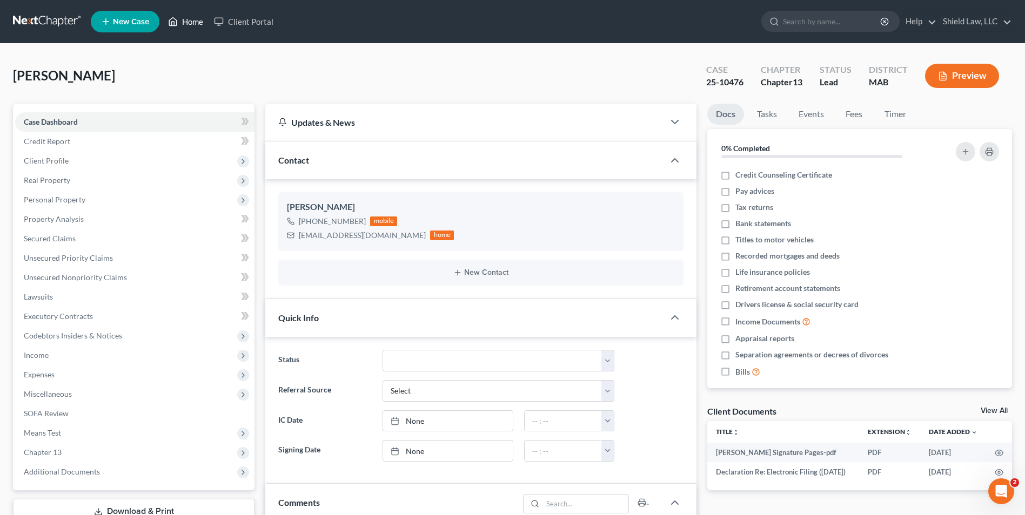
click at [171, 20] on icon at bounding box center [174, 22] width 8 height 8
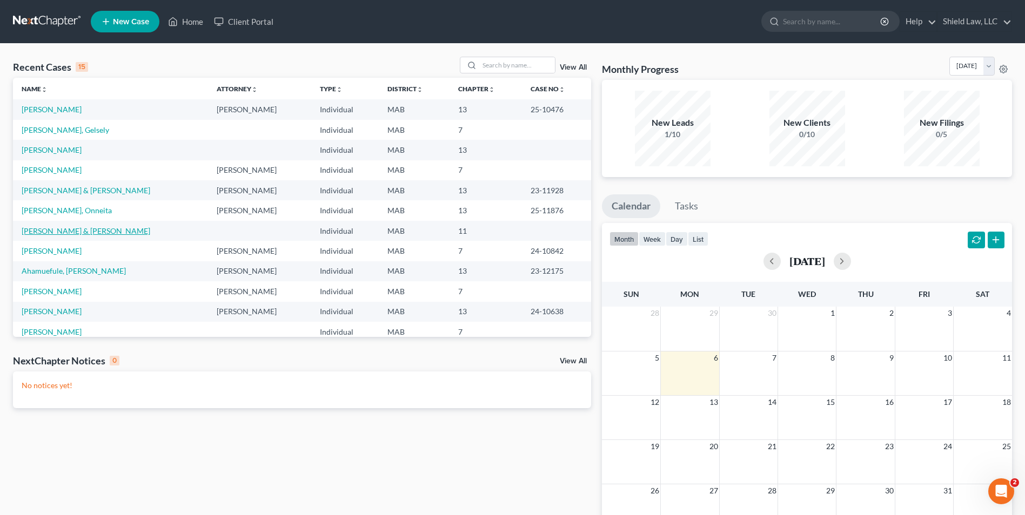
click at [99, 233] on link "[PERSON_NAME] & [PERSON_NAME]" at bounding box center [86, 230] width 129 height 9
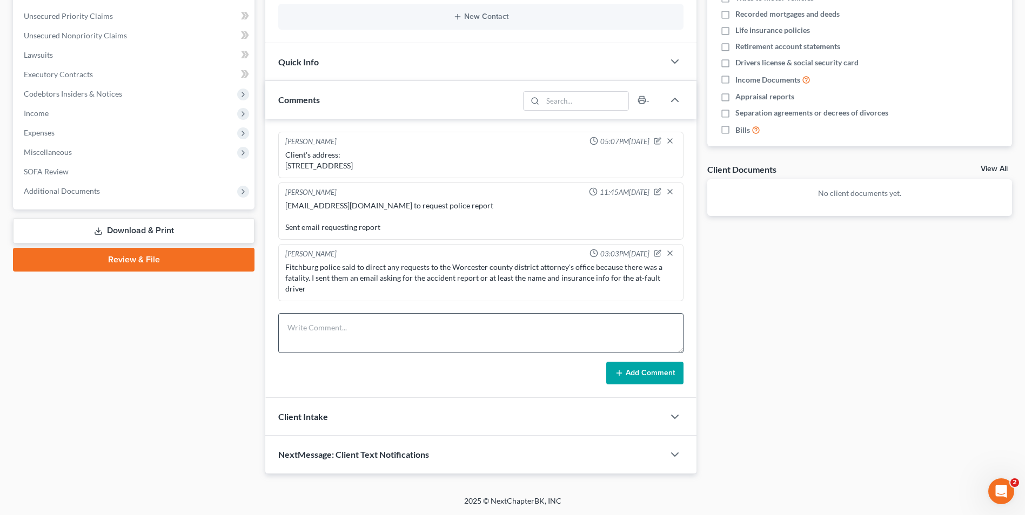
scroll to position [815, 0]
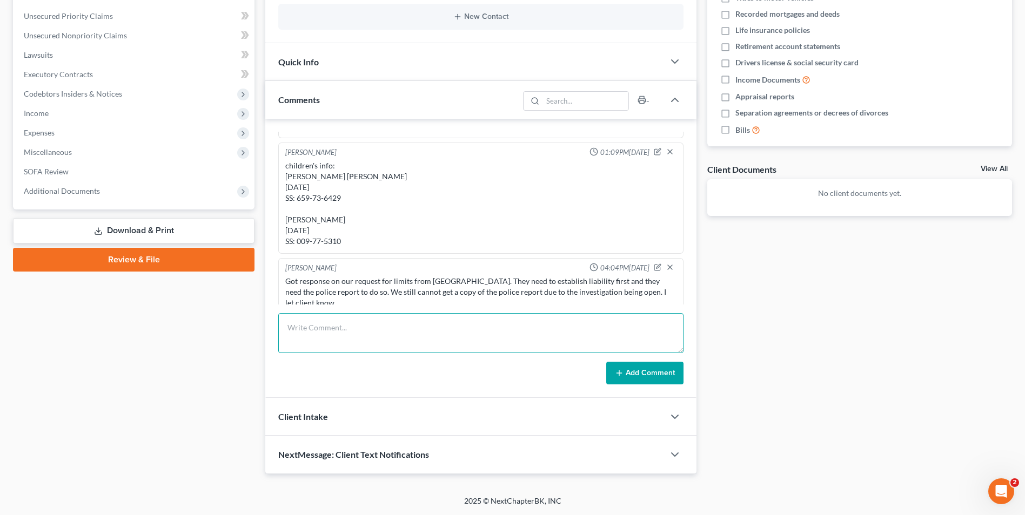
click at [378, 323] on textarea at bounding box center [480, 333] width 405 height 40
paste textarea "MiaRose is emotional distress and seat belt contusion across chest and whiplash…"
type textarea "MiaRose is emotional distress and seat belt contusion across chest and whiplash…"
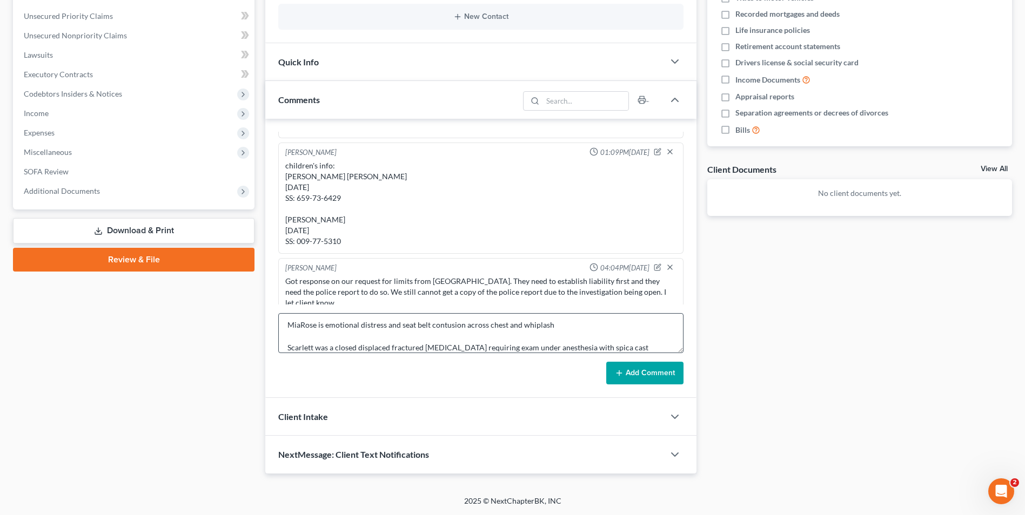
drag, startPoint x: 620, startPoint y: 384, endPoint x: 516, endPoint y: 340, distance: 112.6
click at [620, 384] on button "Add Comment" at bounding box center [644, 373] width 77 height 23
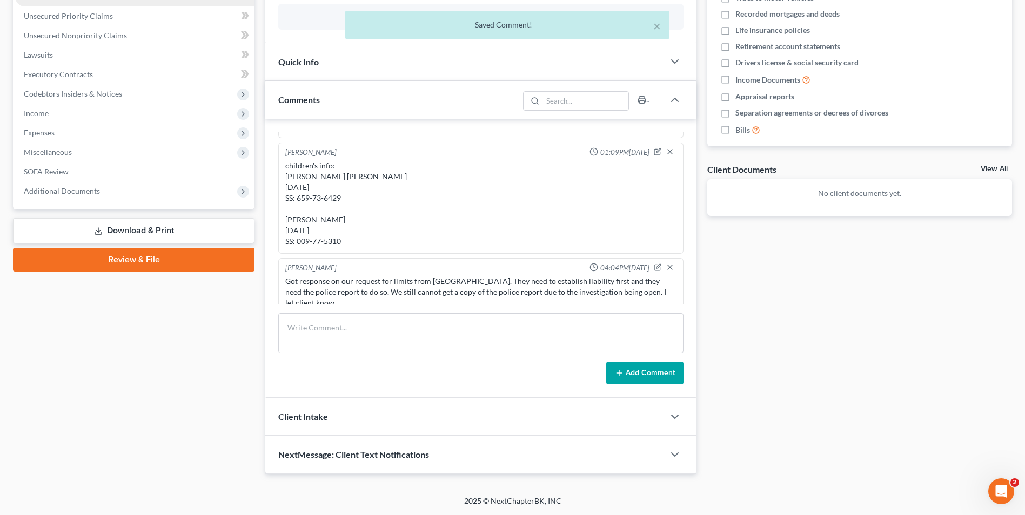
scroll to position [876, 0]
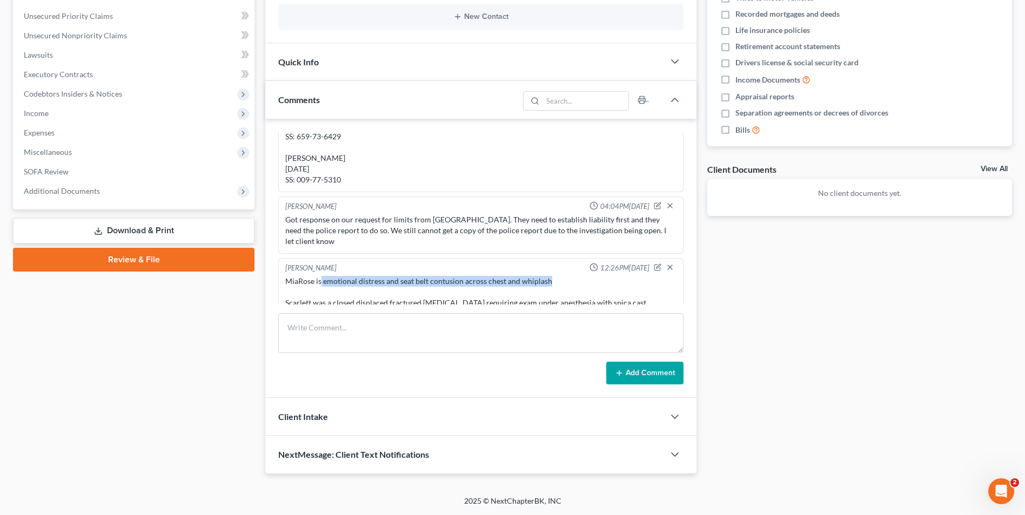
drag, startPoint x: 560, startPoint y: 273, endPoint x: 321, endPoint y: 271, distance: 238.2
click at [321, 276] on div "MiaRose is emotional distress and seat belt contusion across chest and whiplash…" at bounding box center [480, 297] width 391 height 43
copy div "emotional distress and seat belt contusion across chest and whiplash"
click at [479, 294] on div "MiaRose is emotional distress and seat belt contusion across chest and whiplash…" at bounding box center [480, 297] width 391 height 43
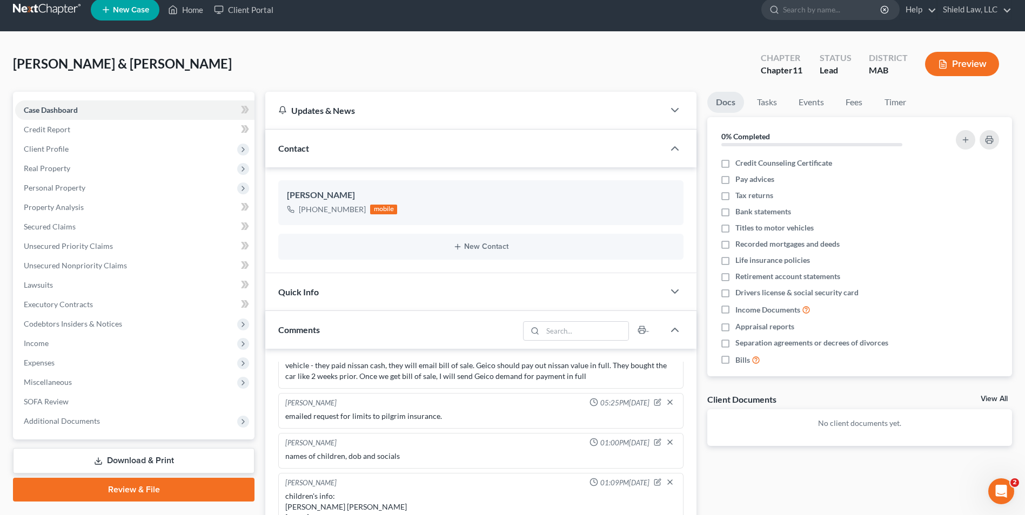
scroll to position [0, 0]
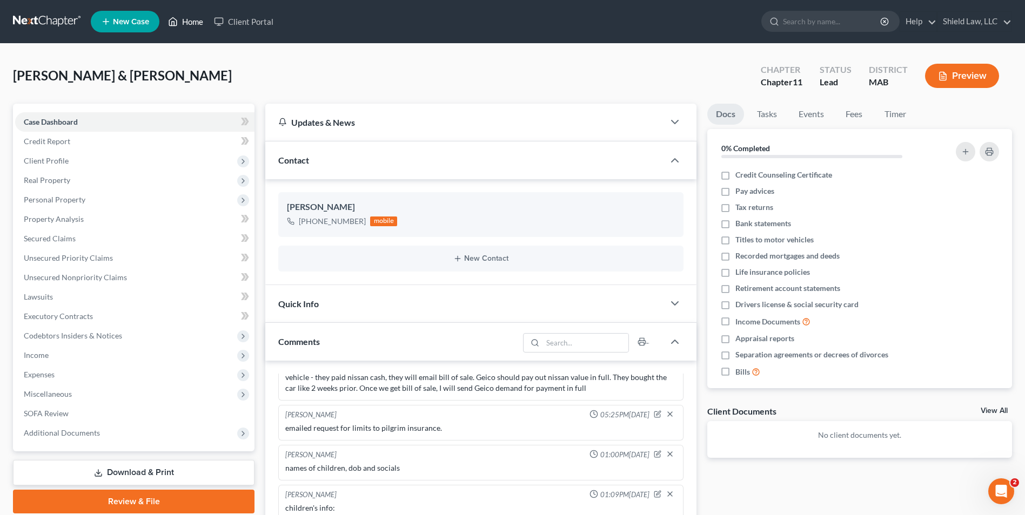
drag, startPoint x: 197, startPoint y: 25, endPoint x: 173, endPoint y: 15, distance: 25.9
click at [197, 25] on link "Home" at bounding box center [186, 21] width 46 height 19
